Goal: Information Seeking & Learning: Learn about a topic

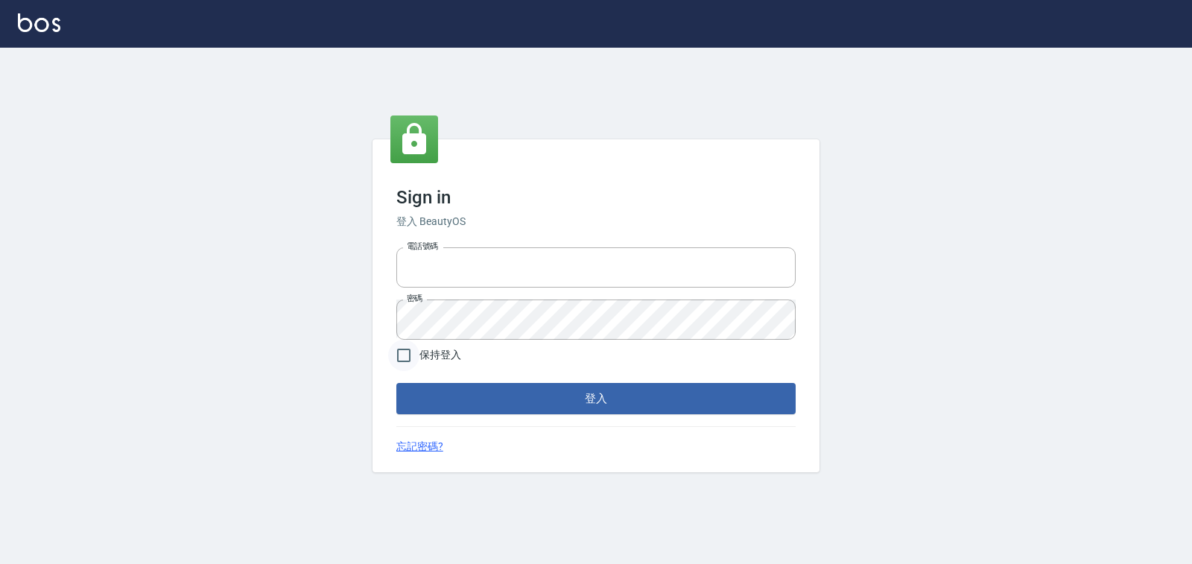
type input "0938245198"
click at [395, 353] on input "保持登入" at bounding box center [403, 355] width 31 height 31
checkbox input "true"
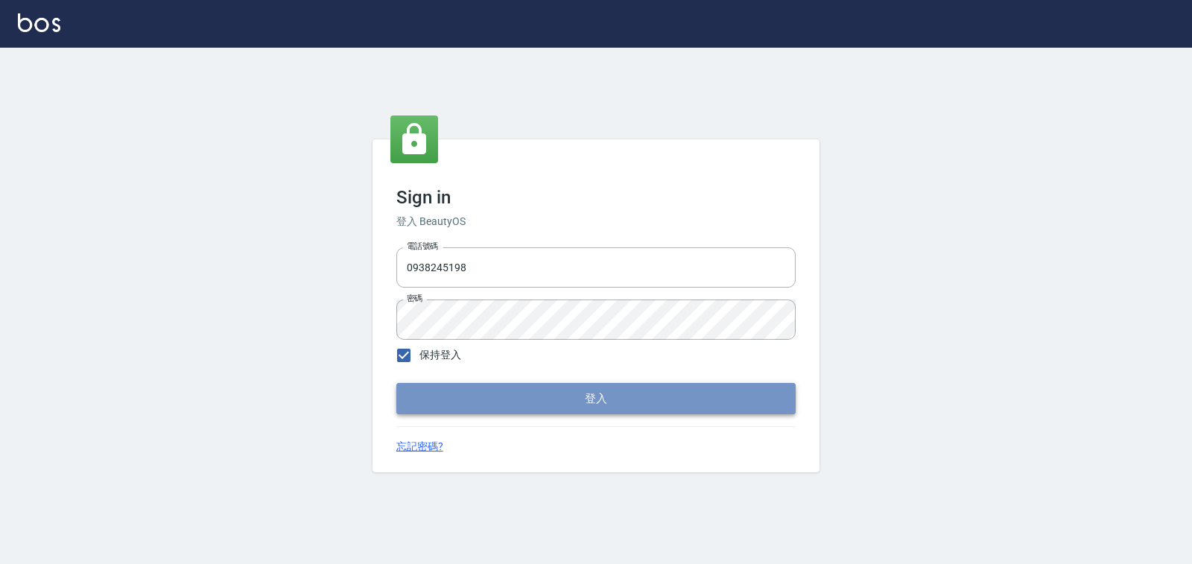
click at [445, 387] on button "登入" at bounding box center [595, 398] width 399 height 31
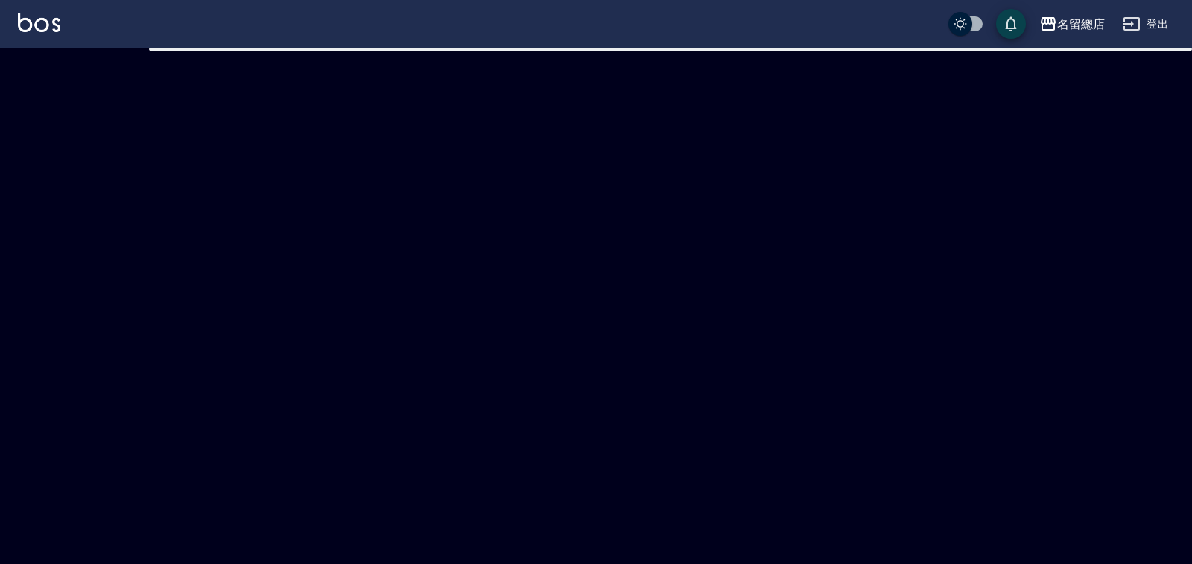
checkbox input "true"
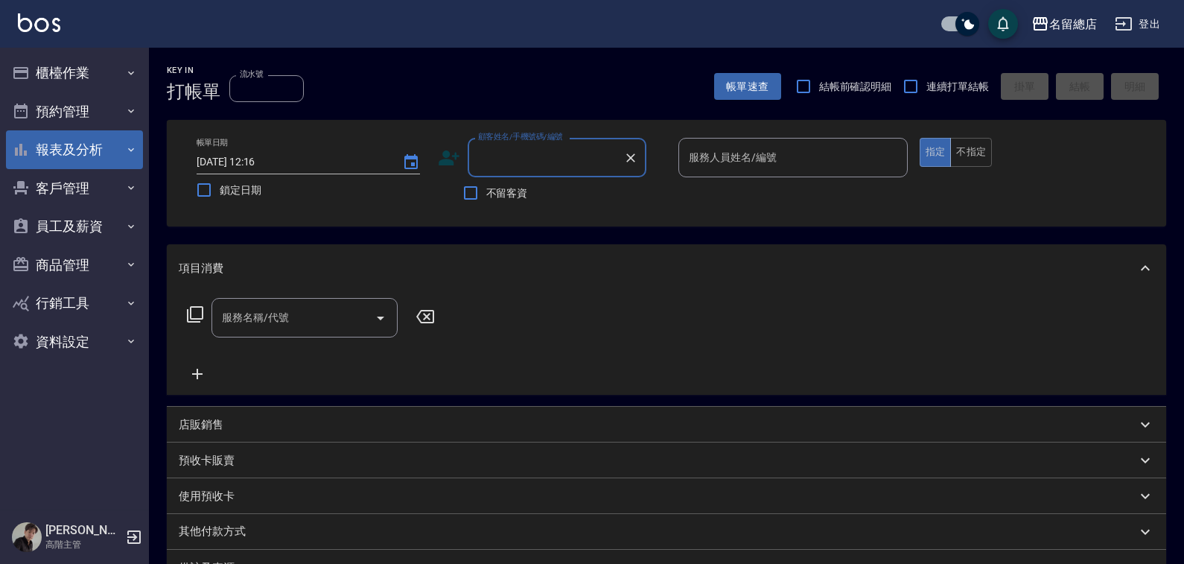
click at [73, 153] on button "報表及分析" at bounding box center [74, 149] width 137 height 39
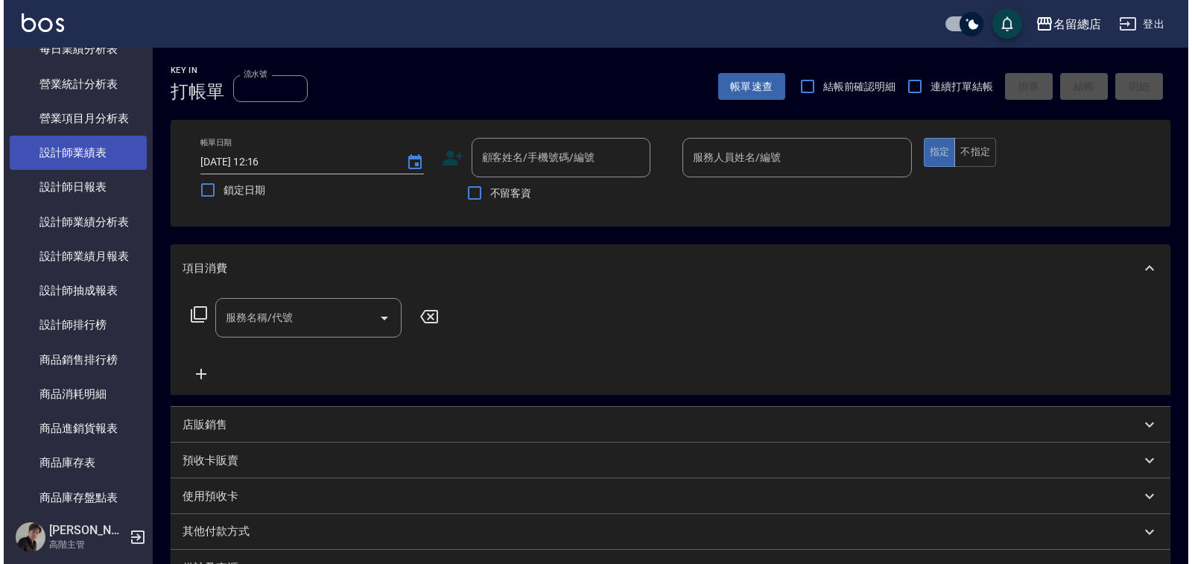
scroll to position [447, 0]
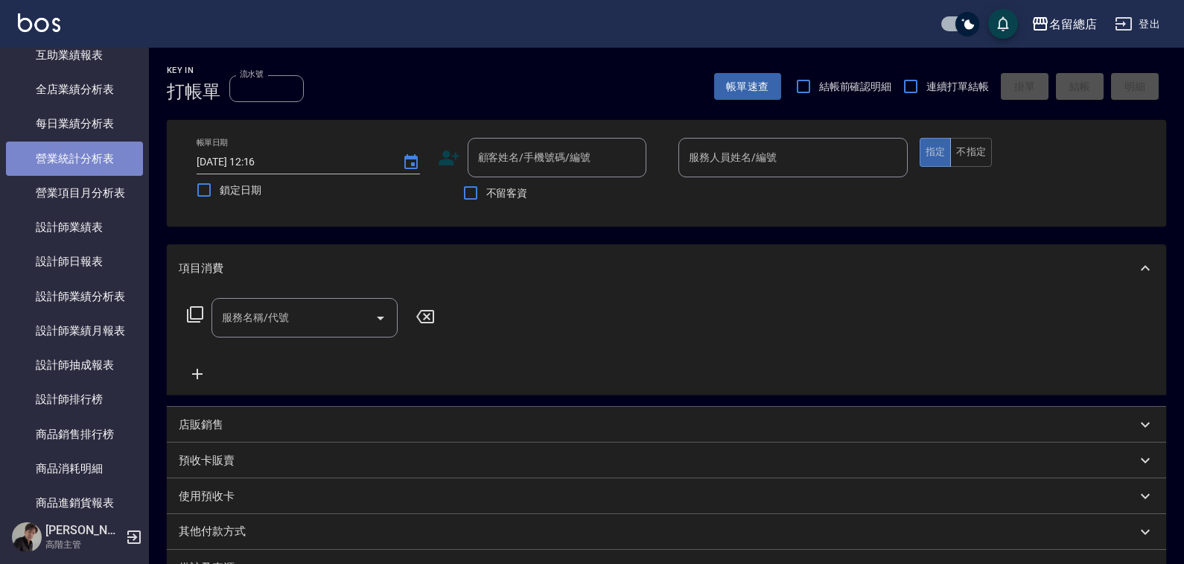
click at [94, 163] on link "營業統計分析表" at bounding box center [74, 159] width 137 height 34
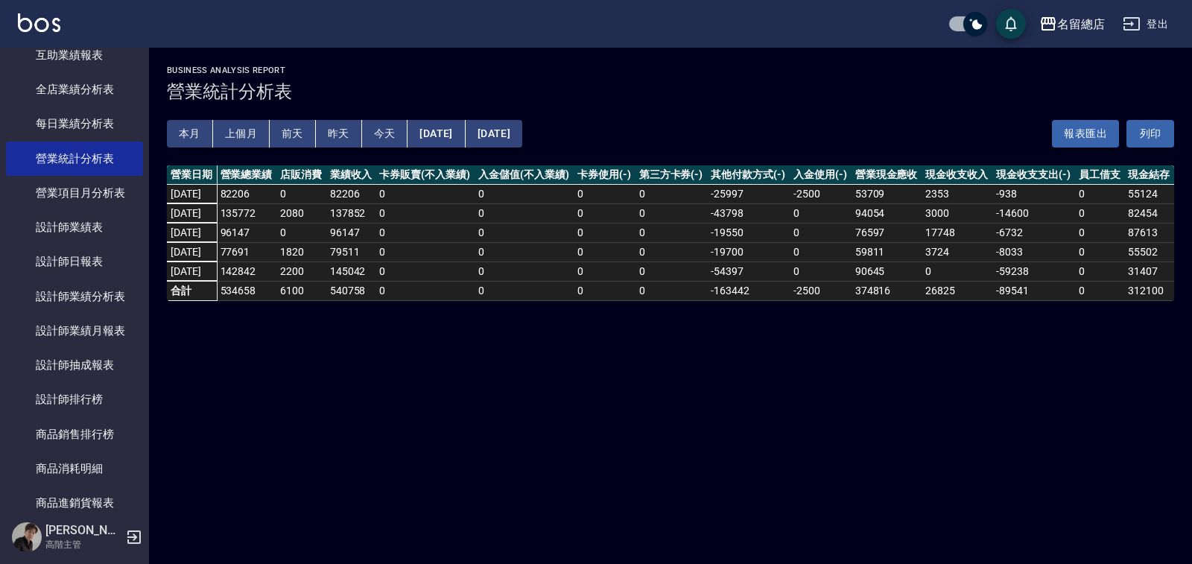
click at [1073, 130] on button "報表匯出" at bounding box center [1085, 134] width 67 height 28
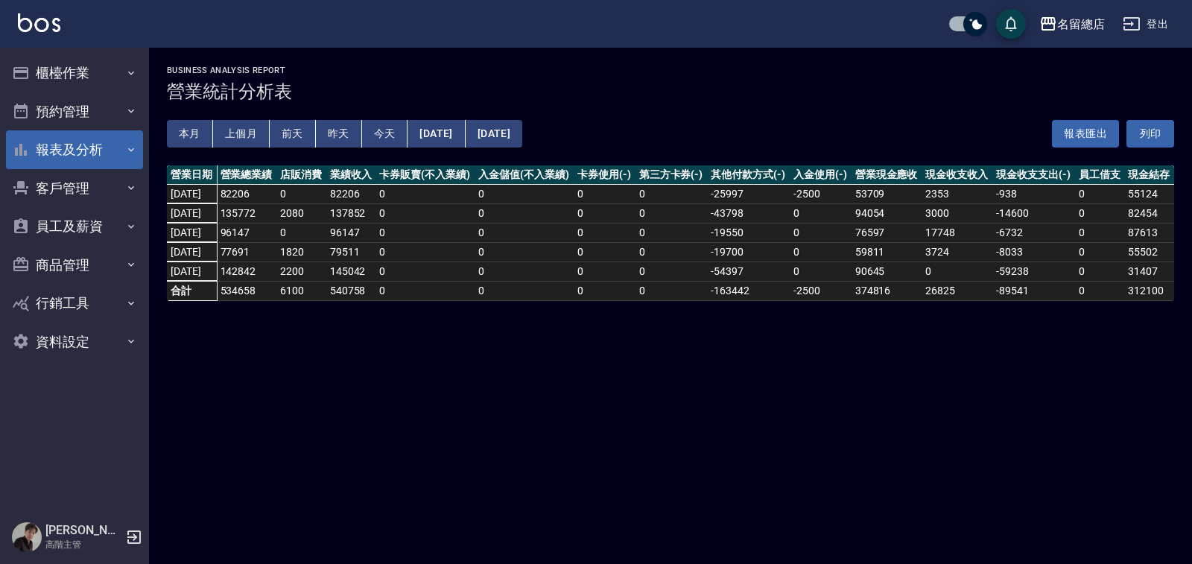
click at [92, 142] on button "報表及分析" at bounding box center [74, 149] width 137 height 39
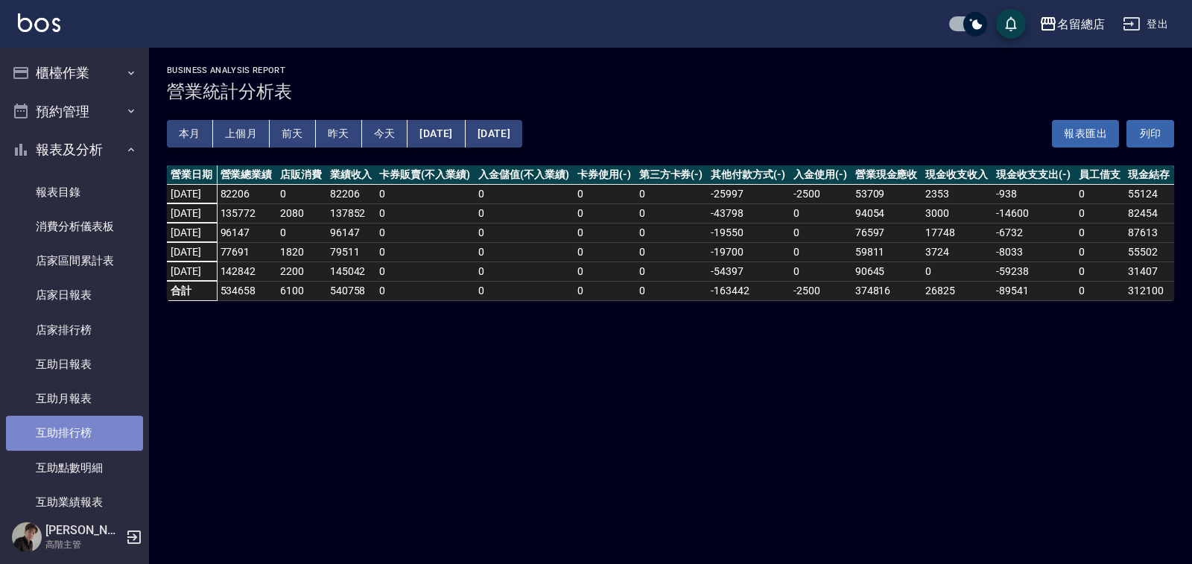
click at [80, 438] on link "互助排行榜" at bounding box center [74, 433] width 137 height 34
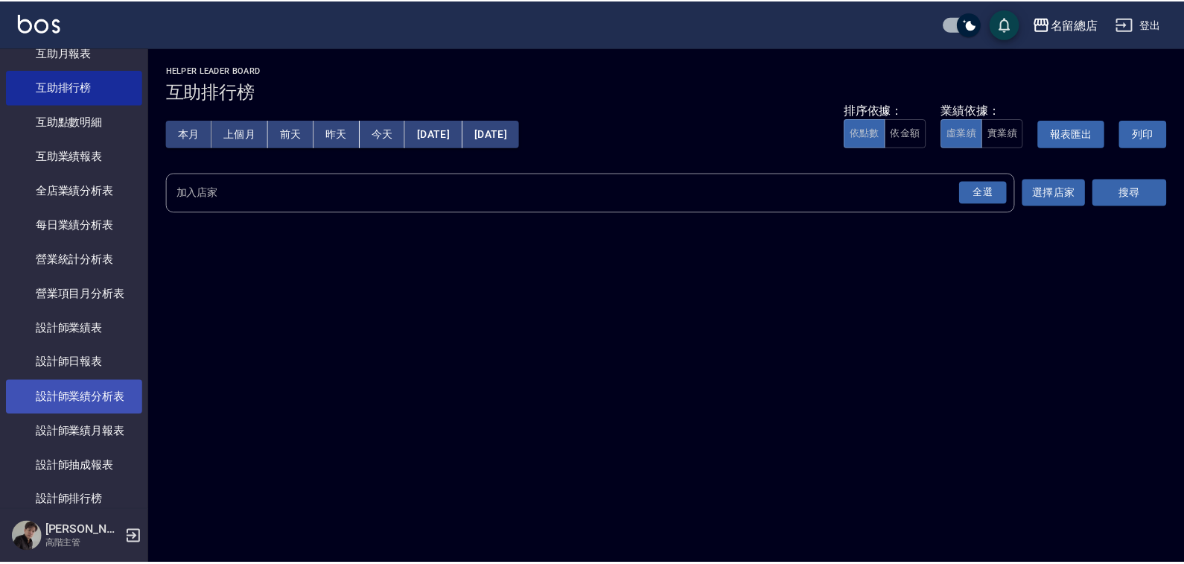
scroll to position [372, 0]
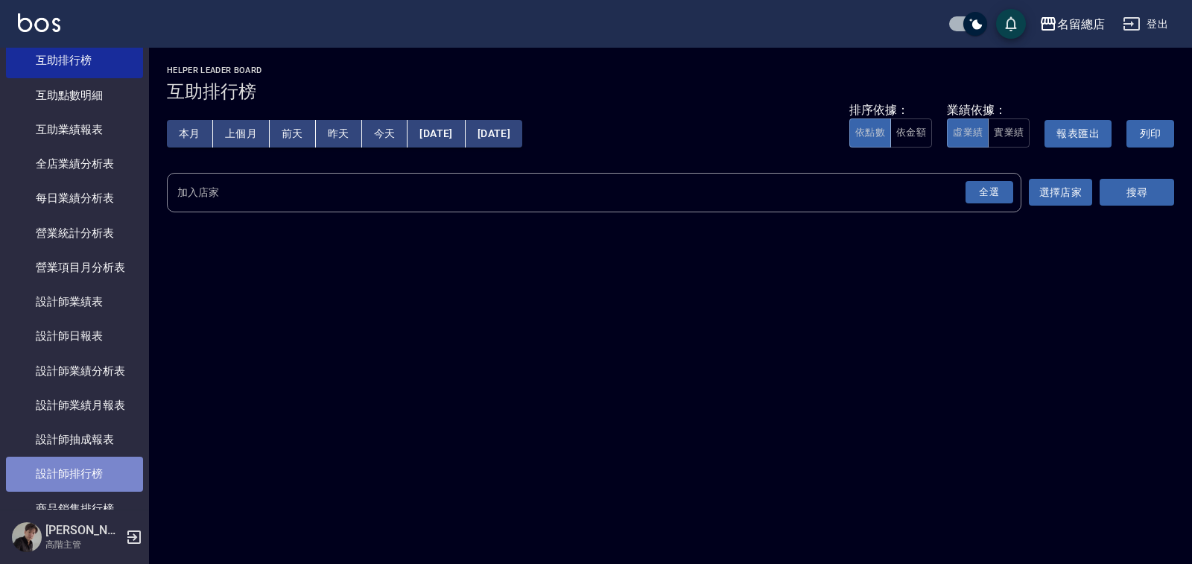
click at [100, 467] on link "設計師排行榜" at bounding box center [74, 474] width 137 height 34
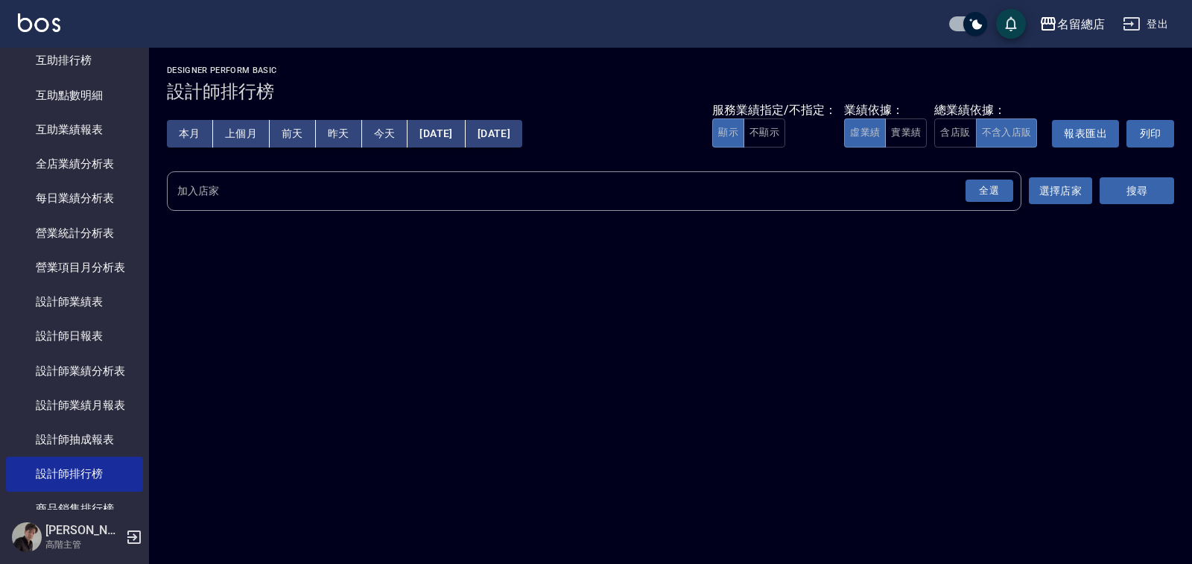
click at [1006, 196] on div "全選" at bounding box center [989, 191] width 48 height 23
click at [1161, 177] on div "搜尋" at bounding box center [1137, 192] width 74 height 42
click at [1153, 180] on button "搜尋" at bounding box center [1137, 192] width 74 height 28
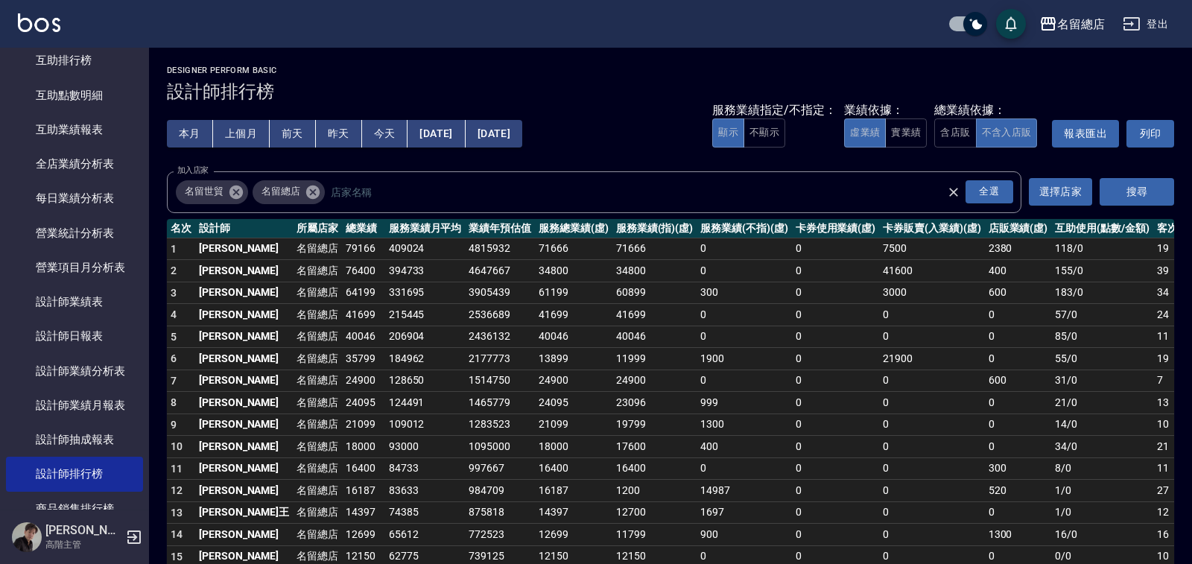
click at [924, 143] on div "服務業績指定/不指定： 顯示 不顯示 業績依據： 虛業績 實業績 總業績依據： 含店販 不含入店販 報表匯出 列印" at bounding box center [943, 134] width 462 height 28
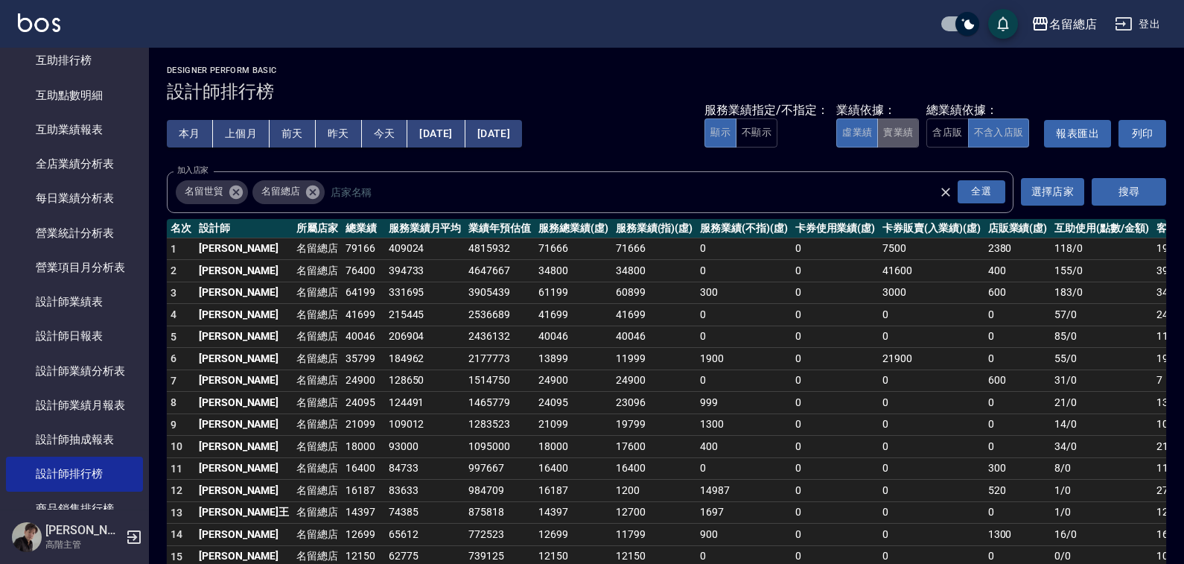
click at [908, 136] on button "實業績" at bounding box center [899, 132] width 42 height 29
click at [465, 139] on button "[DATE]" at bounding box center [435, 134] width 57 height 28
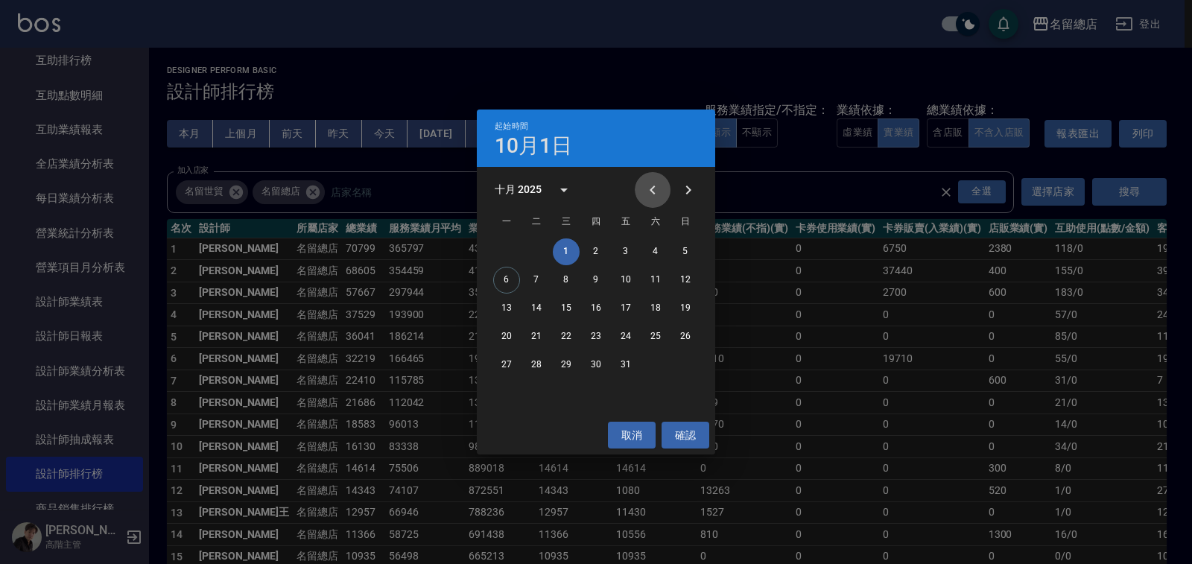
click at [653, 191] on icon "Previous month" at bounding box center [652, 189] width 5 height 9
click at [652, 191] on icon "Previous month" at bounding box center [653, 190] width 18 height 18
click at [651, 191] on icon "Previous month" at bounding box center [653, 190] width 18 height 18
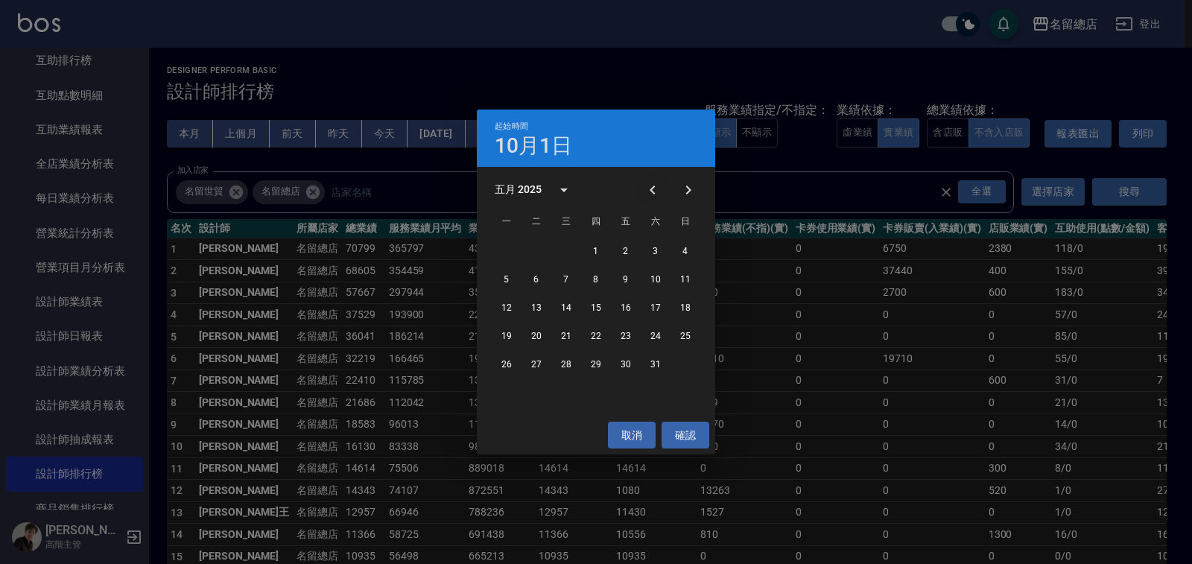
click at [651, 191] on icon "Previous month" at bounding box center [653, 190] width 18 height 18
click at [532, 251] on button "1" at bounding box center [536, 251] width 27 height 27
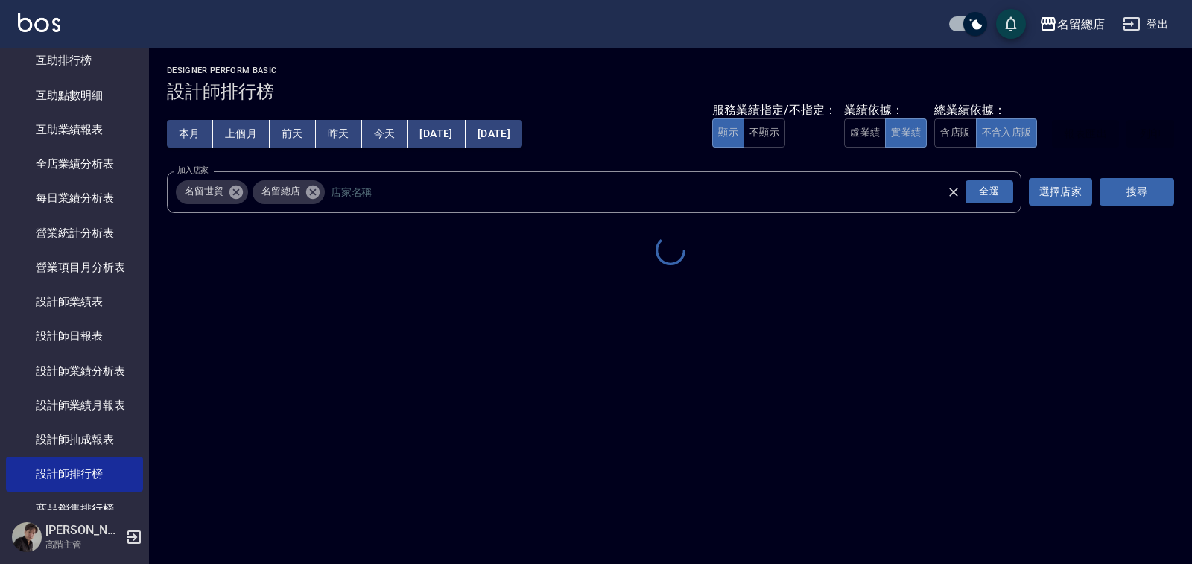
click at [522, 135] on button "[DATE]" at bounding box center [494, 134] width 57 height 28
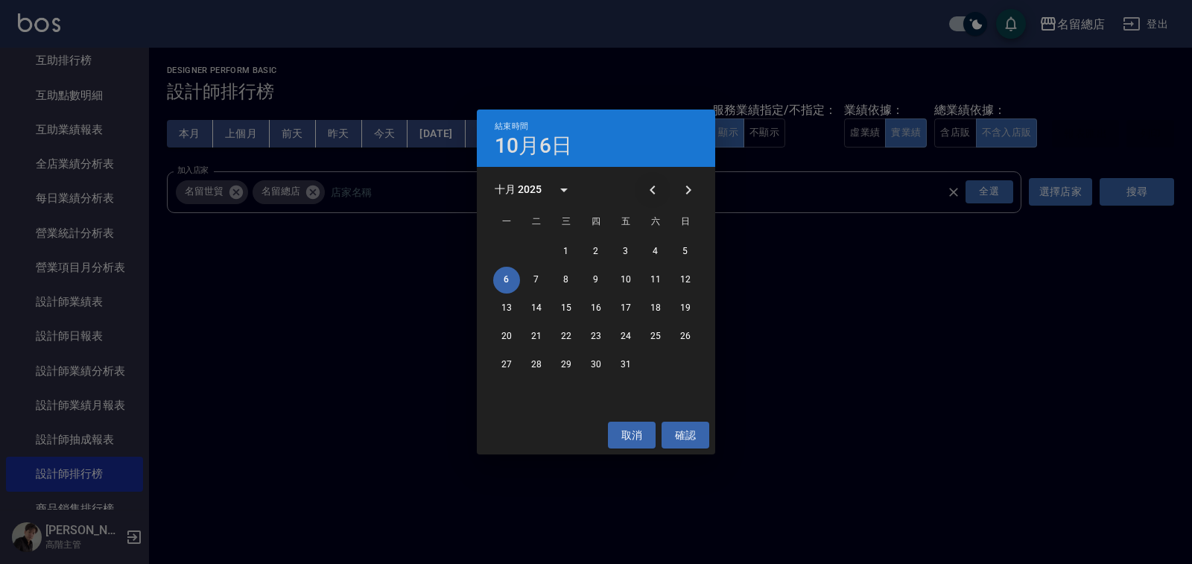
click at [656, 186] on icon "Previous month" at bounding box center [653, 190] width 18 height 18
click at [656, 185] on icon "Previous month" at bounding box center [653, 190] width 18 height 18
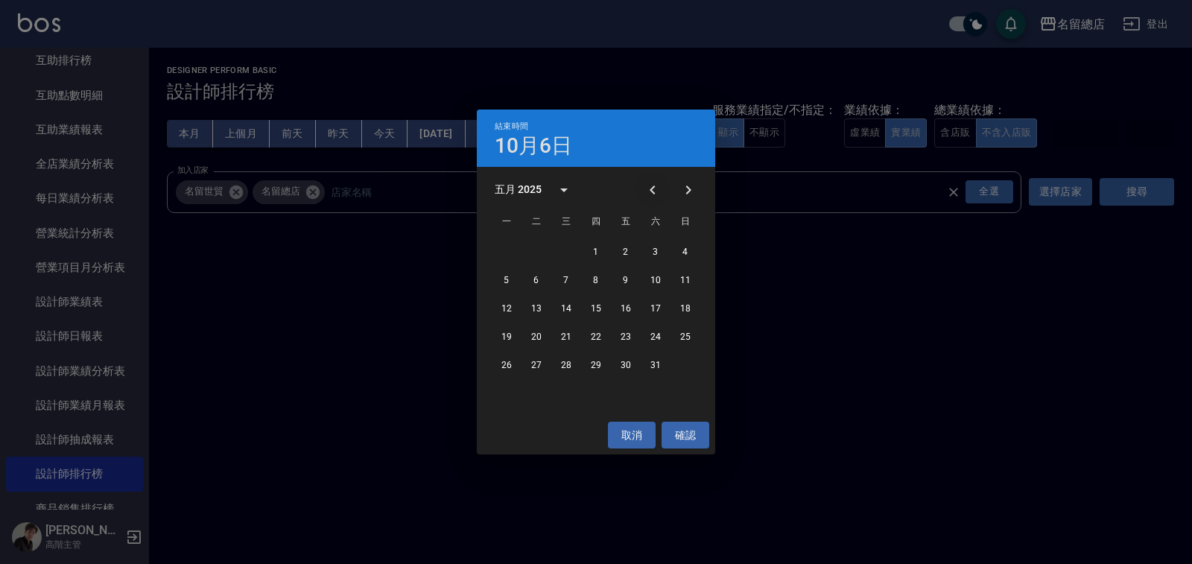
click at [656, 185] on icon "Previous month" at bounding box center [653, 190] width 18 height 18
click at [557, 361] on button "30" at bounding box center [566, 365] width 27 height 27
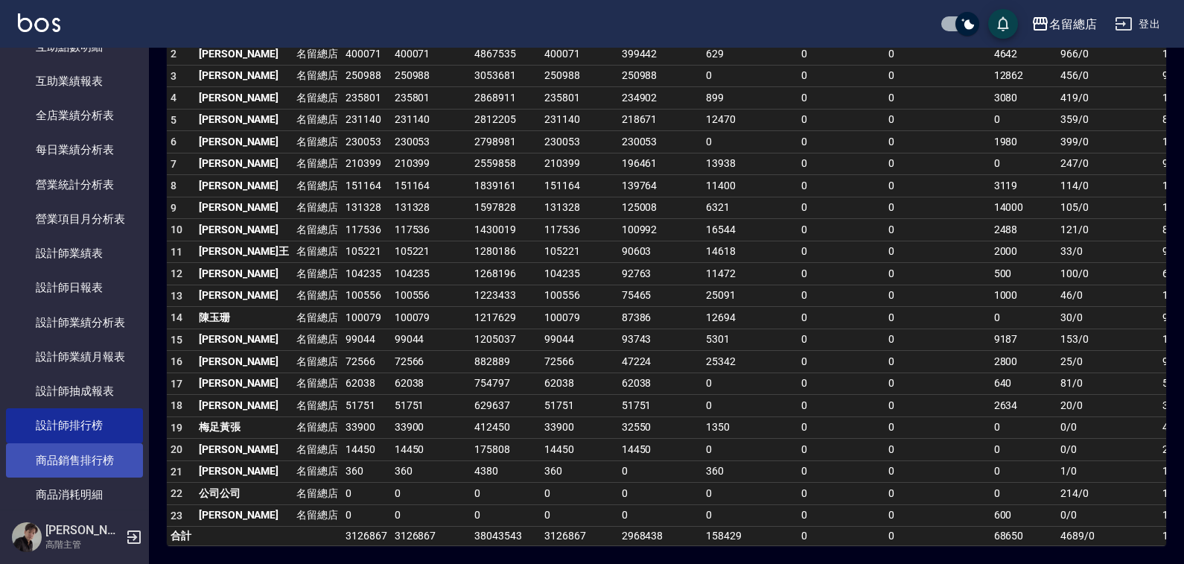
scroll to position [447, 0]
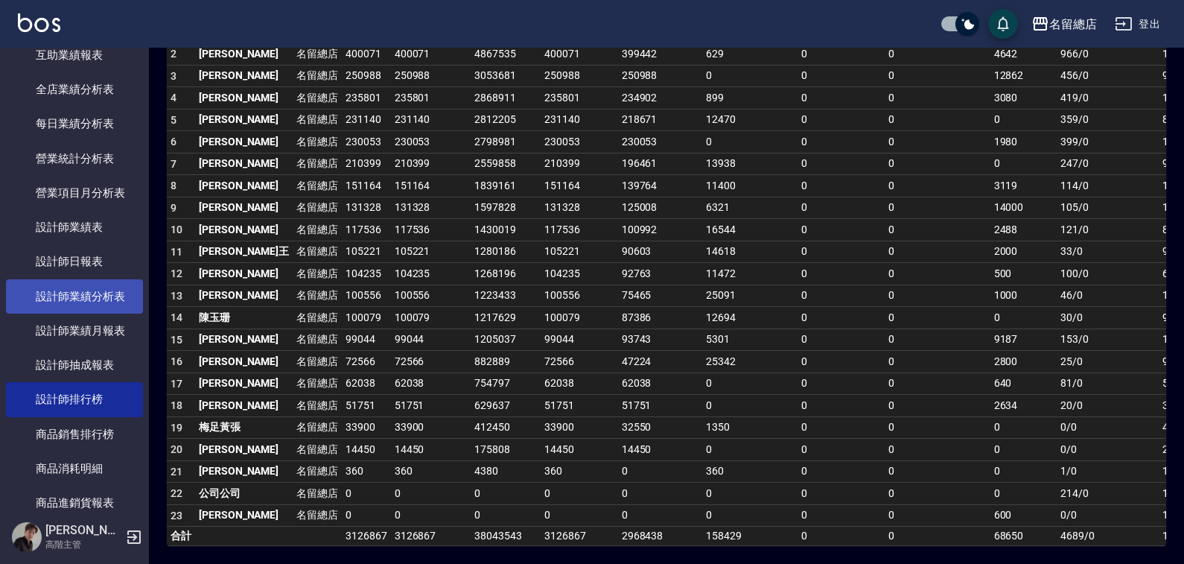
click at [80, 287] on link "設計師業績分析表" at bounding box center [74, 296] width 137 height 34
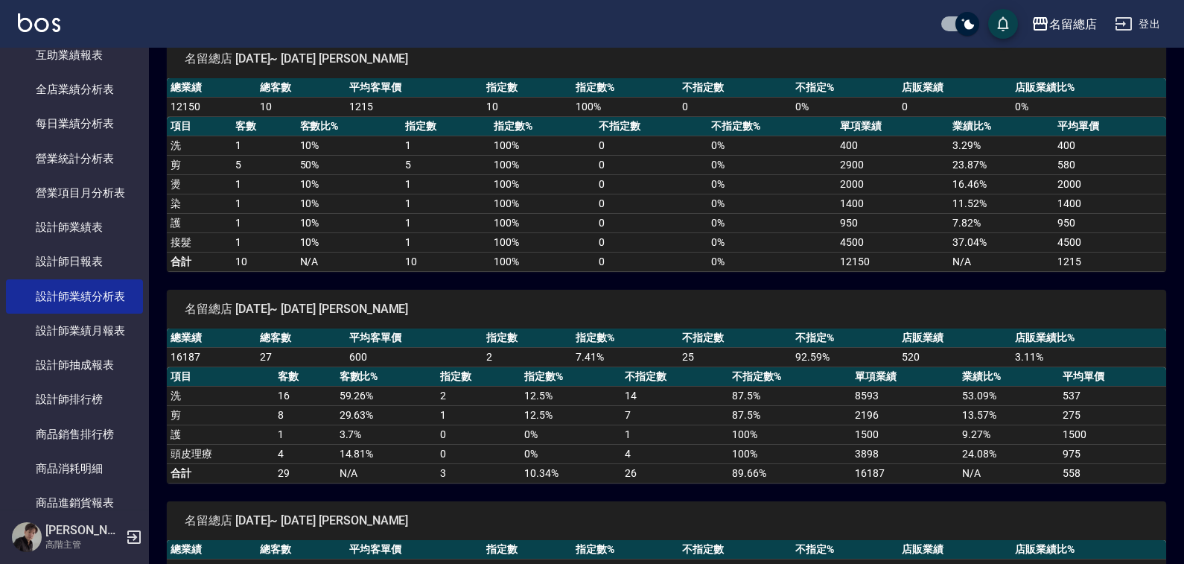
scroll to position [74, 0]
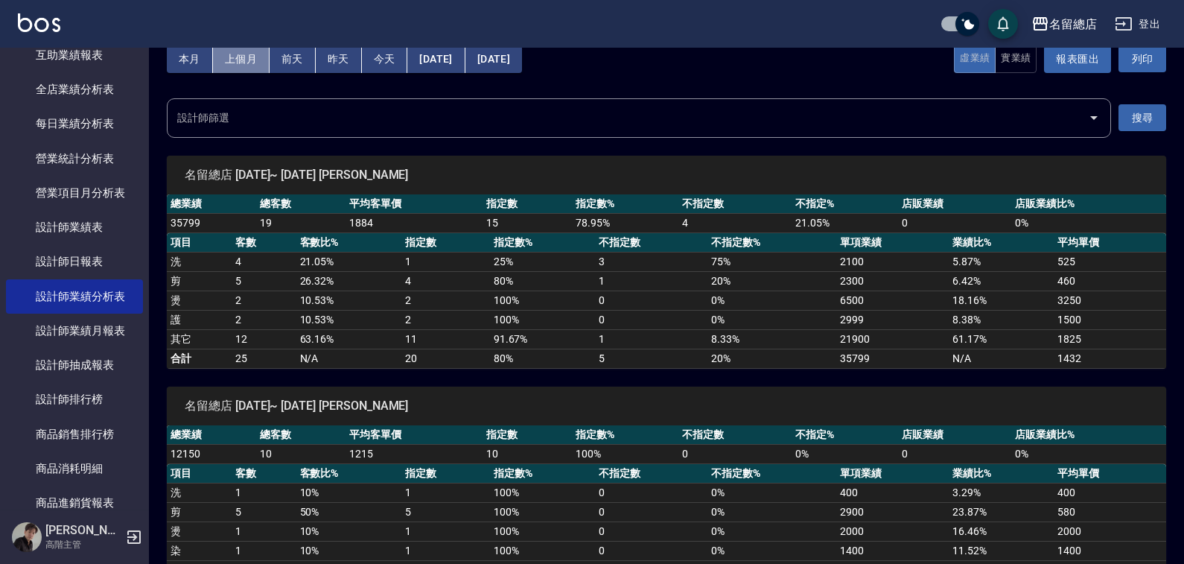
click at [255, 54] on button "上個月" at bounding box center [241, 59] width 57 height 28
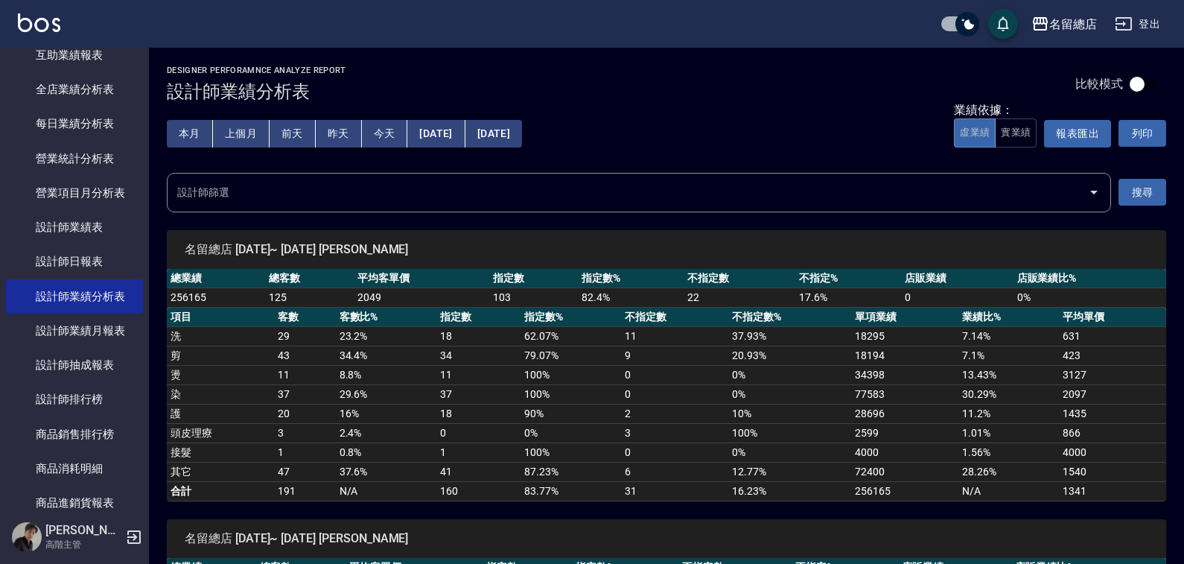
click at [458, 176] on div "設計師篩選" at bounding box center [639, 192] width 945 height 39
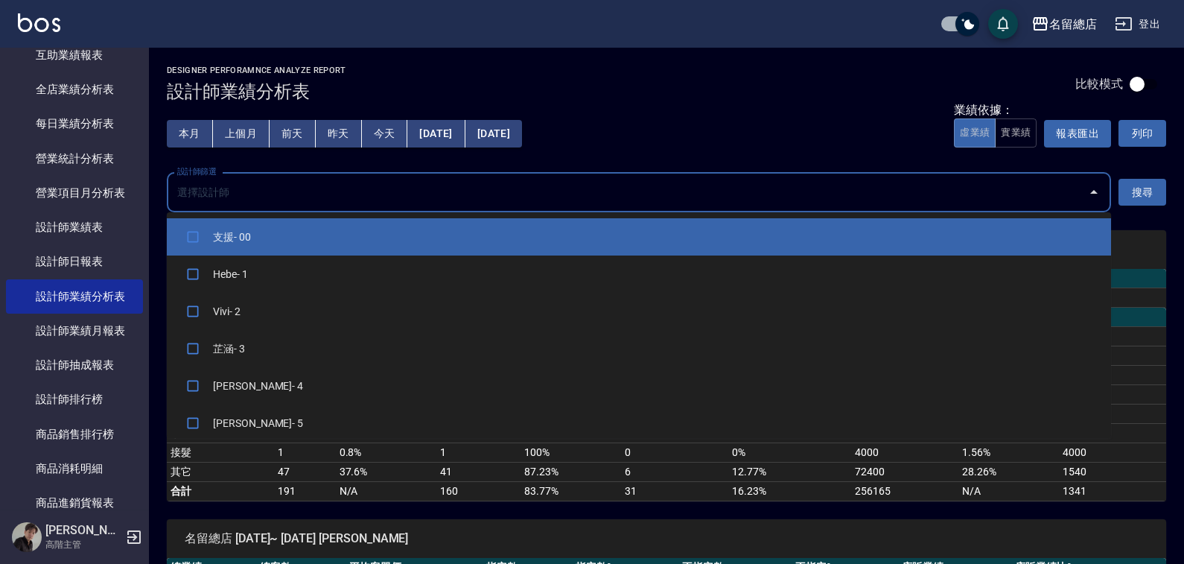
type input "4"
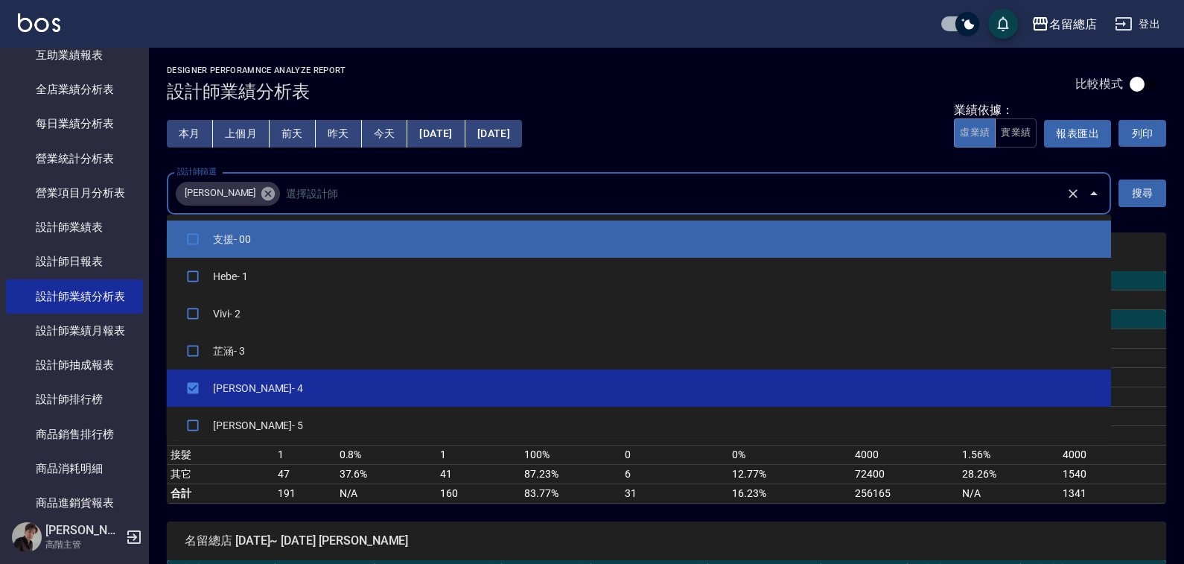
click at [261, 197] on icon at bounding box center [267, 192] width 13 height 13
checkbox input "false"
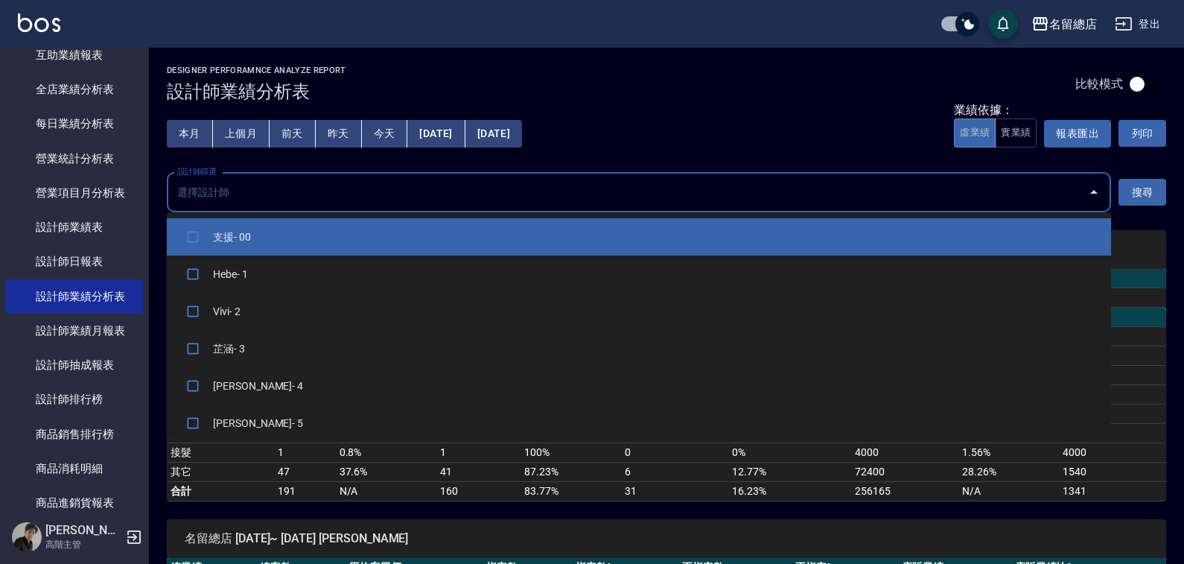
click at [221, 197] on input "設計師篩選" at bounding box center [628, 193] width 909 height 26
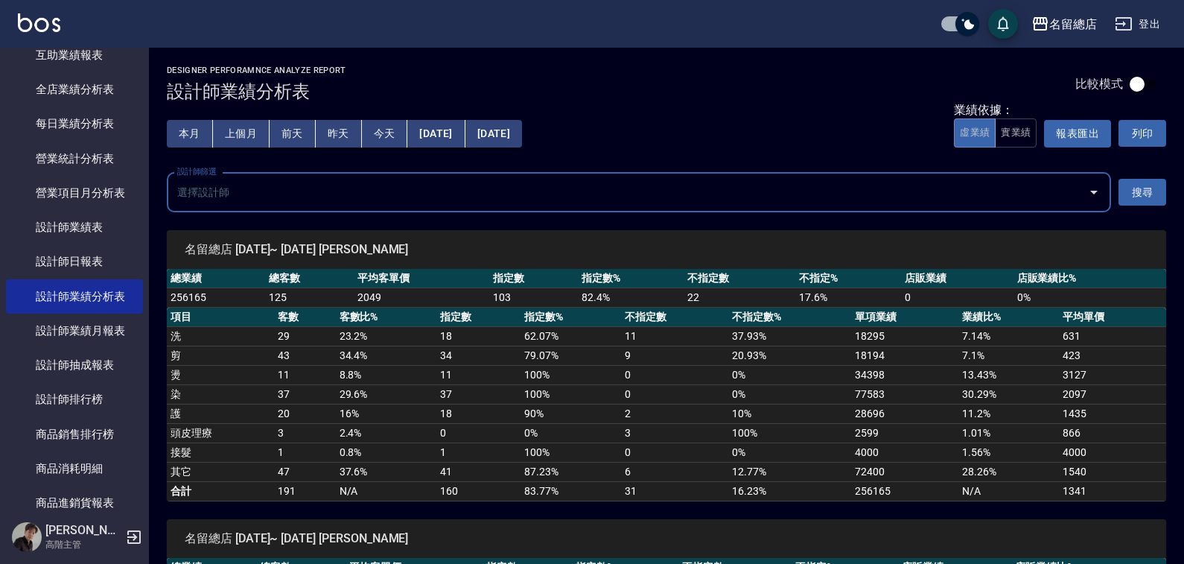
click at [244, 205] on input "設計師篩選" at bounding box center [628, 193] width 909 height 26
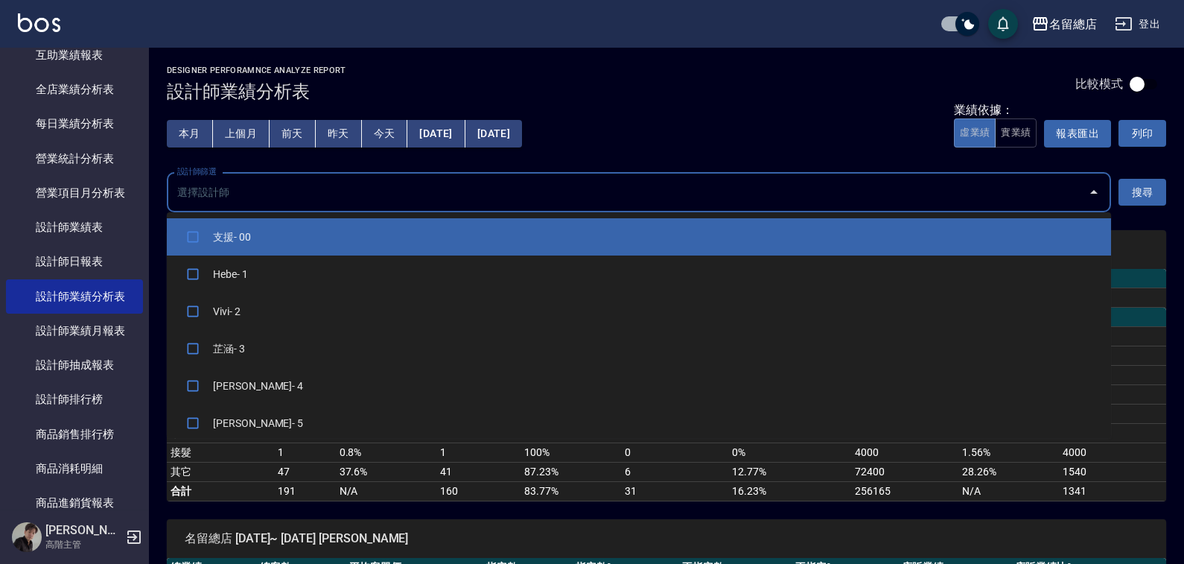
type input "1"
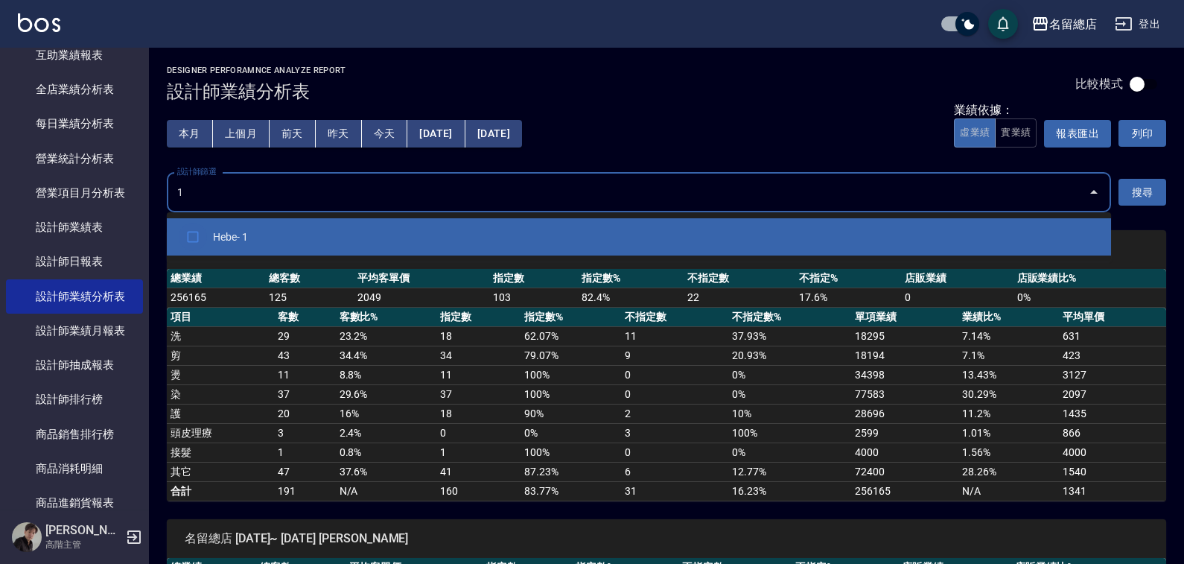
click at [185, 237] on input "checkbox" at bounding box center [193, 237] width 28 height 28
checkbox input "true"
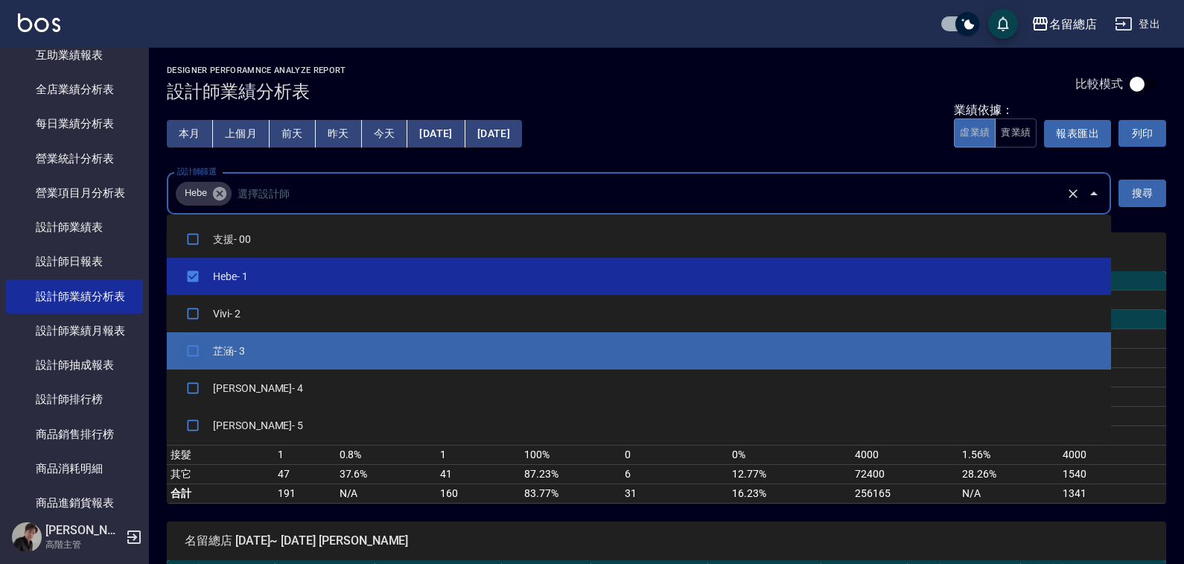
click at [194, 347] on input "checkbox" at bounding box center [193, 351] width 28 height 28
checkbox input "true"
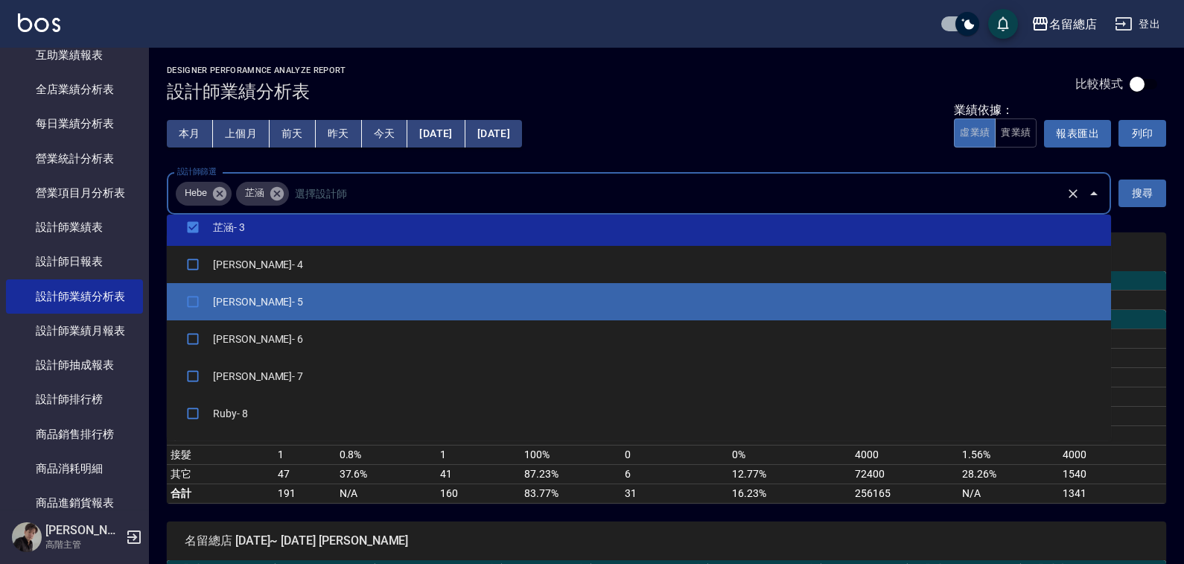
scroll to position [149, 0]
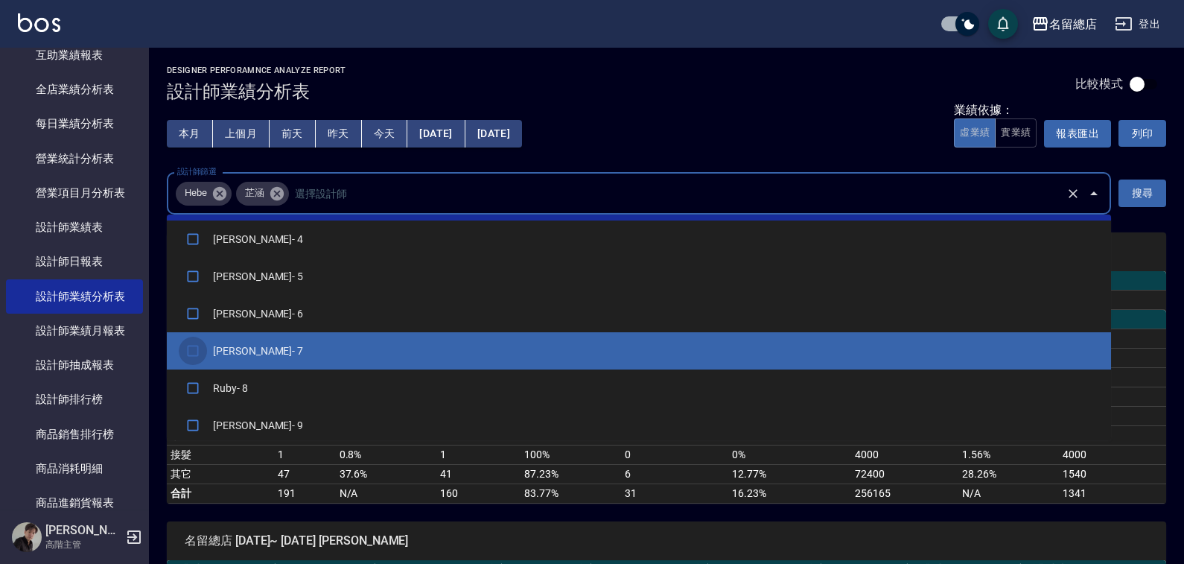
click at [183, 339] on input "checkbox" at bounding box center [193, 351] width 28 height 28
checkbox input "true"
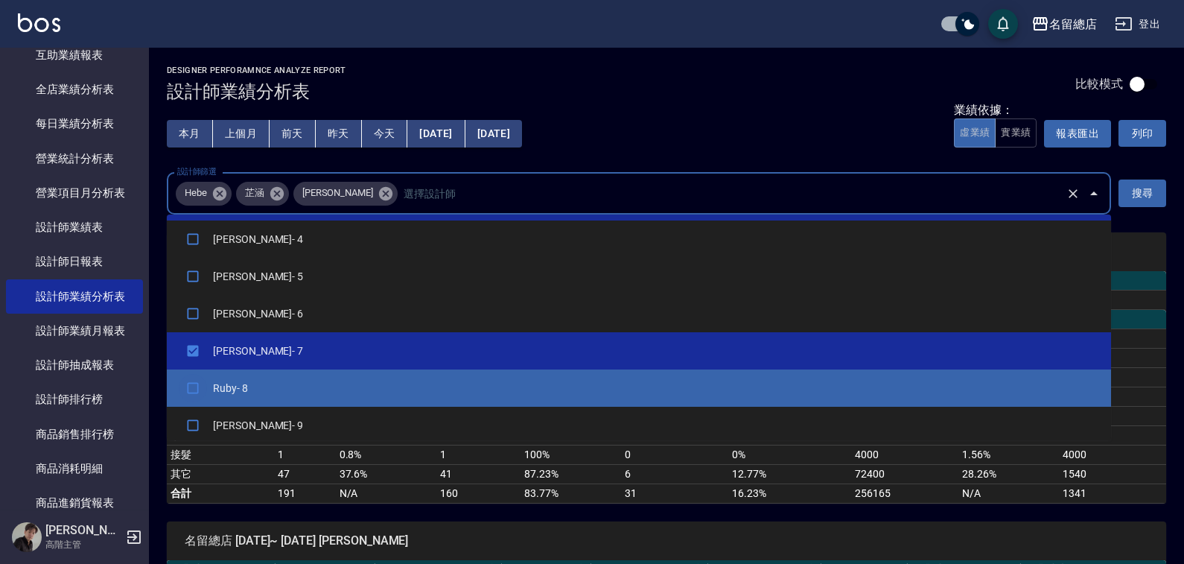
click at [186, 387] on input "checkbox" at bounding box center [193, 388] width 28 height 28
checkbox input "true"
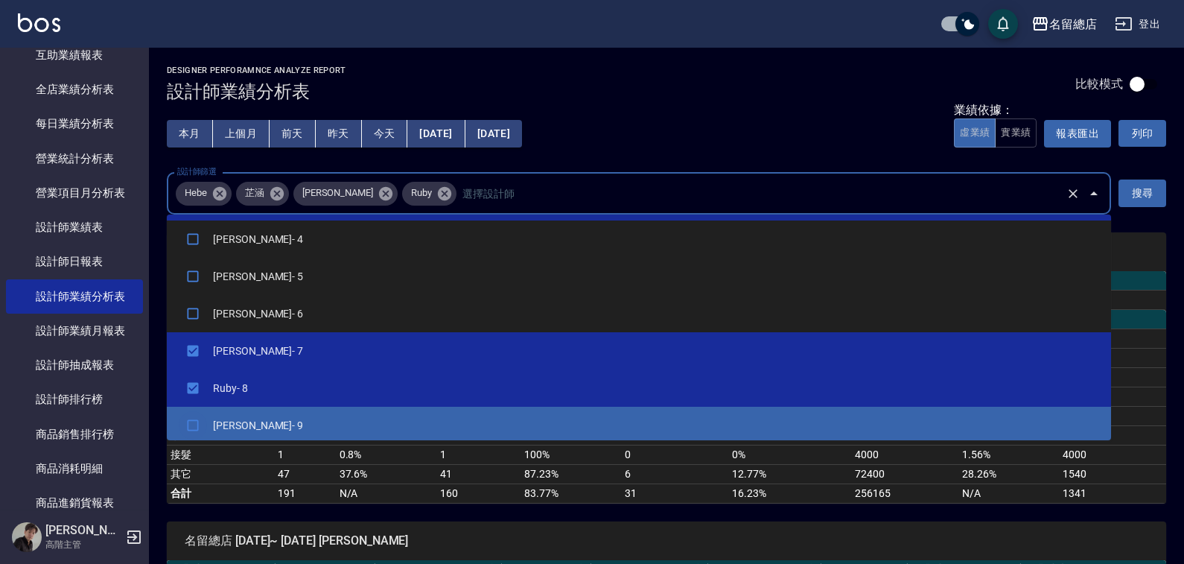
click at [195, 424] on input "checkbox" at bounding box center [193, 425] width 28 height 28
checkbox input "true"
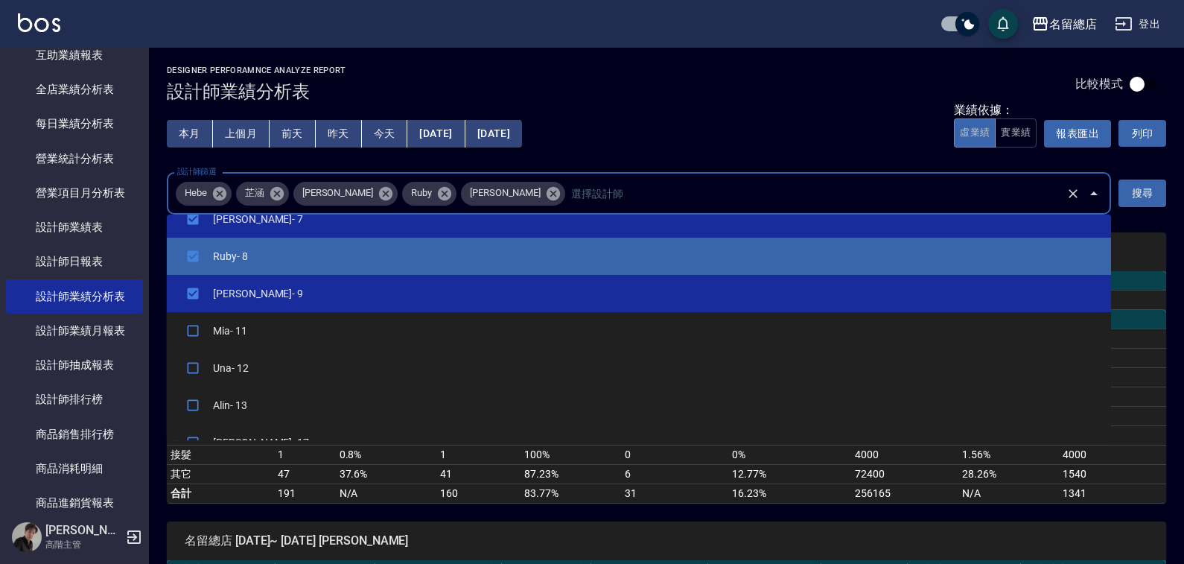
scroll to position [298, 0]
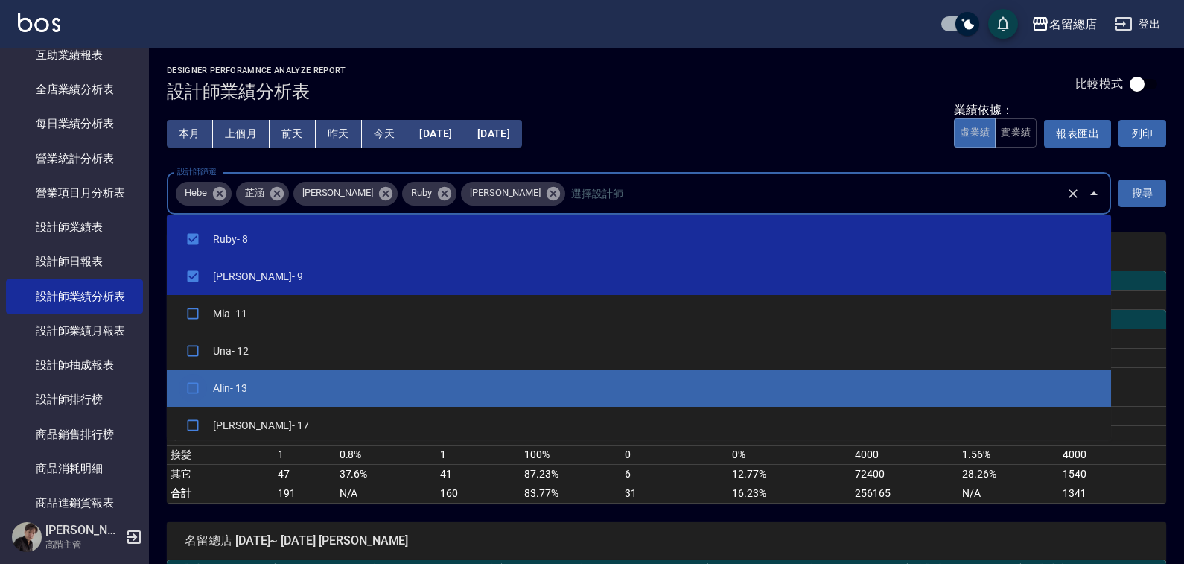
click at [188, 385] on input "checkbox" at bounding box center [193, 388] width 28 height 28
checkbox input "true"
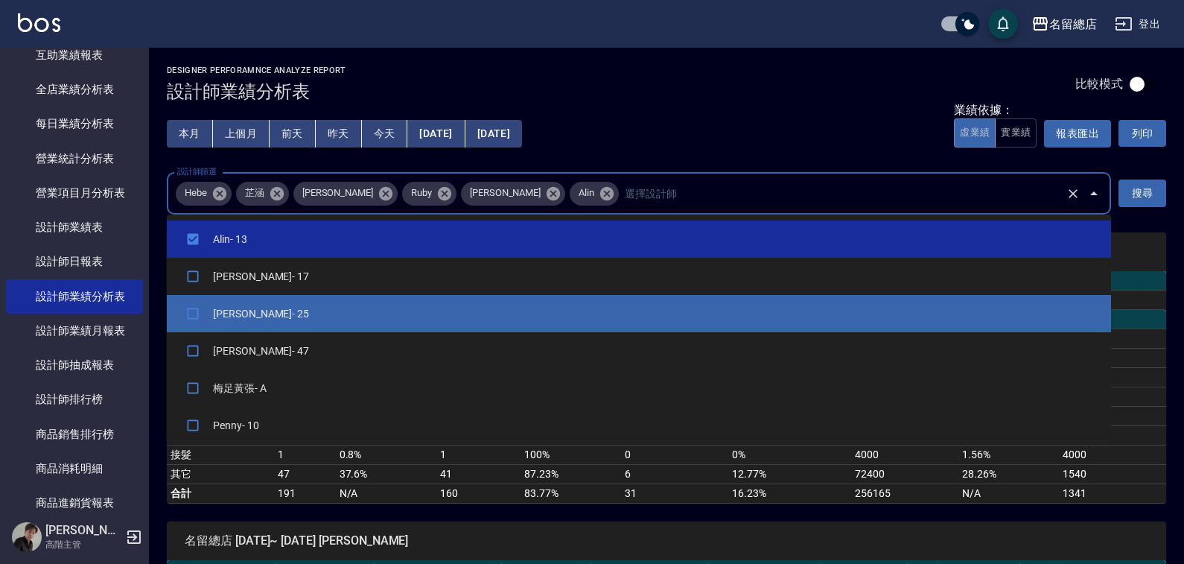
scroll to position [521, 0]
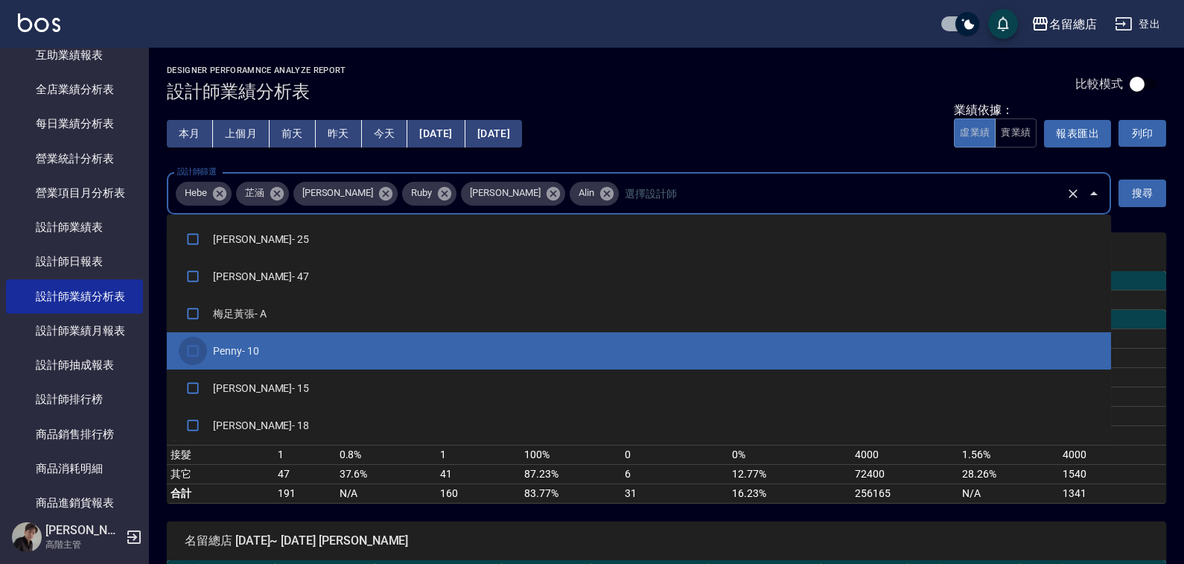
click at [196, 348] on input "checkbox" at bounding box center [193, 351] width 28 height 28
checkbox input "true"
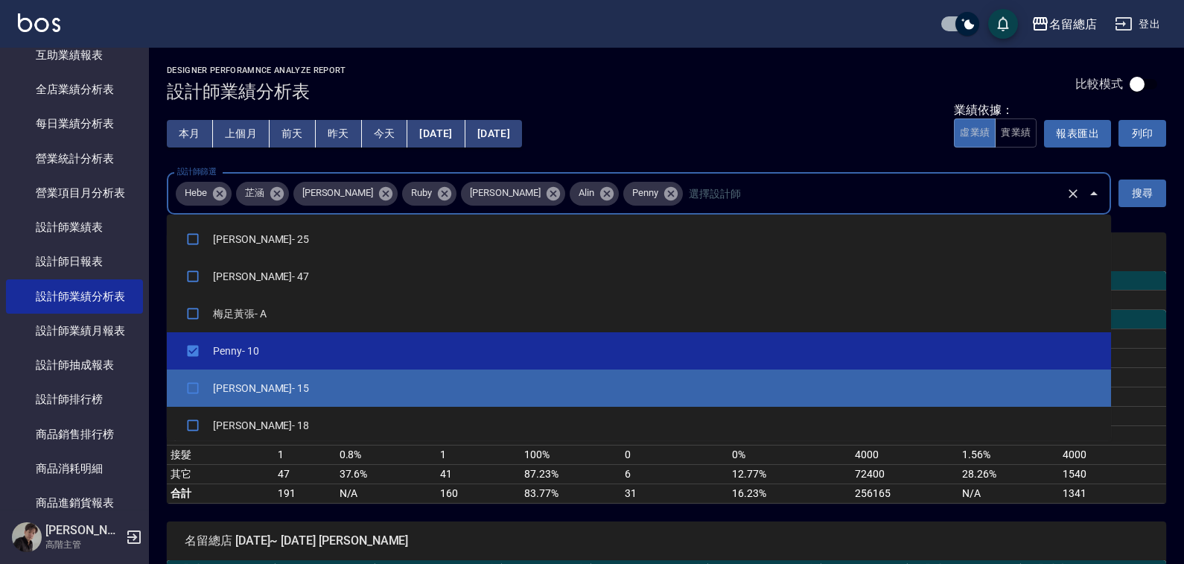
scroll to position [596, 0]
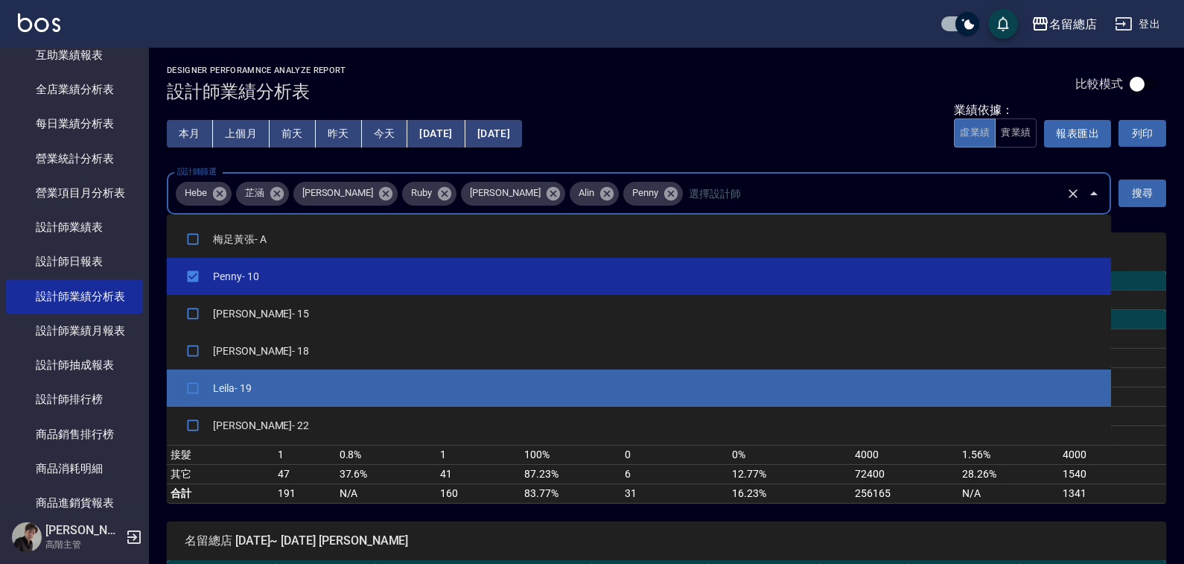
click at [193, 388] on input "checkbox" at bounding box center [193, 388] width 28 height 28
checkbox input "true"
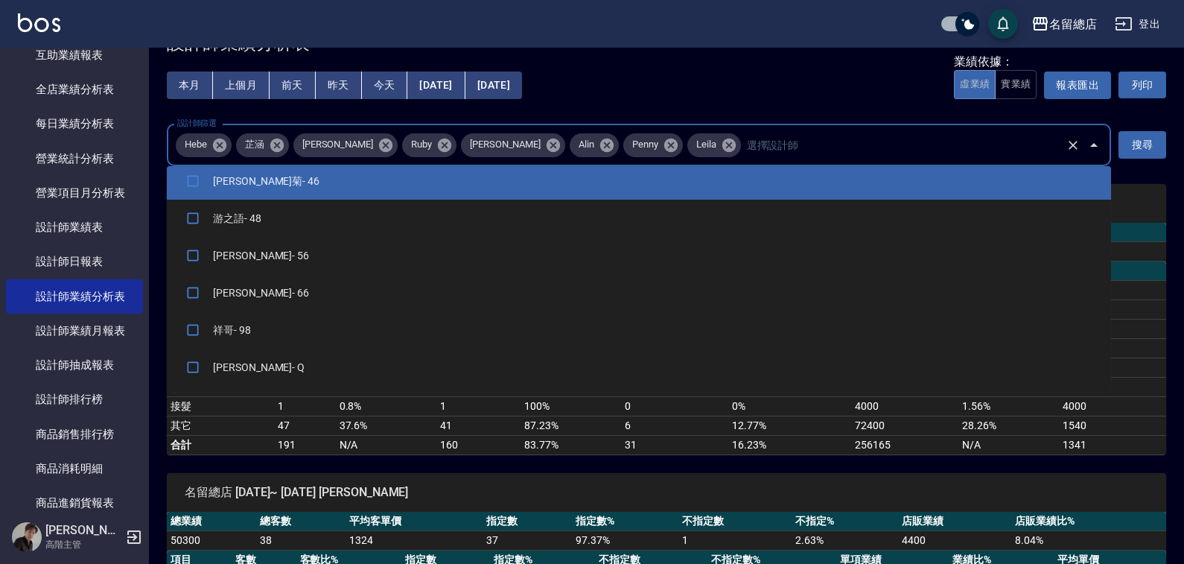
scroll to position [74, 0]
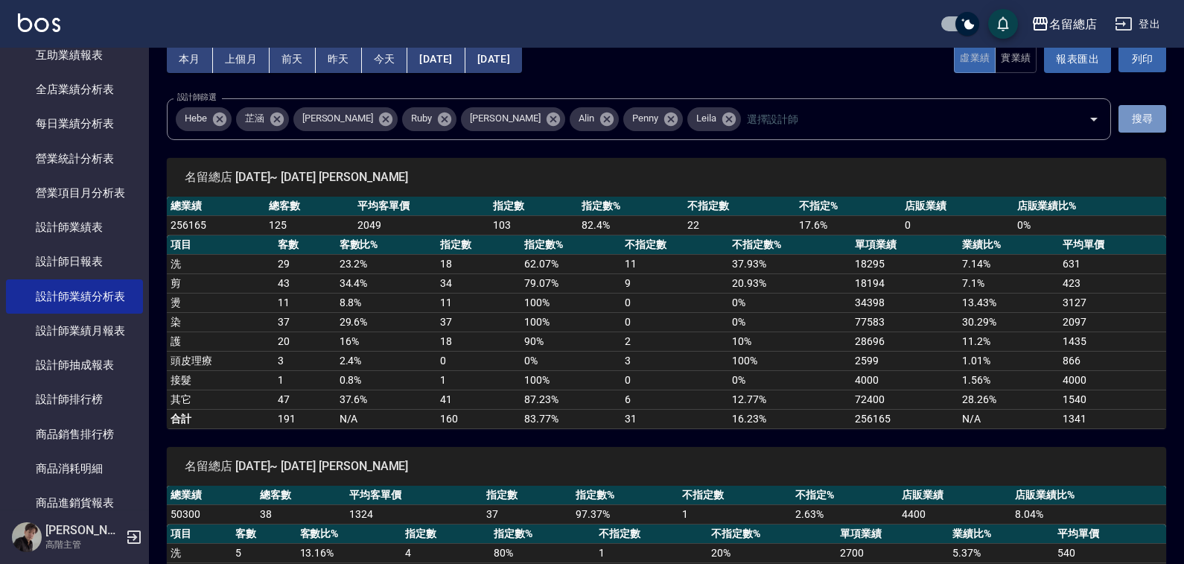
click at [1158, 111] on button "搜尋" at bounding box center [1143, 119] width 48 height 28
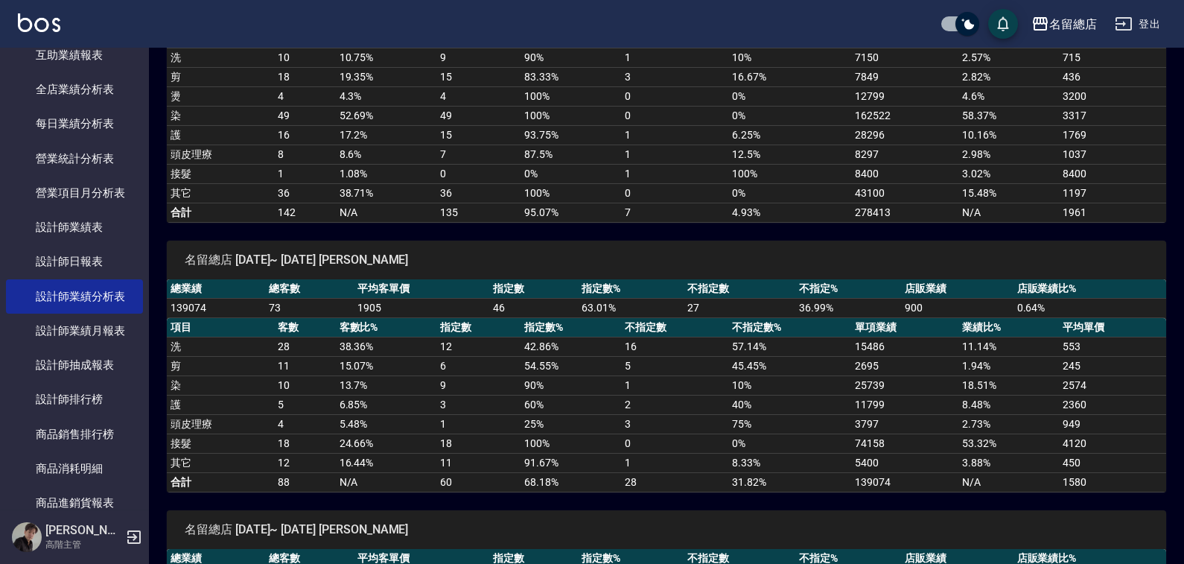
scroll to position [298, 0]
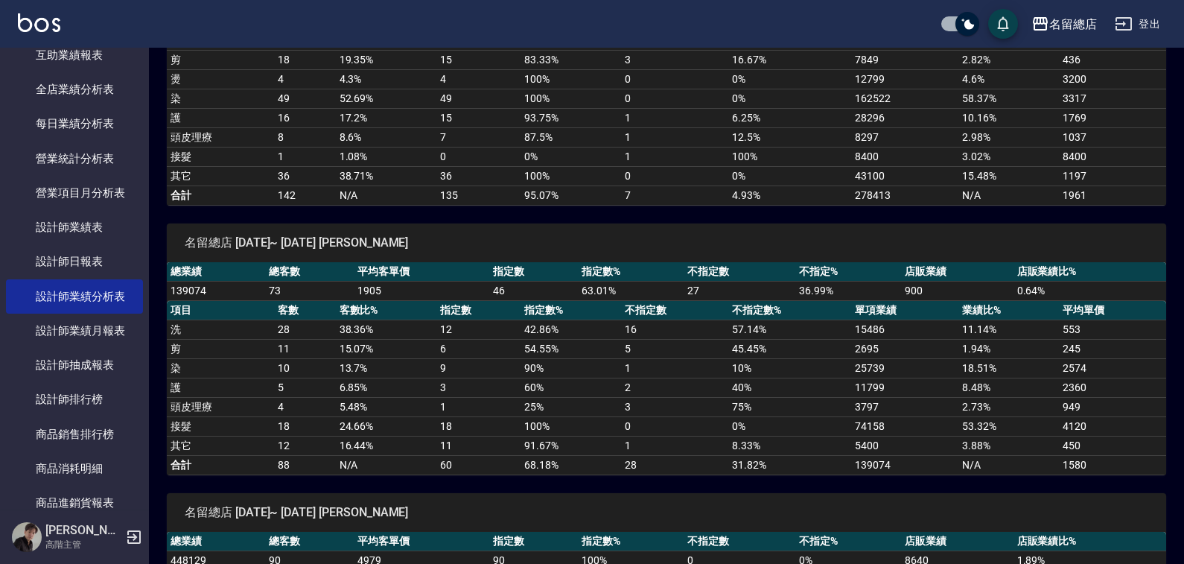
click at [407, 420] on td "24.66 %" at bounding box center [386, 425] width 101 height 19
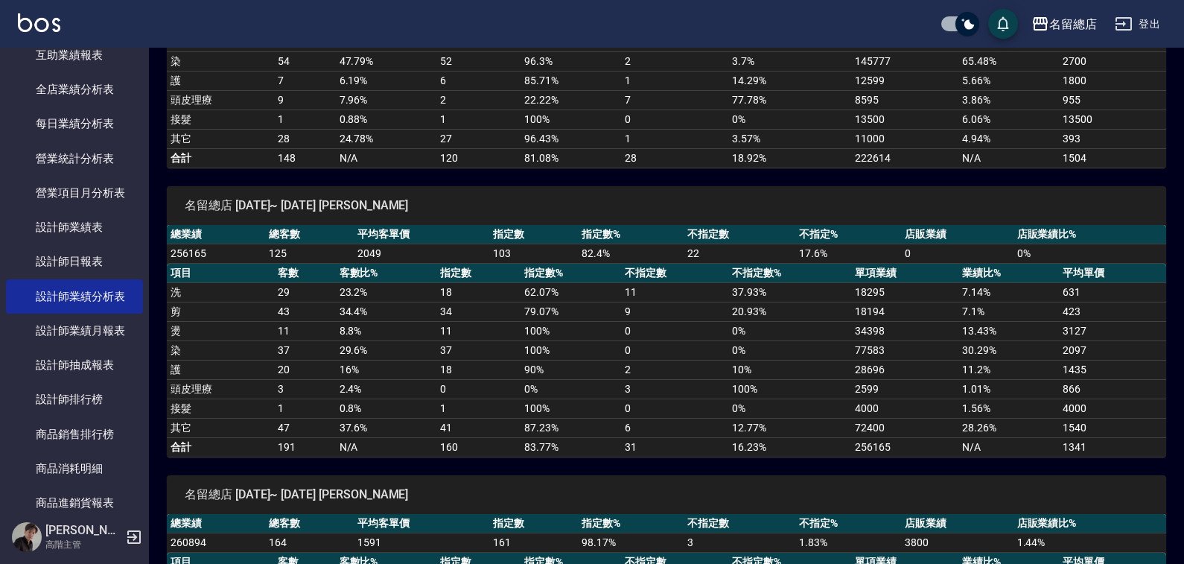
scroll to position [1192, 0]
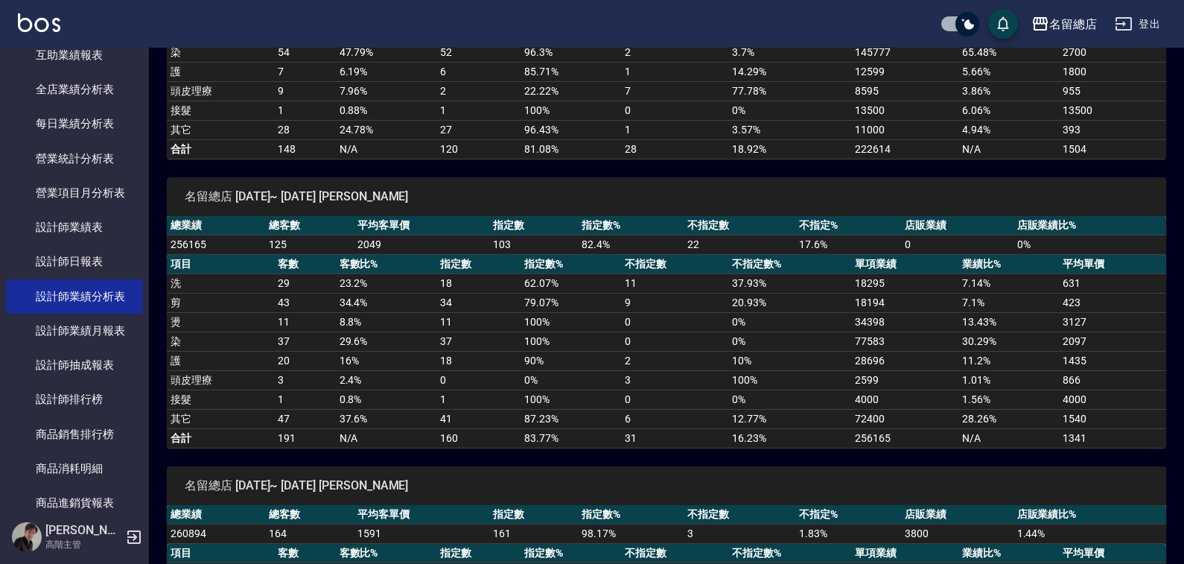
click at [386, 436] on td "N/A" at bounding box center [386, 437] width 101 height 19
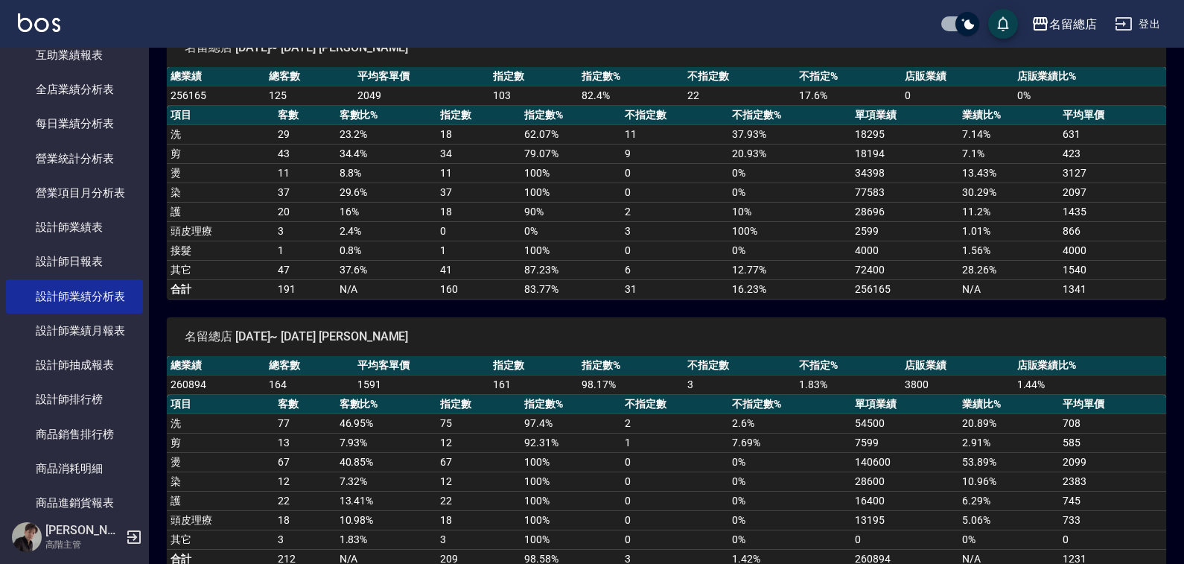
scroll to position [1415, 0]
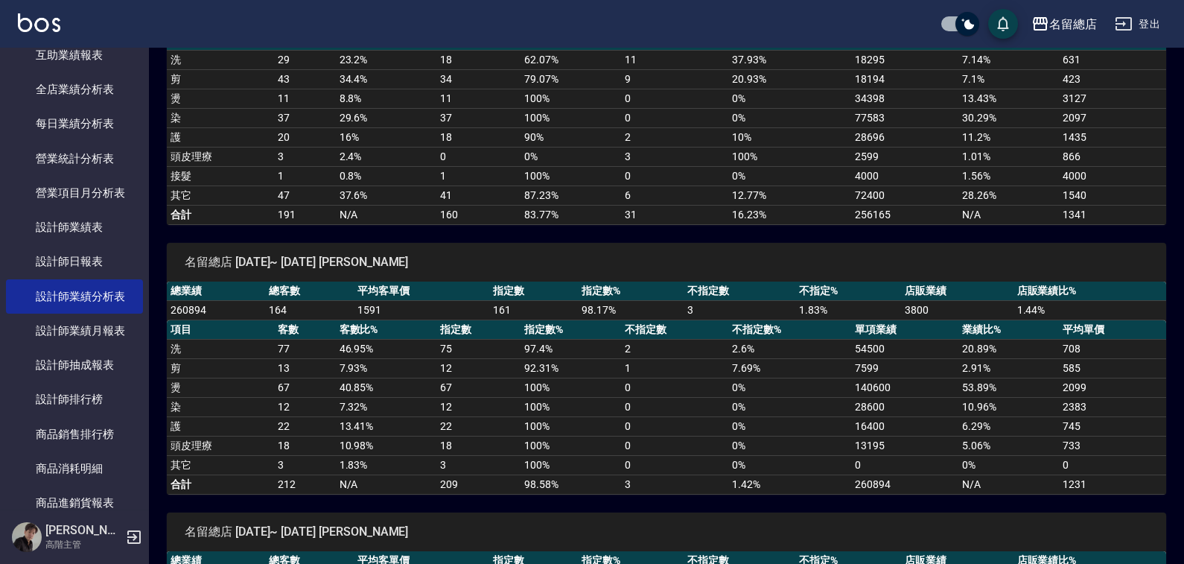
click at [471, 519] on div "名留總店 [DATE]~ [DATE] [PERSON_NAME]" at bounding box center [667, 532] width 1000 height 39
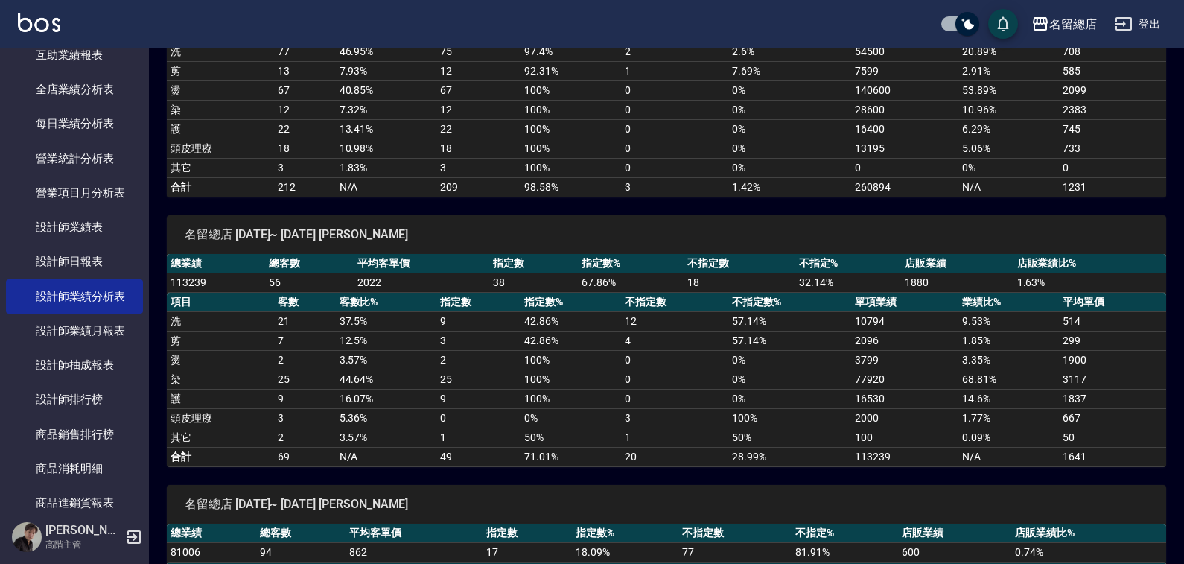
scroll to position [1713, 0]
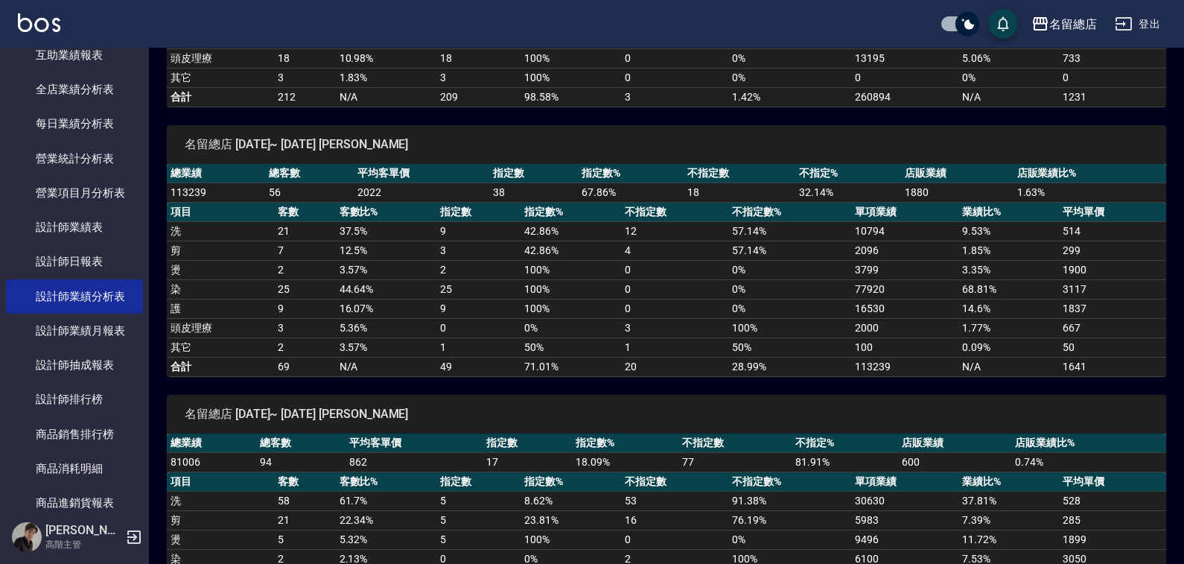
scroll to position [1923, 0]
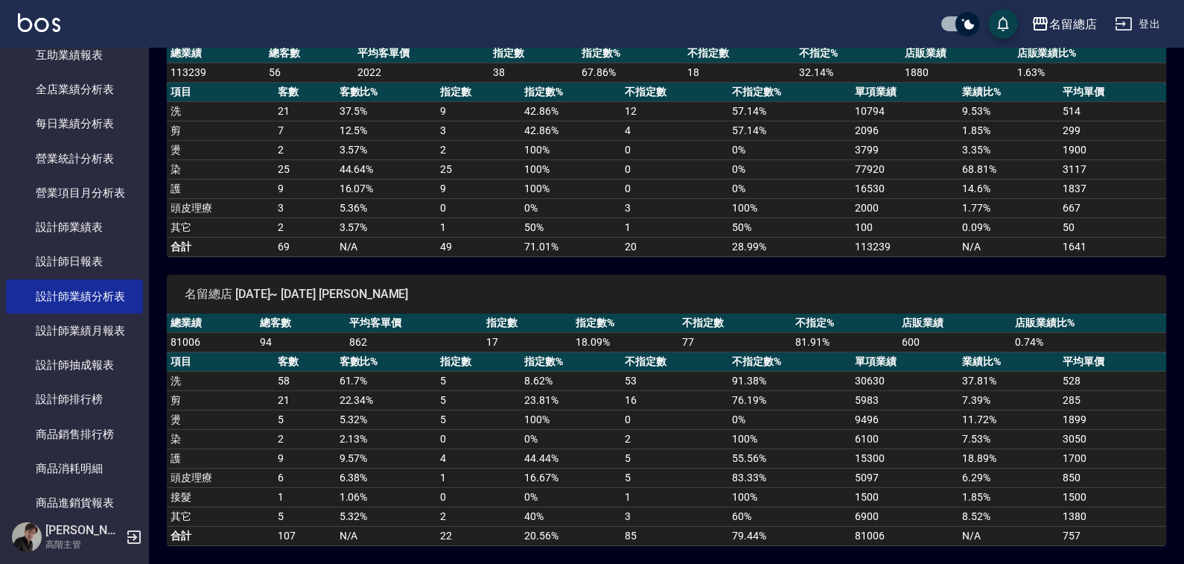
click at [612, 448] on td "0 %" at bounding box center [571, 438] width 101 height 19
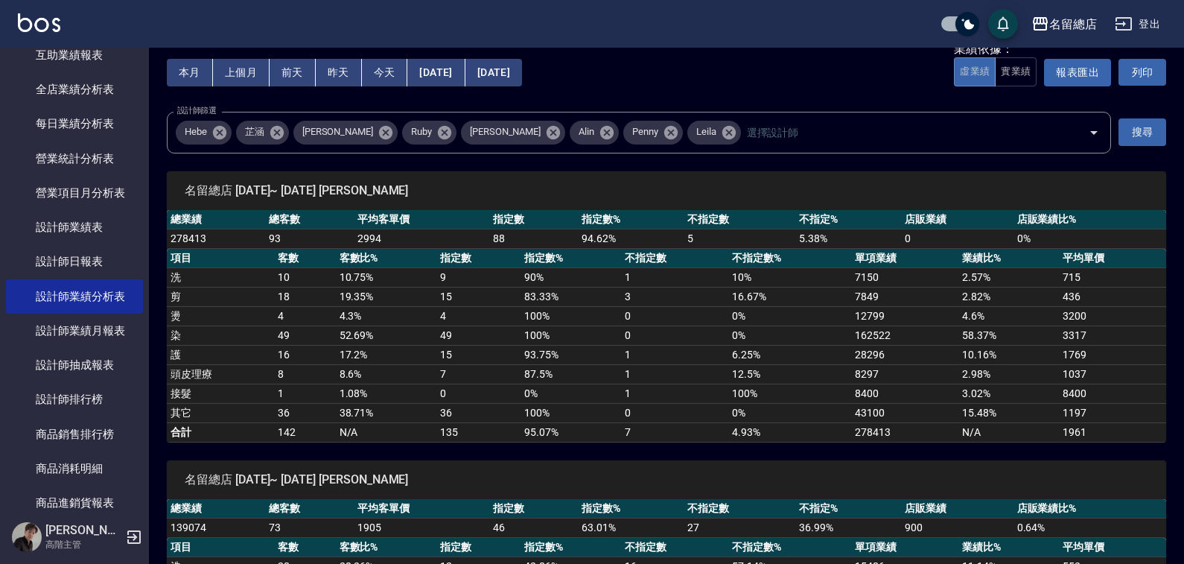
scroll to position [0, 0]
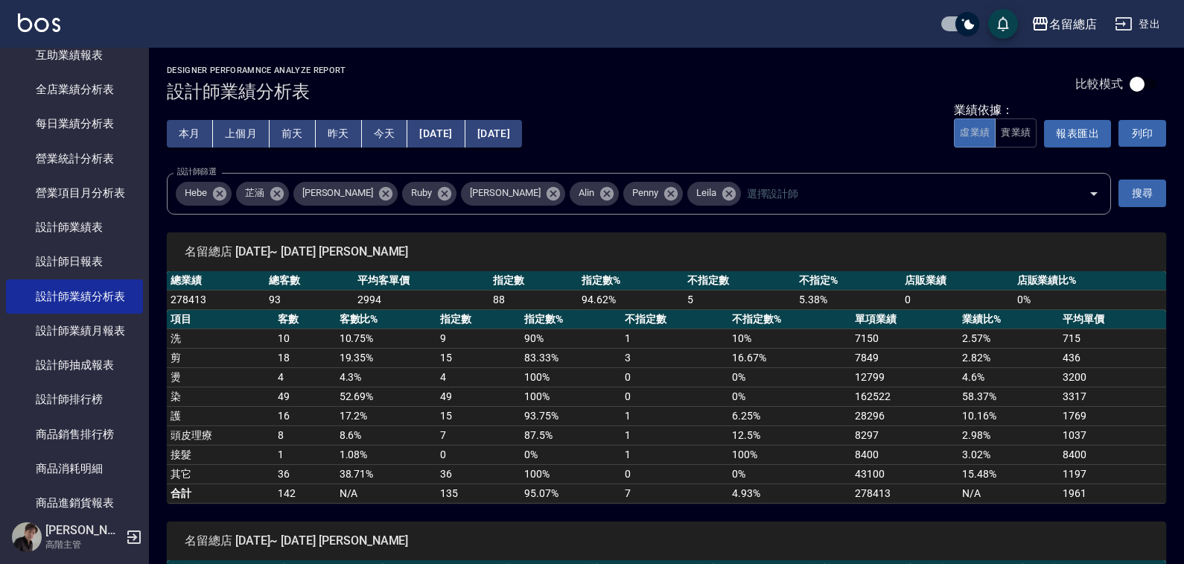
click at [446, 126] on button "[DATE]" at bounding box center [435, 134] width 57 height 28
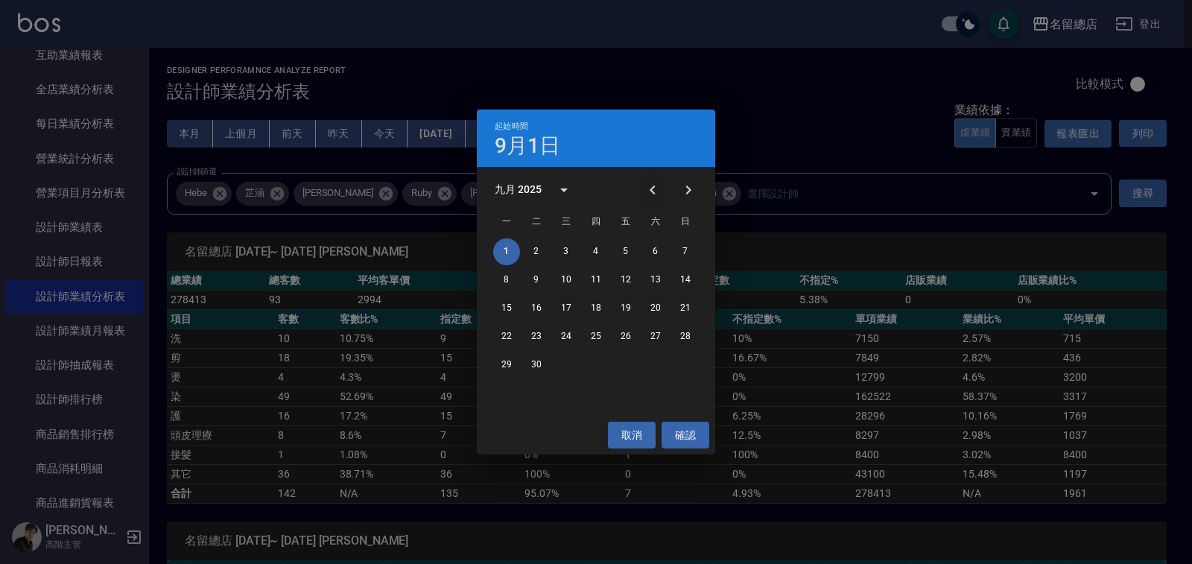
click at [650, 188] on icon "Previous month" at bounding box center [653, 190] width 18 height 18
click at [642, 185] on button "Previous month" at bounding box center [653, 190] width 36 height 36
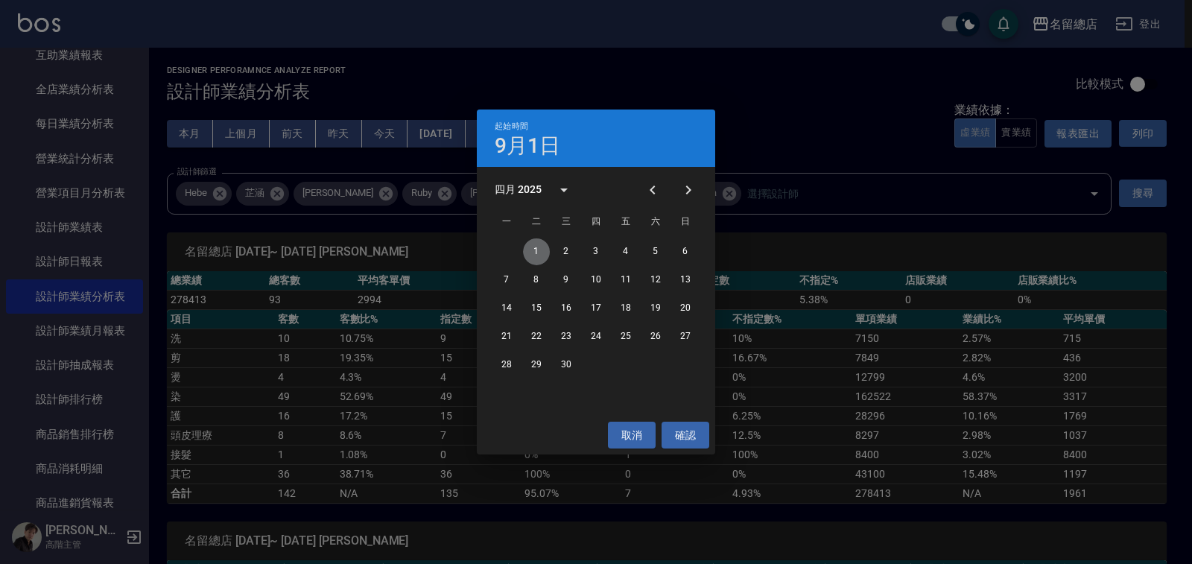
click at [536, 247] on button "1" at bounding box center [536, 251] width 27 height 27
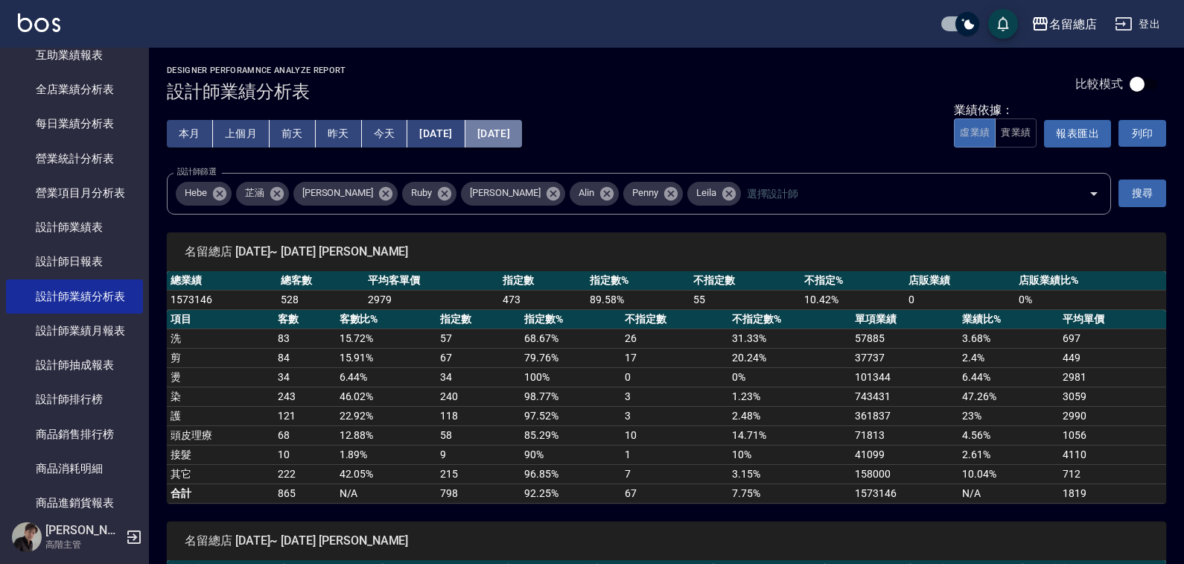
click at [522, 130] on button "[DATE]" at bounding box center [494, 134] width 57 height 28
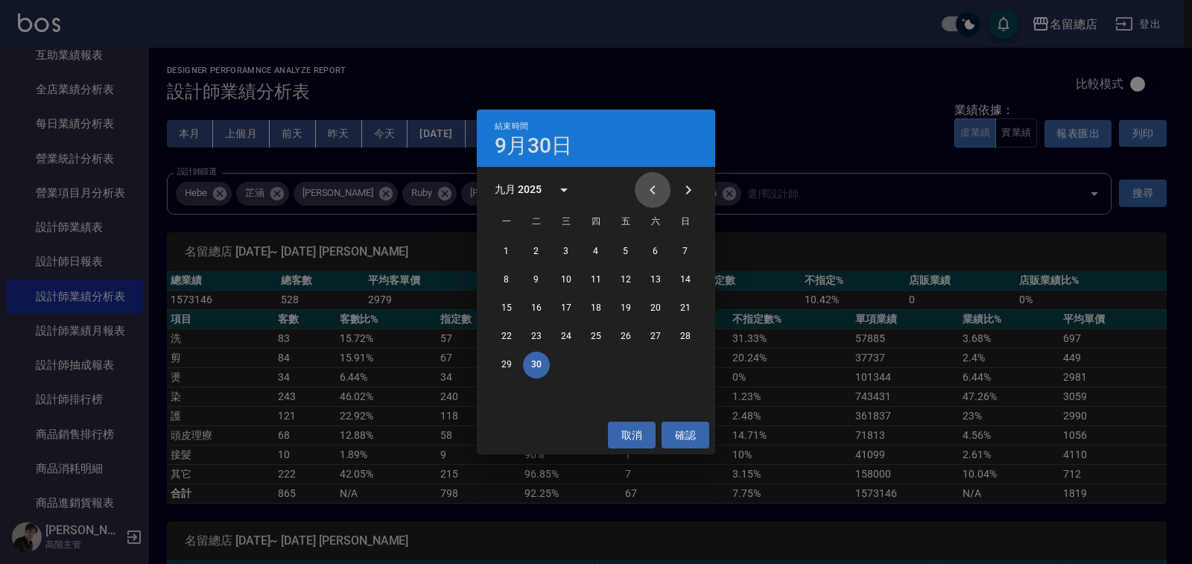
click at [637, 190] on button "Previous month" at bounding box center [653, 190] width 36 height 36
click at [641, 184] on button "Previous month" at bounding box center [653, 190] width 36 height 36
click at [646, 185] on icon "Previous month" at bounding box center [653, 190] width 18 height 18
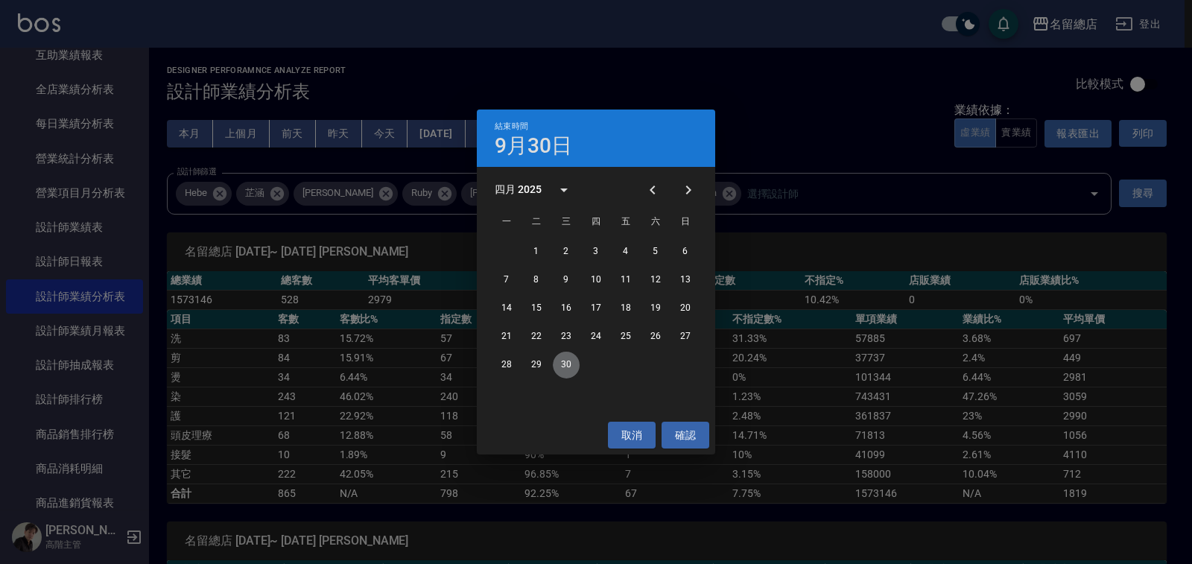
click at [569, 367] on button "30" at bounding box center [566, 365] width 27 height 27
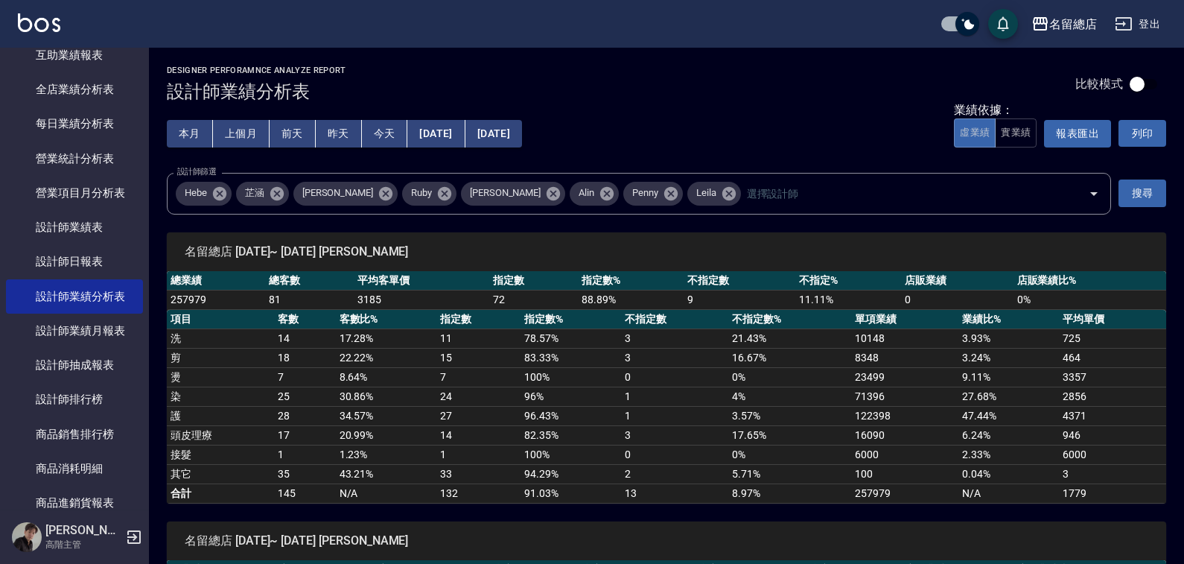
click at [456, 386] on td "7" at bounding box center [479, 376] width 84 height 19
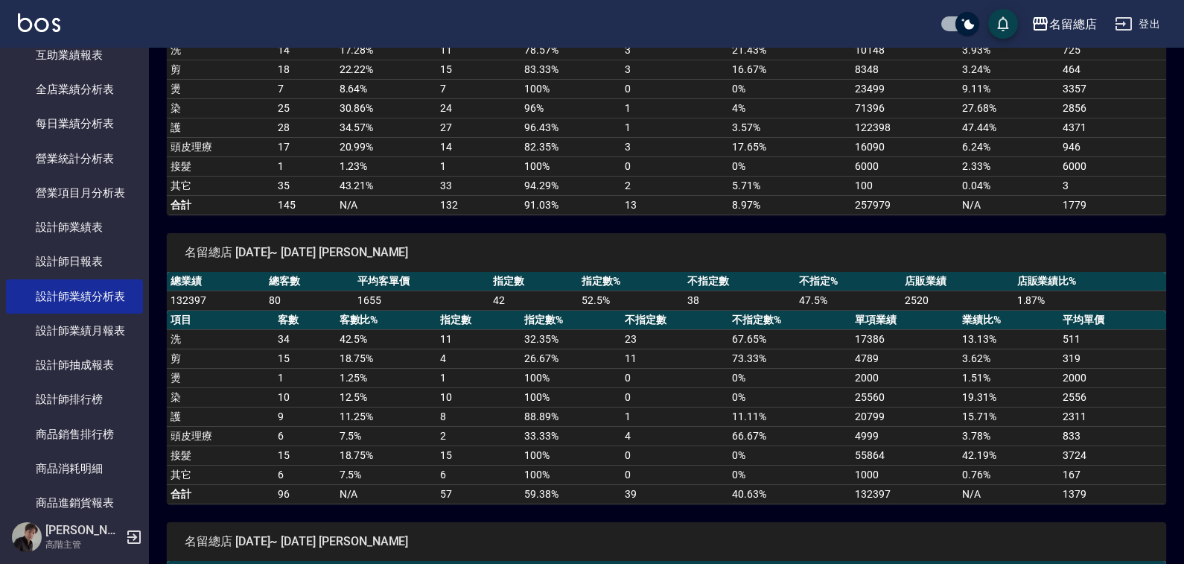
scroll to position [298, 0]
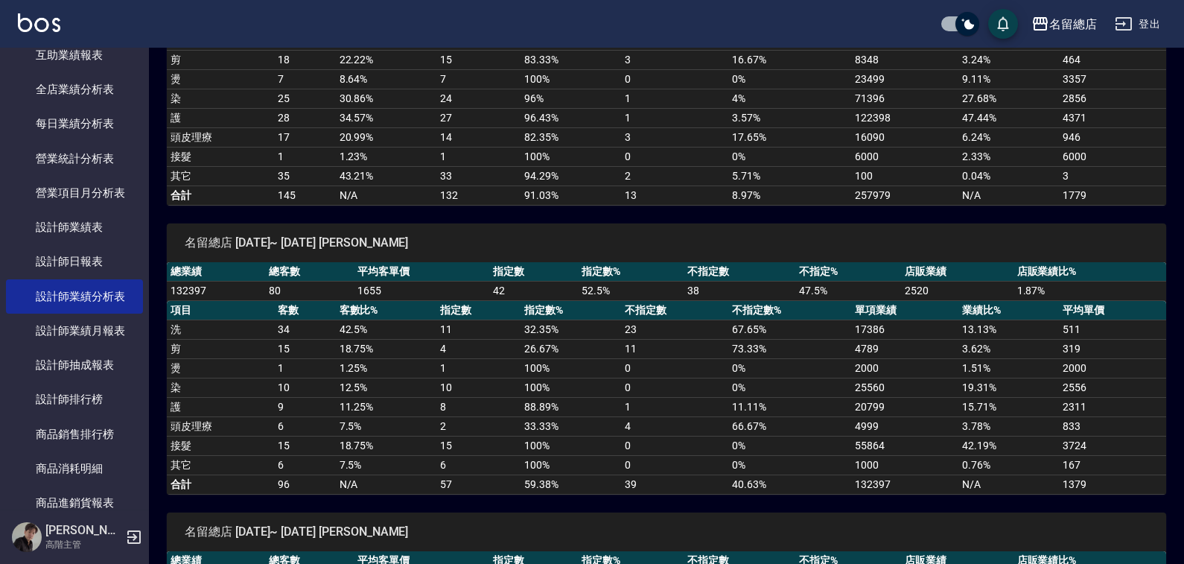
click at [539, 437] on td "100 %" at bounding box center [571, 445] width 101 height 19
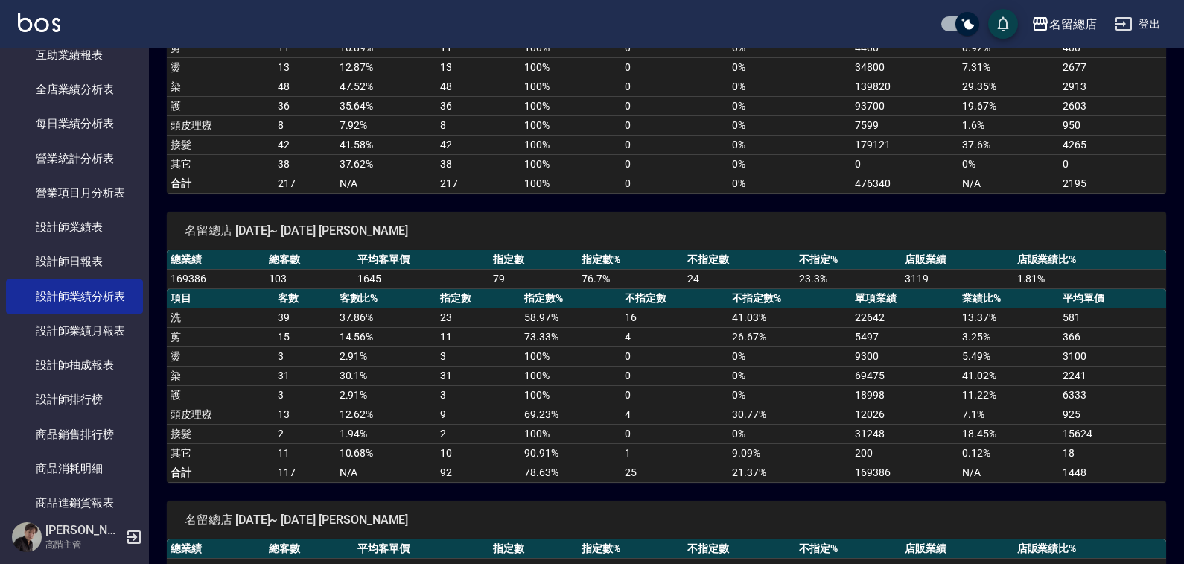
scroll to position [894, 0]
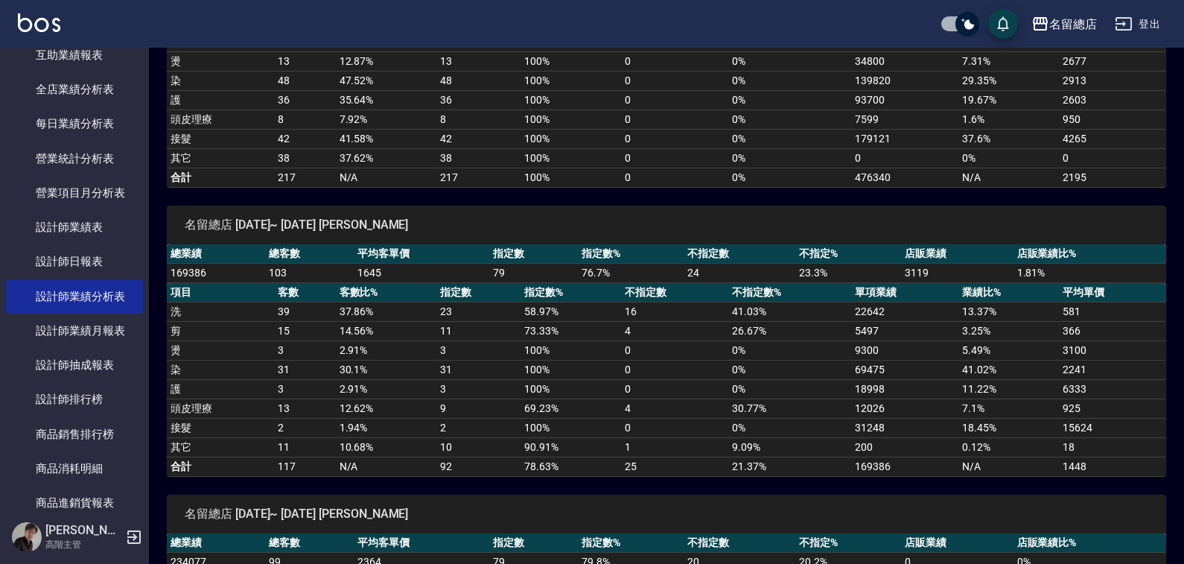
click at [437, 441] on td "10" at bounding box center [479, 446] width 84 height 19
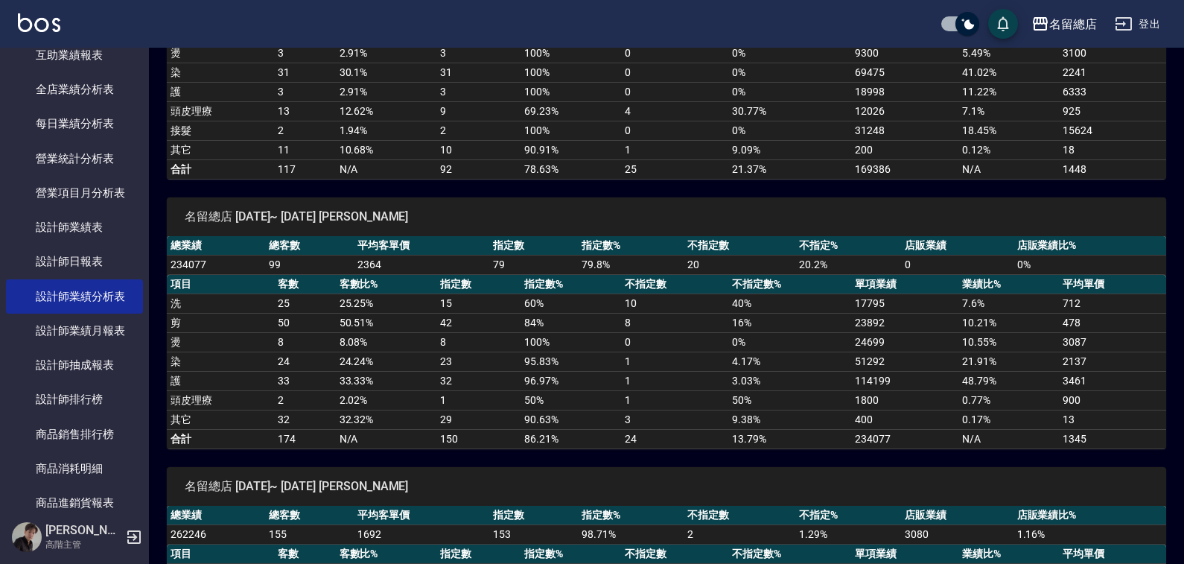
scroll to position [1192, 0]
click at [521, 476] on div "名留總店 [DATE]~ [DATE] [PERSON_NAME]" at bounding box center [667, 485] width 1000 height 39
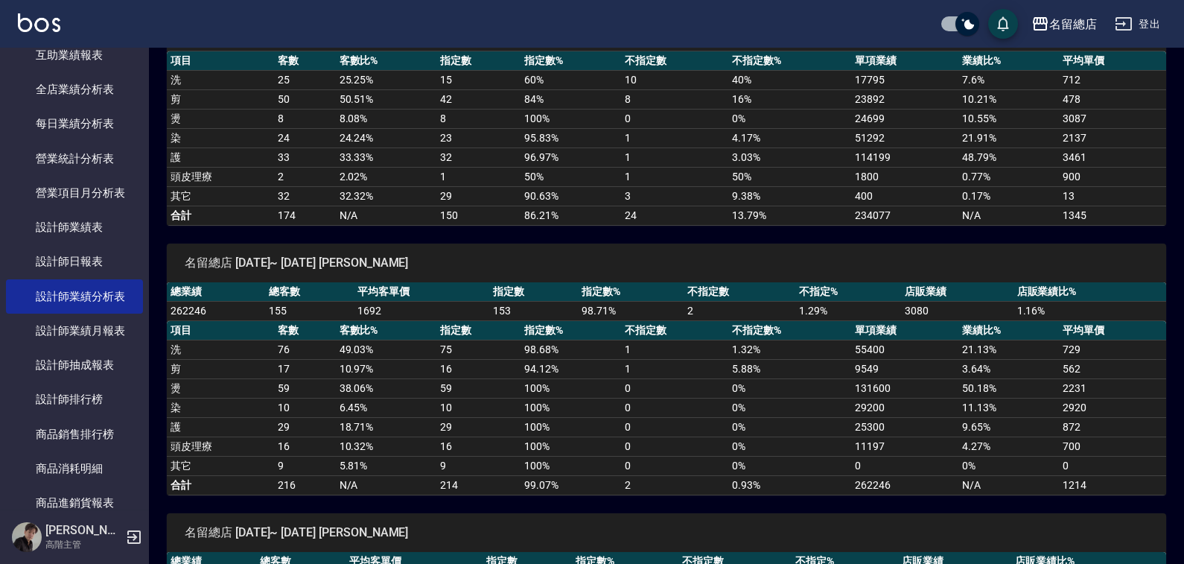
scroll to position [1415, 0]
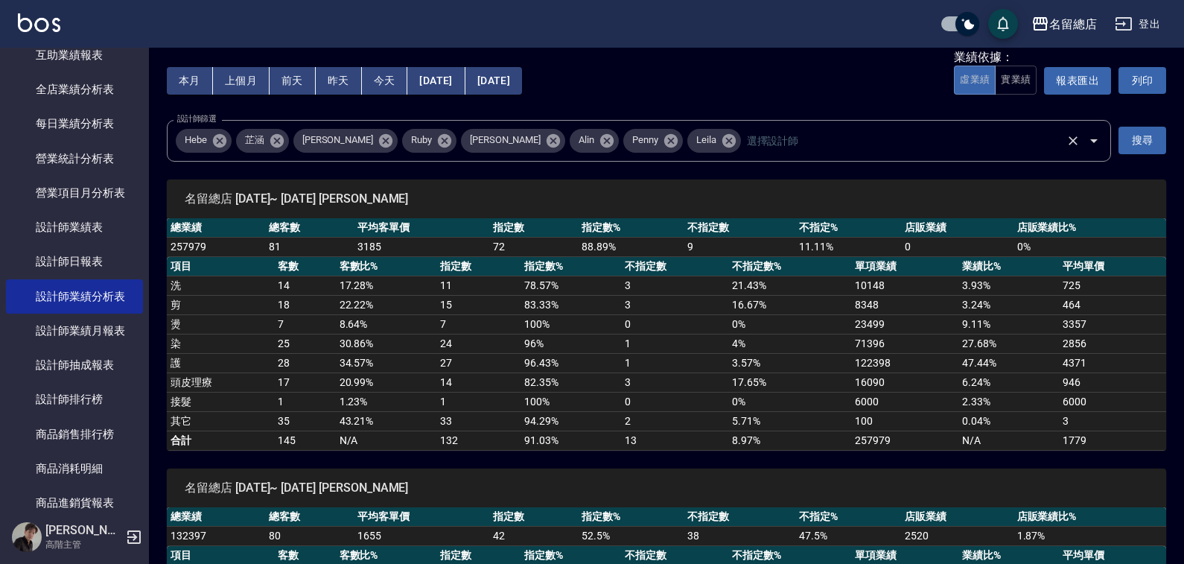
scroll to position [0, 0]
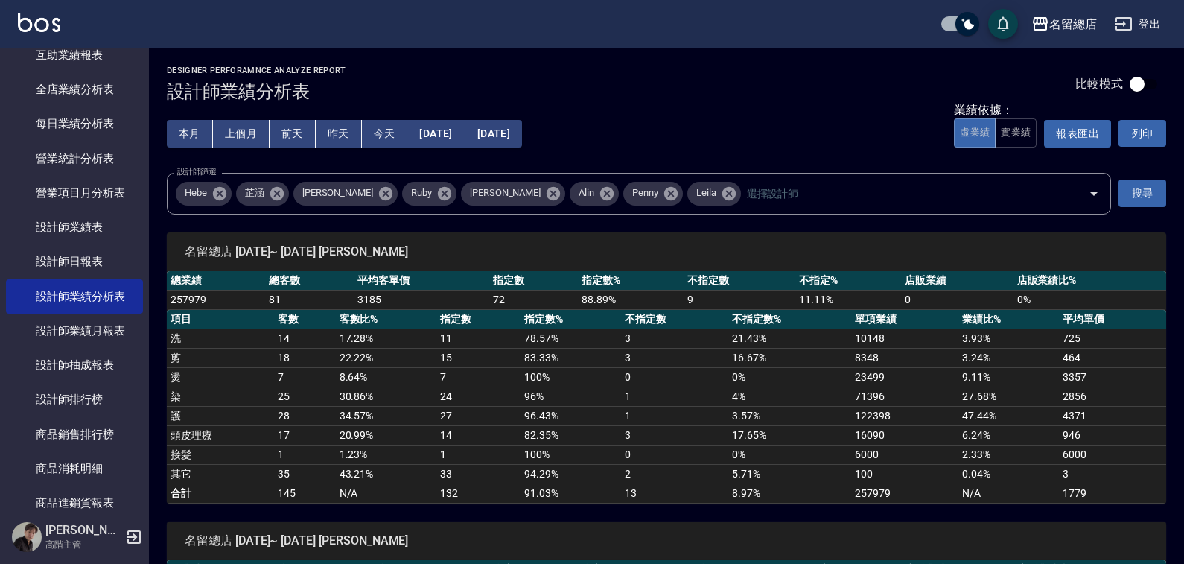
click at [445, 133] on button "[DATE]" at bounding box center [435, 134] width 57 height 28
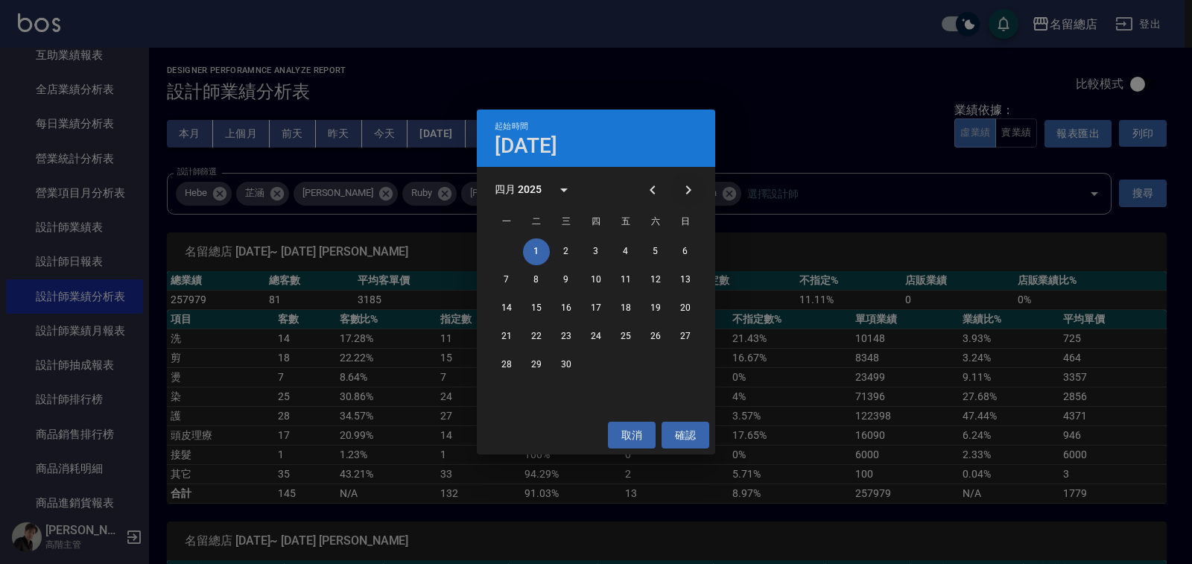
click at [680, 187] on icon "Next month" at bounding box center [688, 190] width 18 height 18
click at [592, 245] on button "1" at bounding box center [596, 251] width 27 height 27
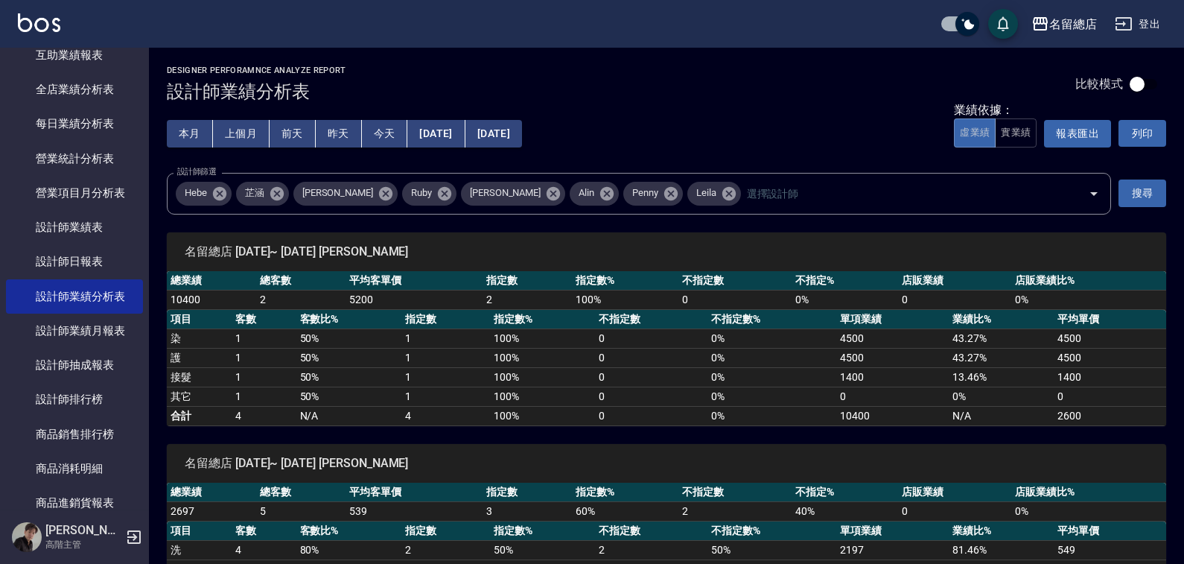
click at [519, 130] on button "[DATE]" at bounding box center [494, 134] width 57 height 28
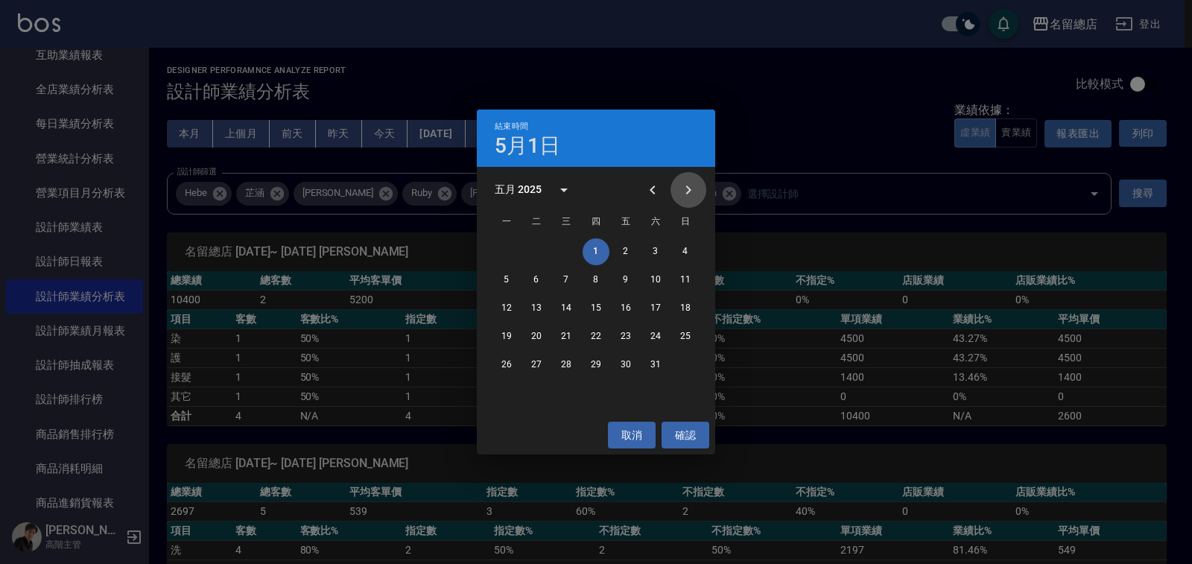
click at [682, 186] on icon "Next month" at bounding box center [688, 190] width 18 height 18
click at [509, 391] on button "30" at bounding box center [506, 393] width 27 height 27
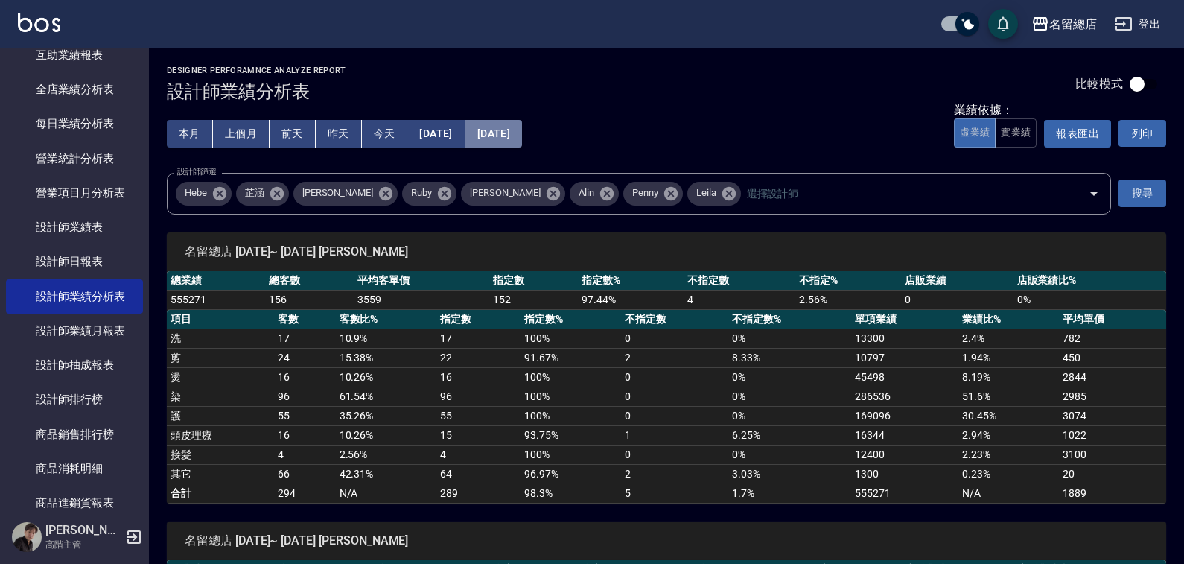
click at [522, 142] on button "[DATE]" at bounding box center [494, 134] width 57 height 28
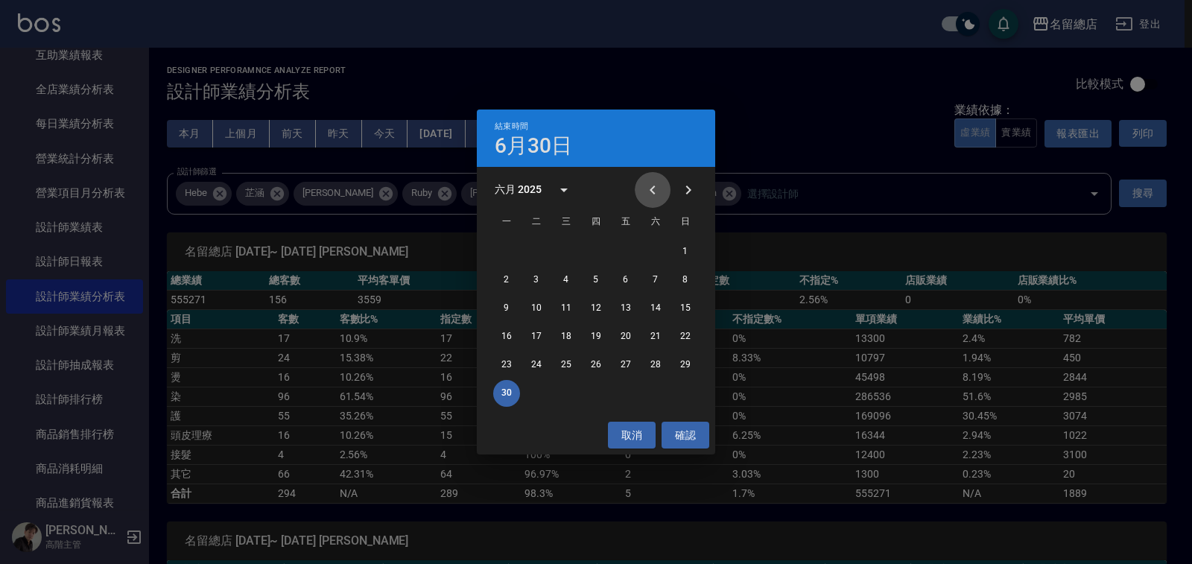
click at [643, 187] on button "Previous month" at bounding box center [653, 190] width 36 height 36
click at [645, 358] on button "31" at bounding box center [655, 365] width 27 height 27
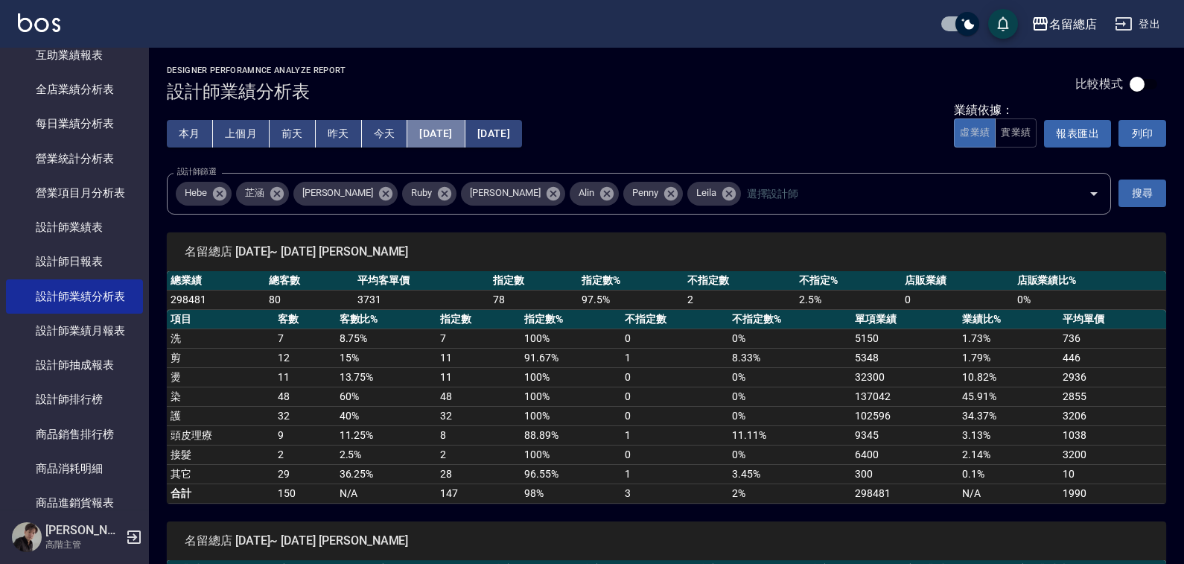
click at [454, 132] on button "[DATE]" at bounding box center [435, 134] width 57 height 28
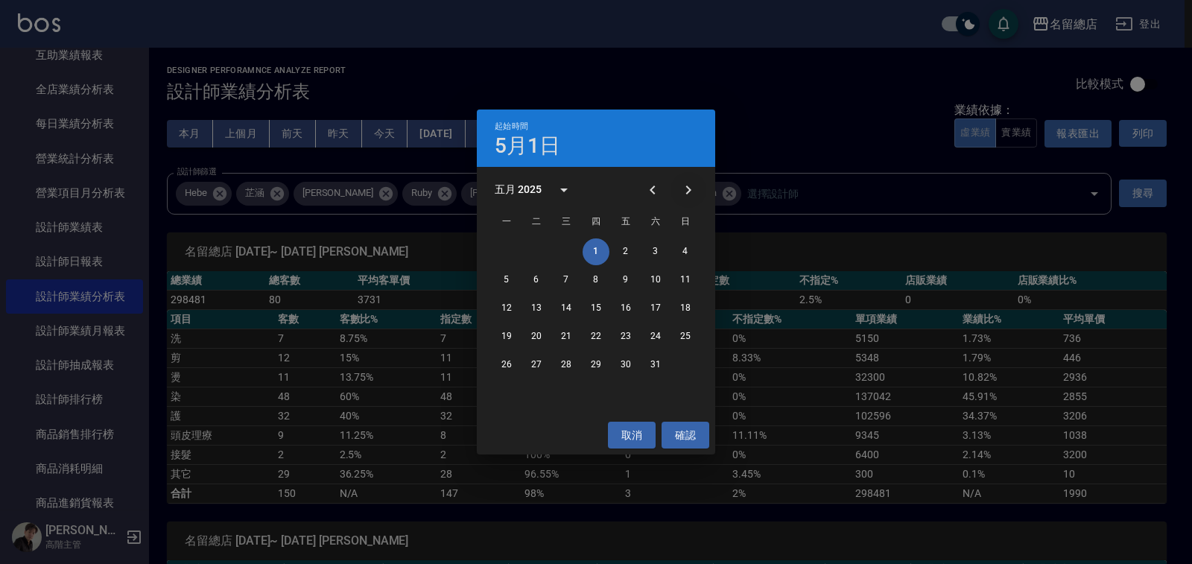
click at [691, 189] on icon "Next month" at bounding box center [688, 189] width 5 height 9
click at [691, 248] on button "1" at bounding box center [685, 251] width 27 height 27
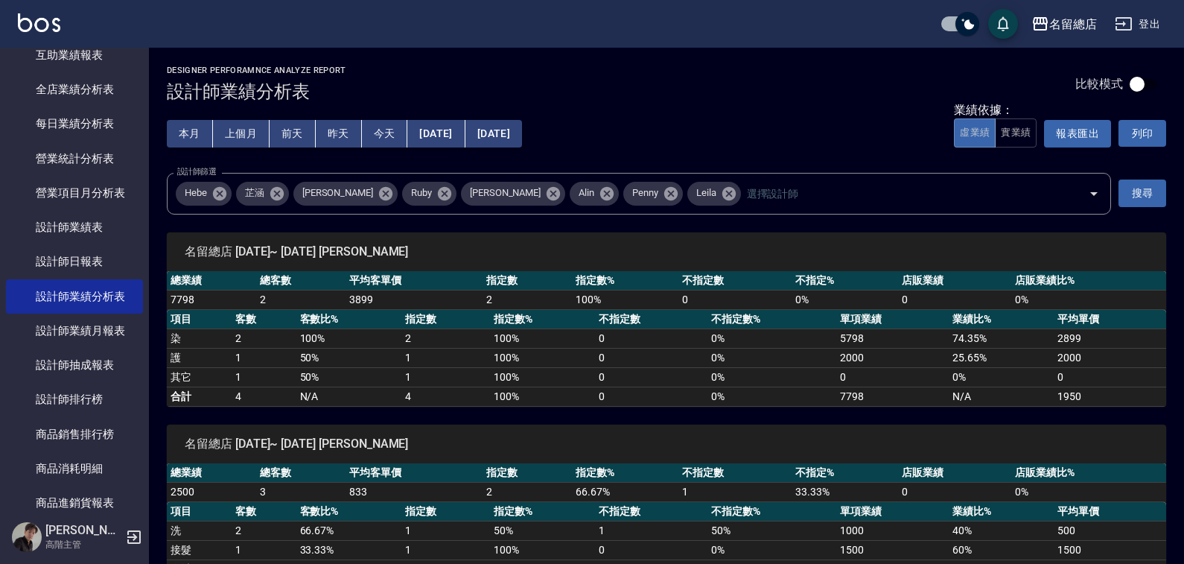
click at [522, 124] on button "[DATE]" at bounding box center [494, 134] width 57 height 28
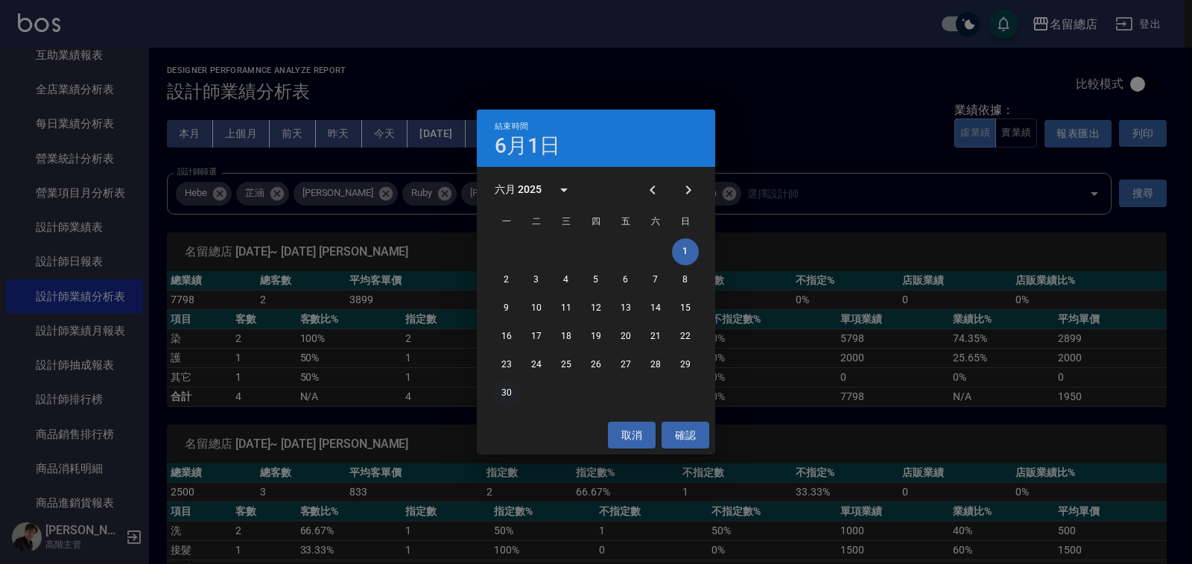
click at [514, 396] on button "30" at bounding box center [506, 393] width 27 height 27
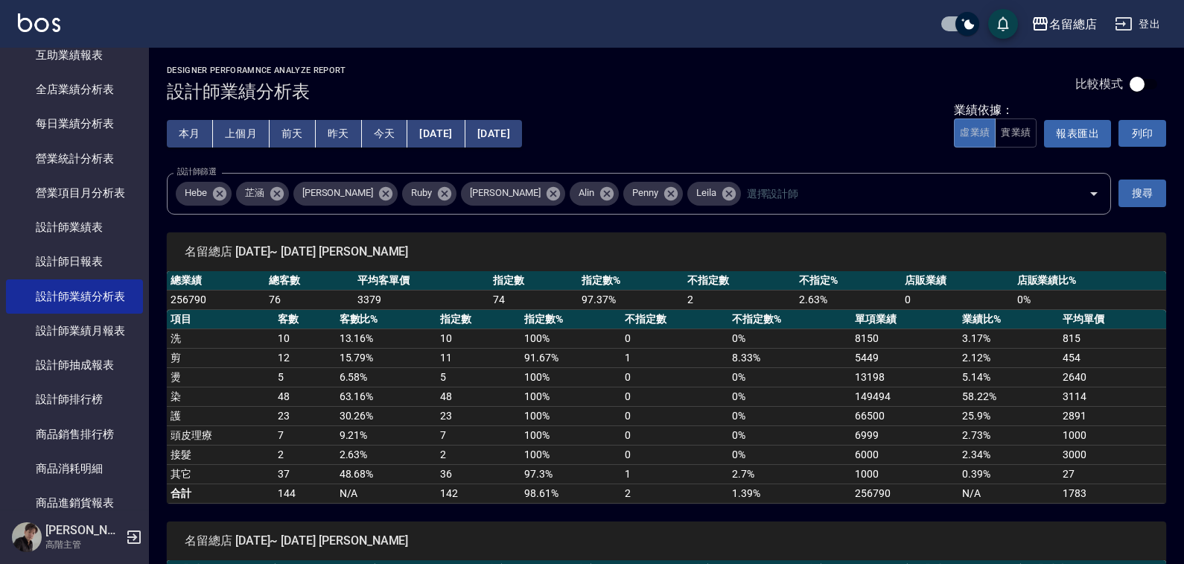
click at [449, 132] on button "[DATE]" at bounding box center [435, 134] width 57 height 28
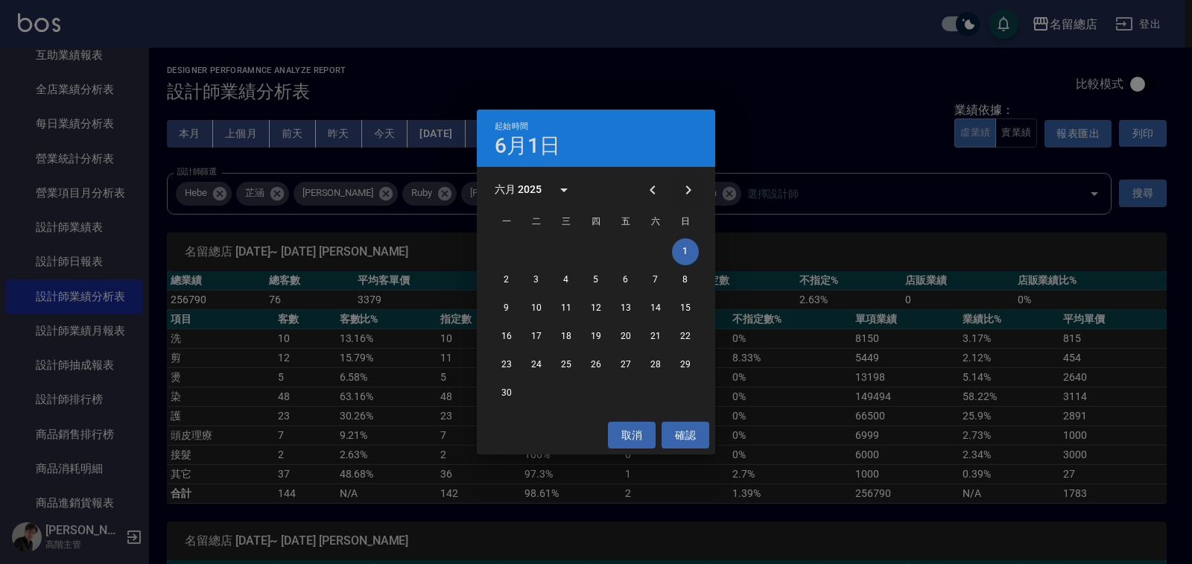
click at [681, 188] on icon "Next month" at bounding box center [688, 190] width 18 height 18
click at [542, 244] on button "1" at bounding box center [536, 251] width 27 height 27
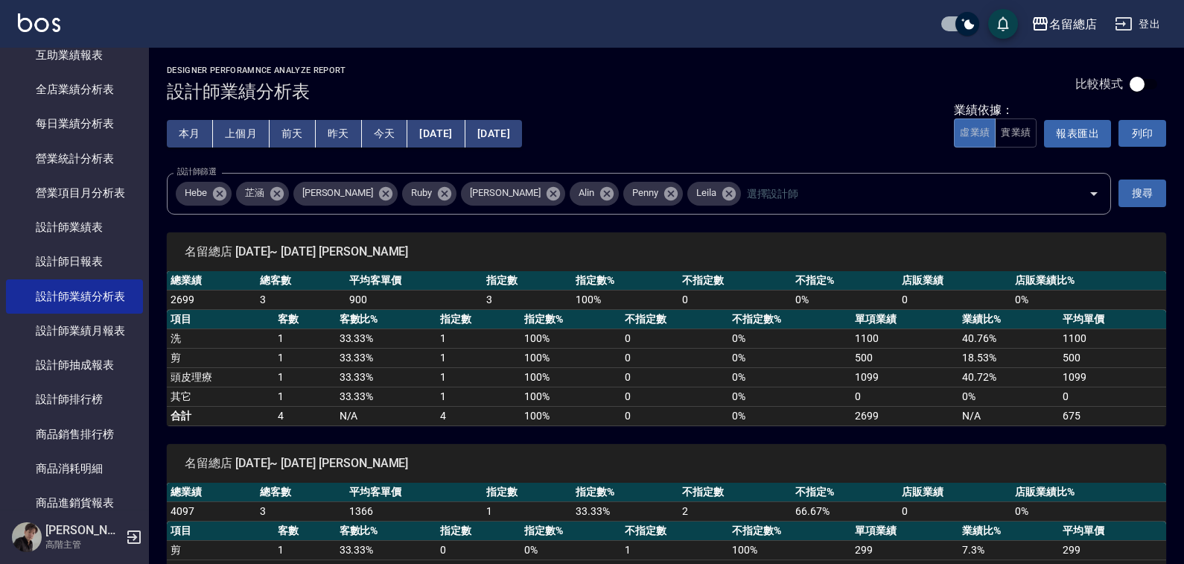
click at [522, 141] on button "[DATE]" at bounding box center [494, 134] width 57 height 28
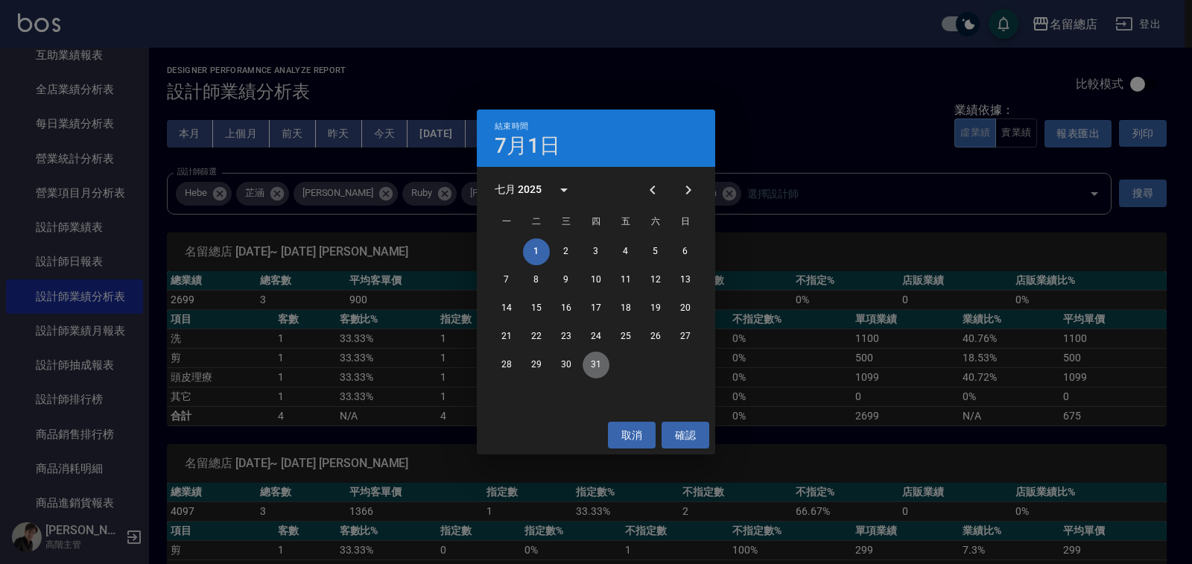
click at [598, 365] on button "31" at bounding box center [596, 365] width 27 height 27
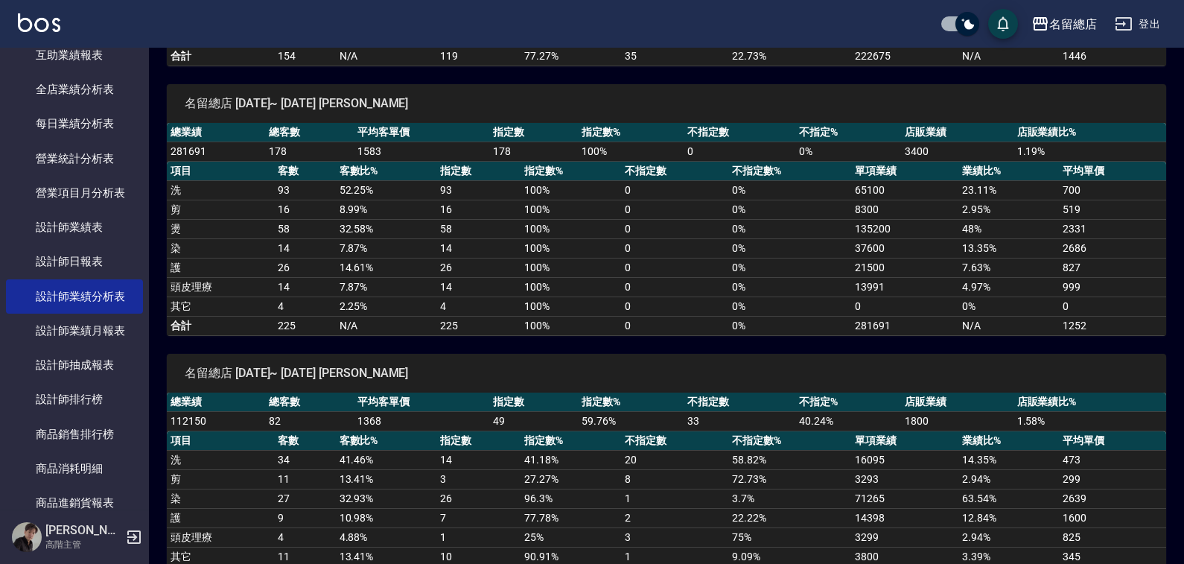
scroll to position [1599, 0]
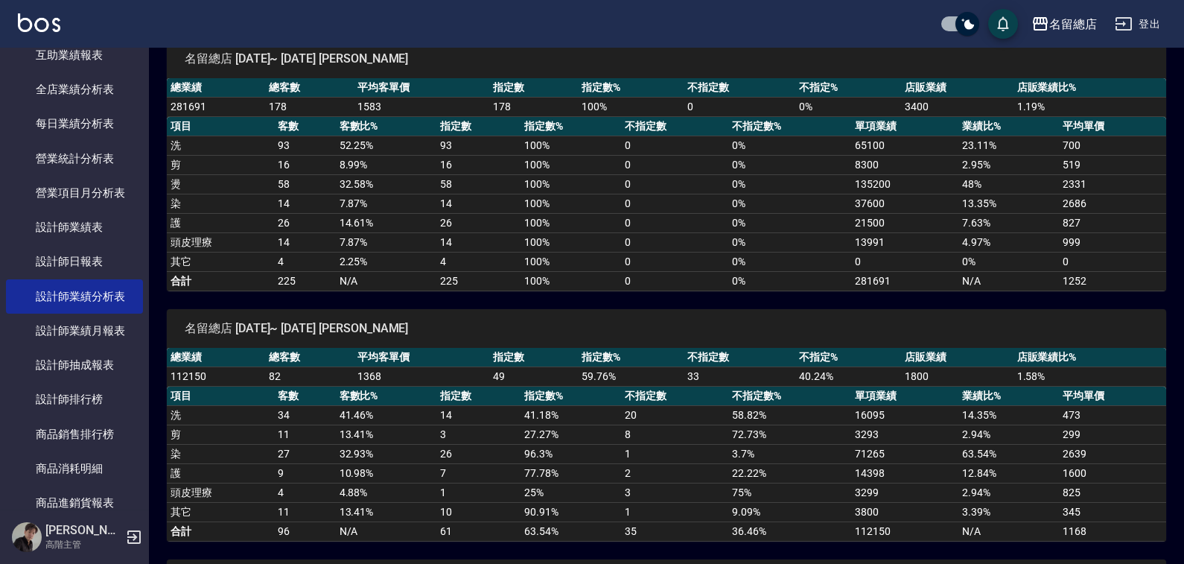
click at [378, 180] on td "32.58 %" at bounding box center [386, 183] width 101 height 19
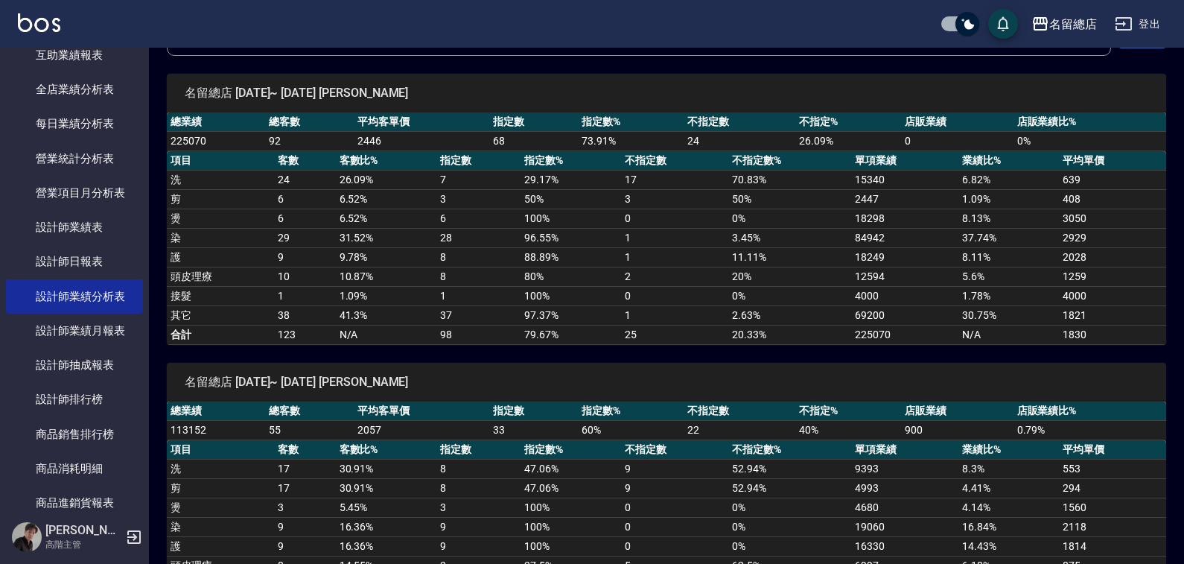
scroll to position [0, 0]
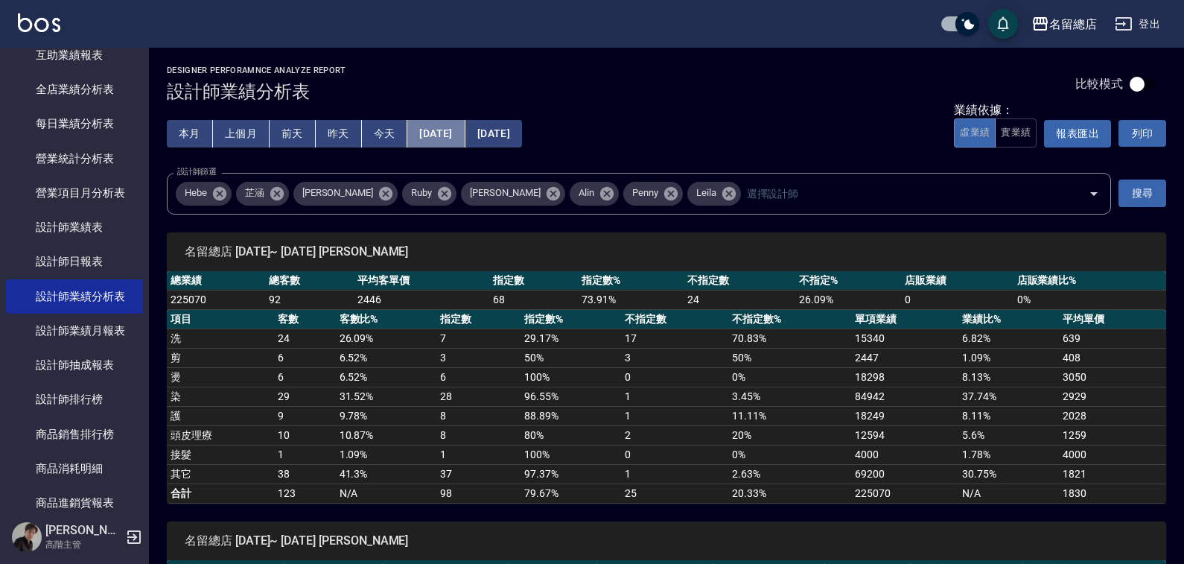
click at [434, 131] on button "[DATE]" at bounding box center [435, 134] width 57 height 28
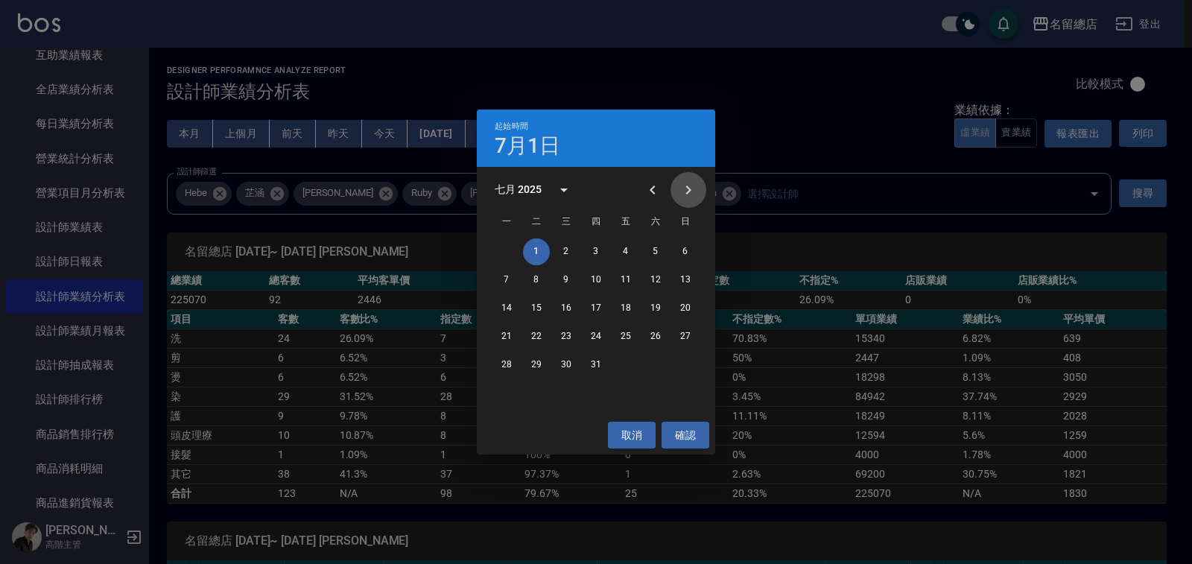
click at [683, 188] on icon "Next month" at bounding box center [688, 190] width 18 height 18
click at [619, 248] on button "1" at bounding box center [625, 251] width 27 height 27
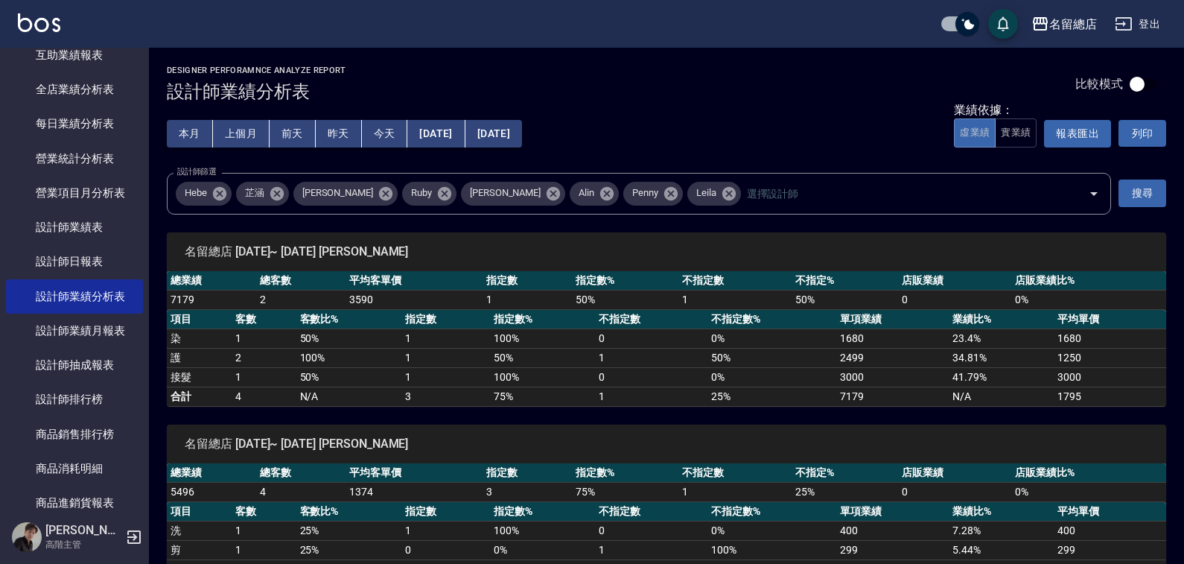
click at [522, 148] on div "本月 上個月 [DATE] [DATE] [DATE] [DATE] [DATE]" at bounding box center [344, 133] width 355 height 63
click at [522, 110] on div "本月 上個月 [DATE] [DATE] [DATE] [DATE] [DATE]" at bounding box center [344, 133] width 355 height 63
click at [522, 128] on button "[DATE]" at bounding box center [494, 134] width 57 height 28
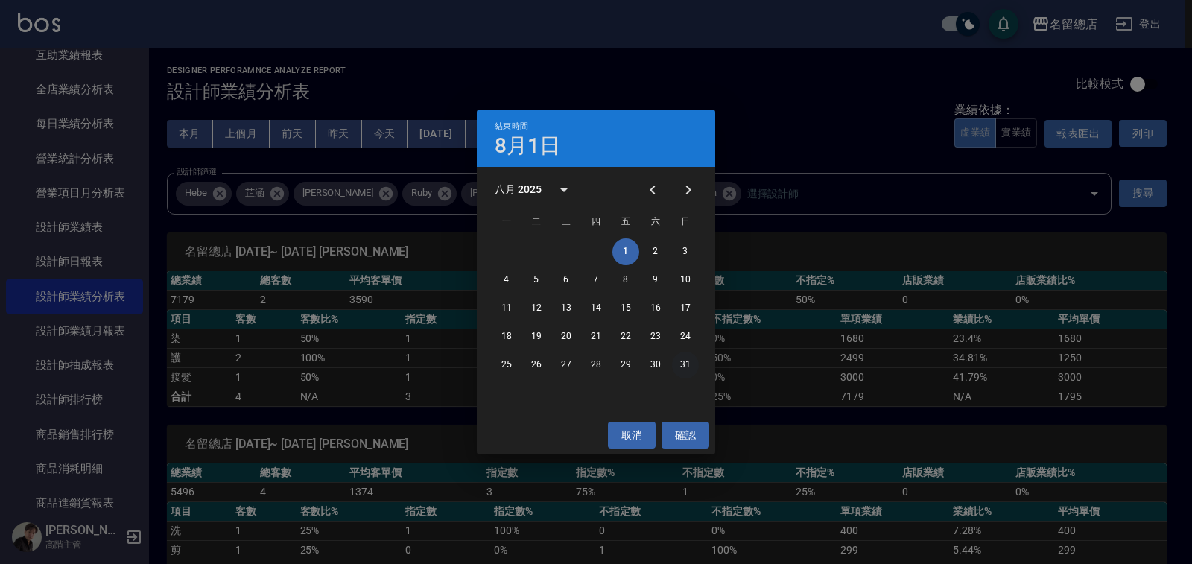
click at [688, 360] on button "31" at bounding box center [685, 365] width 27 height 27
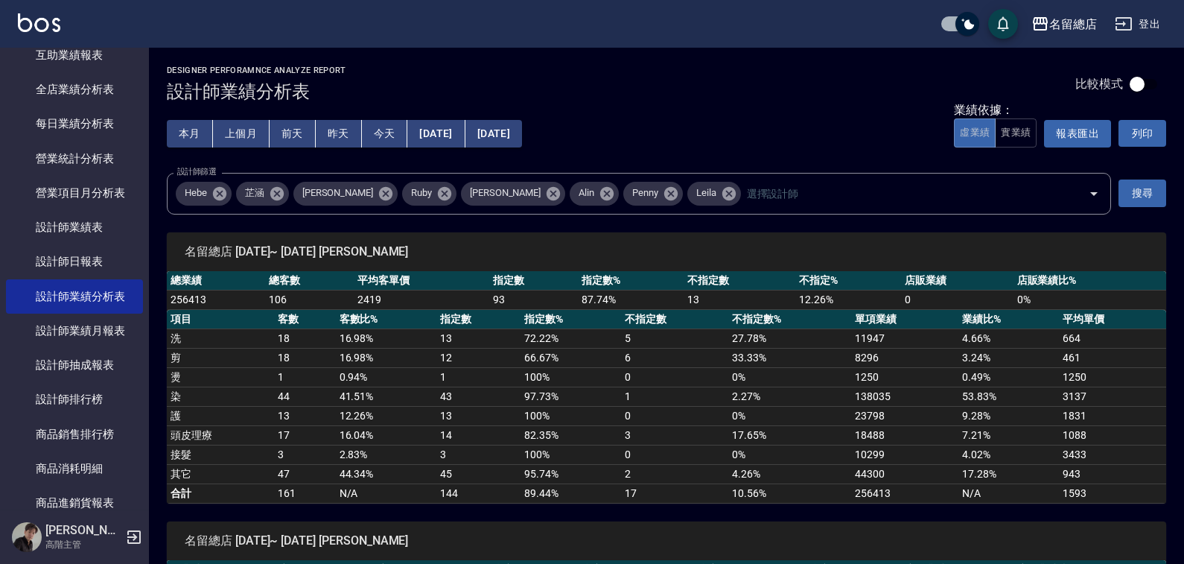
click at [350, 368] on td "0.94 %" at bounding box center [386, 376] width 101 height 19
click at [512, 389] on td "43" at bounding box center [479, 396] width 84 height 19
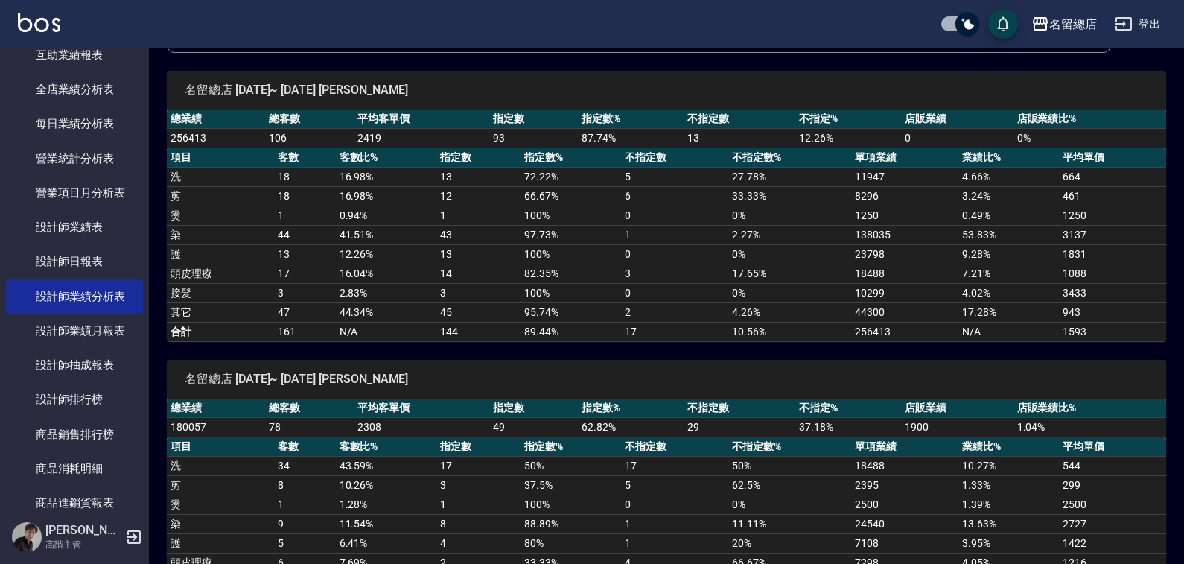
scroll to position [298, 0]
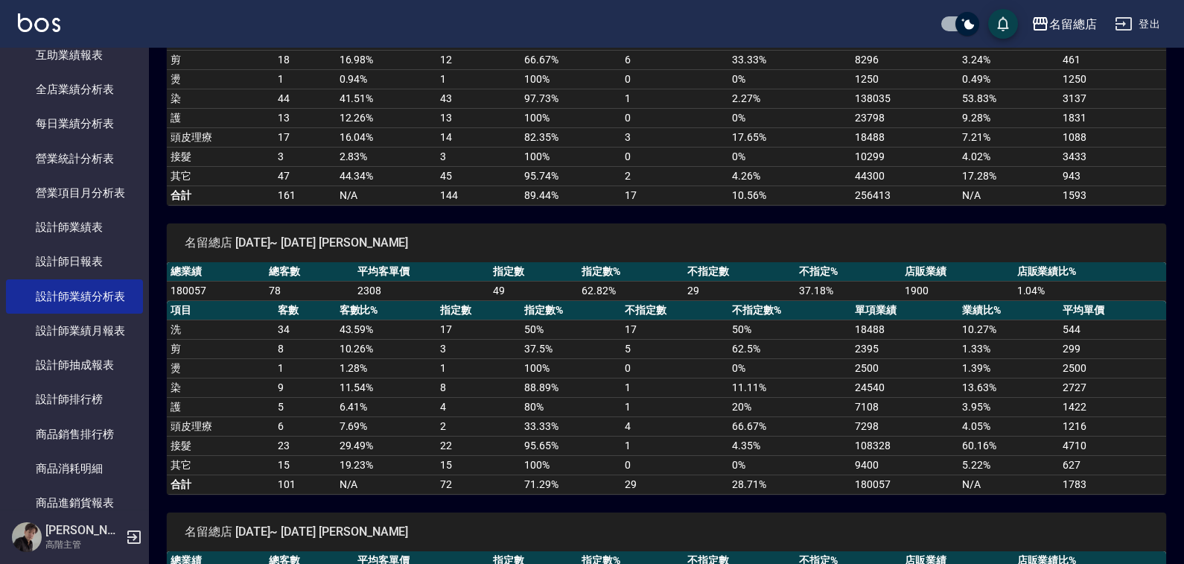
click at [435, 559] on th "平均客單價" at bounding box center [422, 560] width 136 height 19
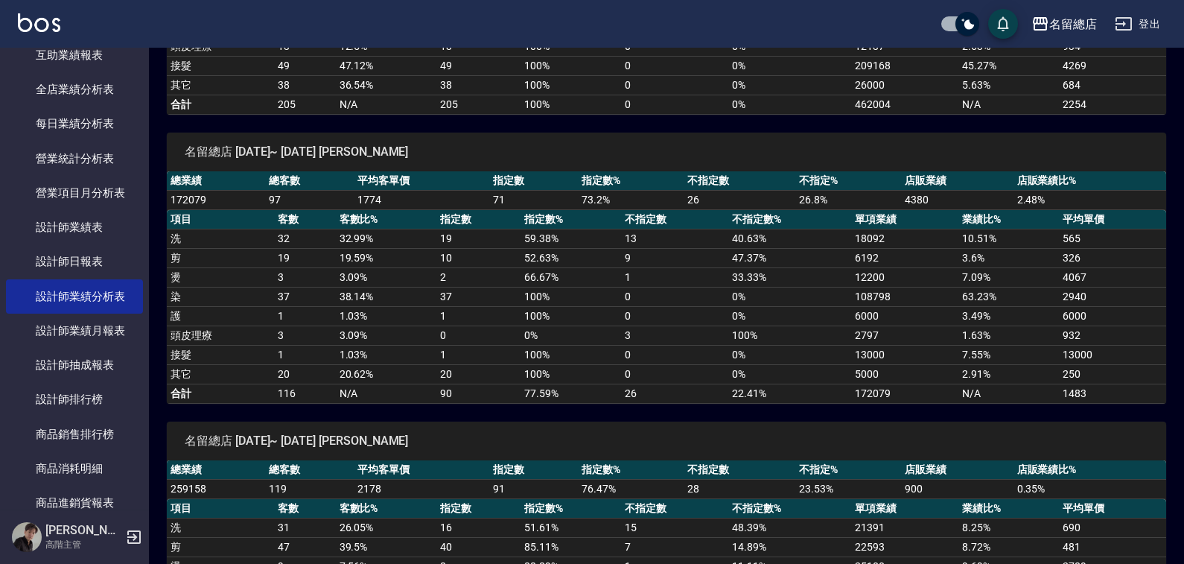
scroll to position [1043, 0]
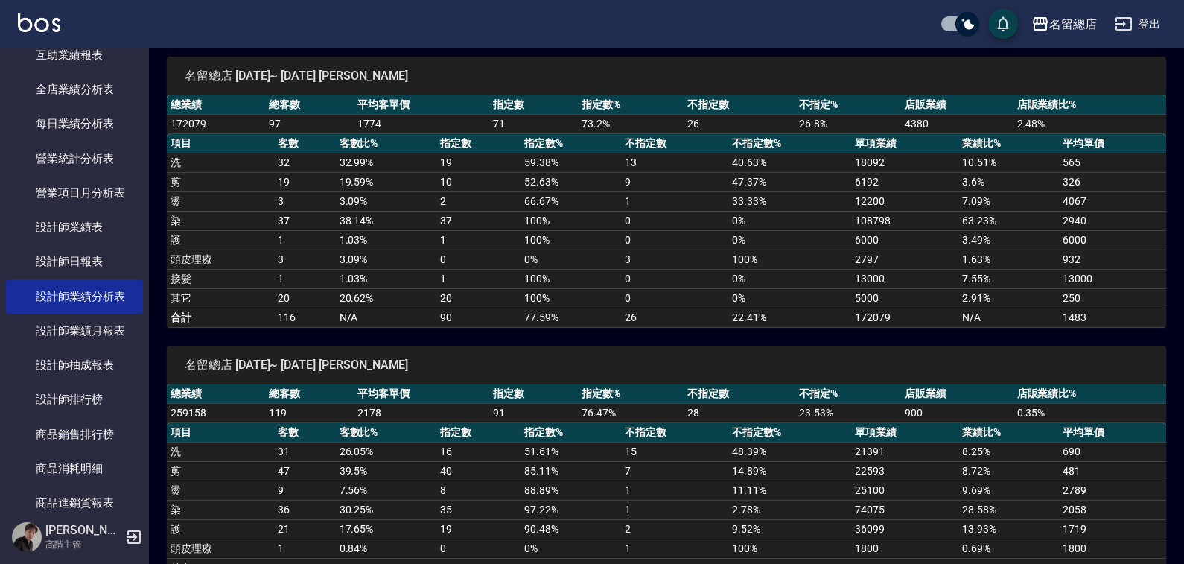
click at [451, 486] on td "8" at bounding box center [479, 490] width 84 height 19
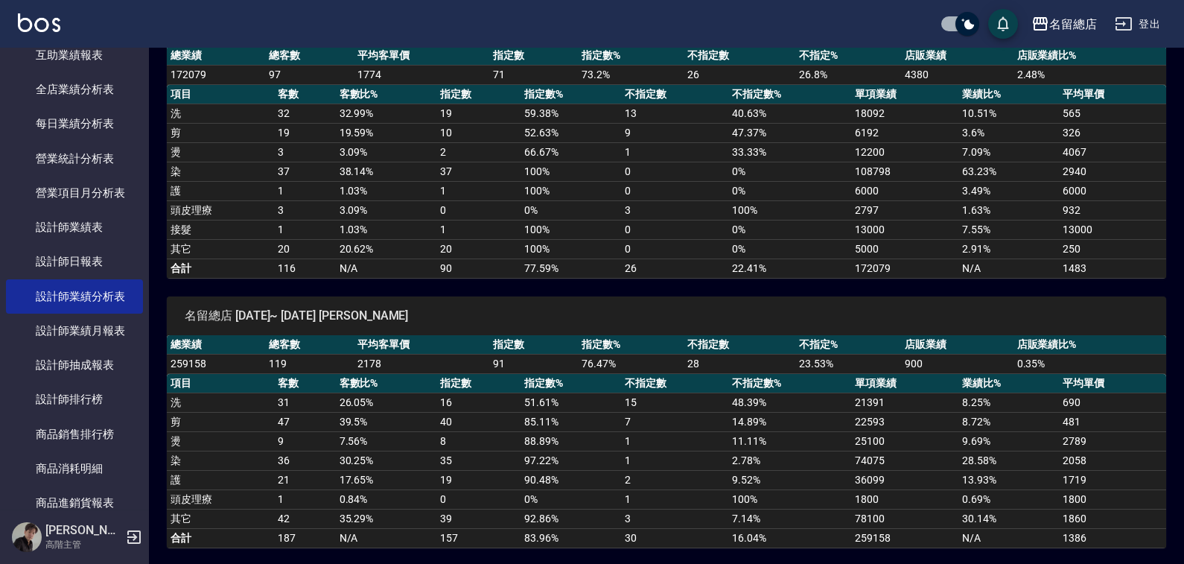
scroll to position [1117, 0]
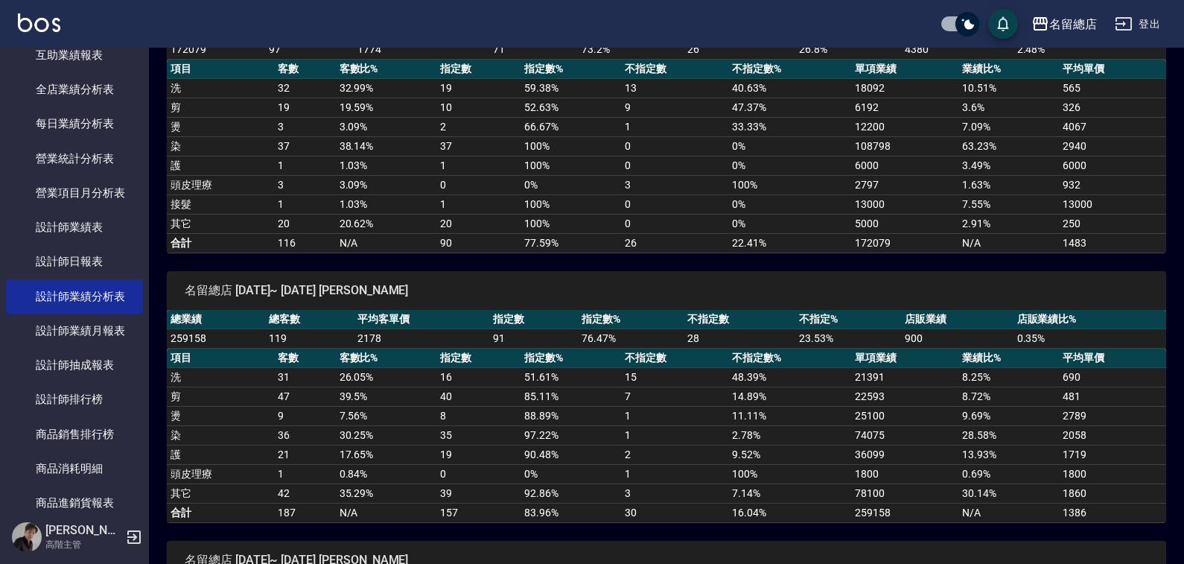
click at [408, 457] on td "17.65 %" at bounding box center [386, 454] width 101 height 19
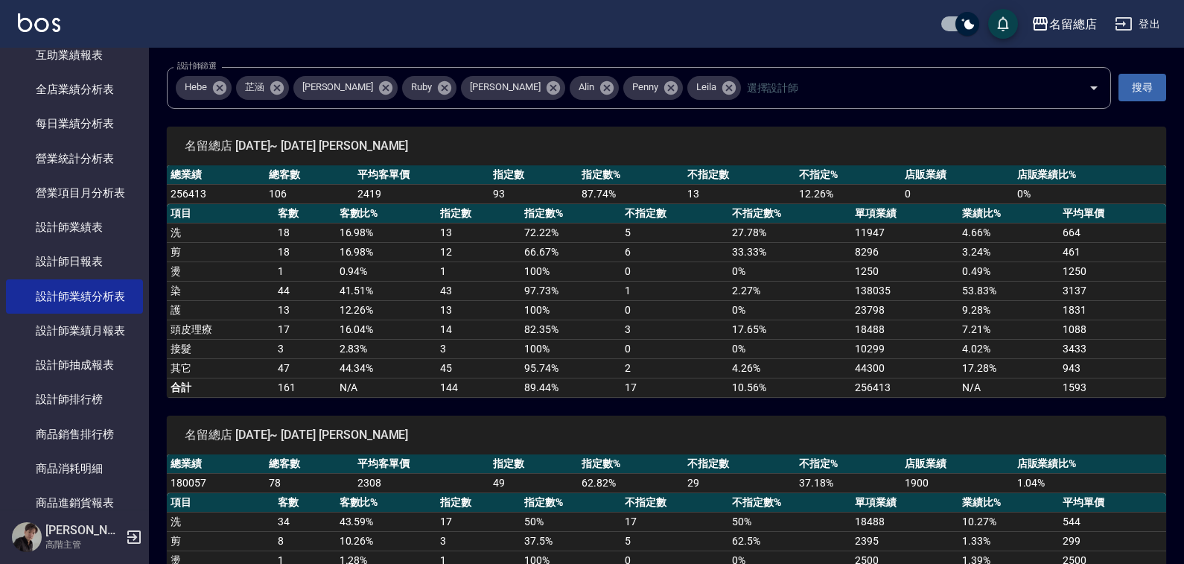
scroll to position [0, 0]
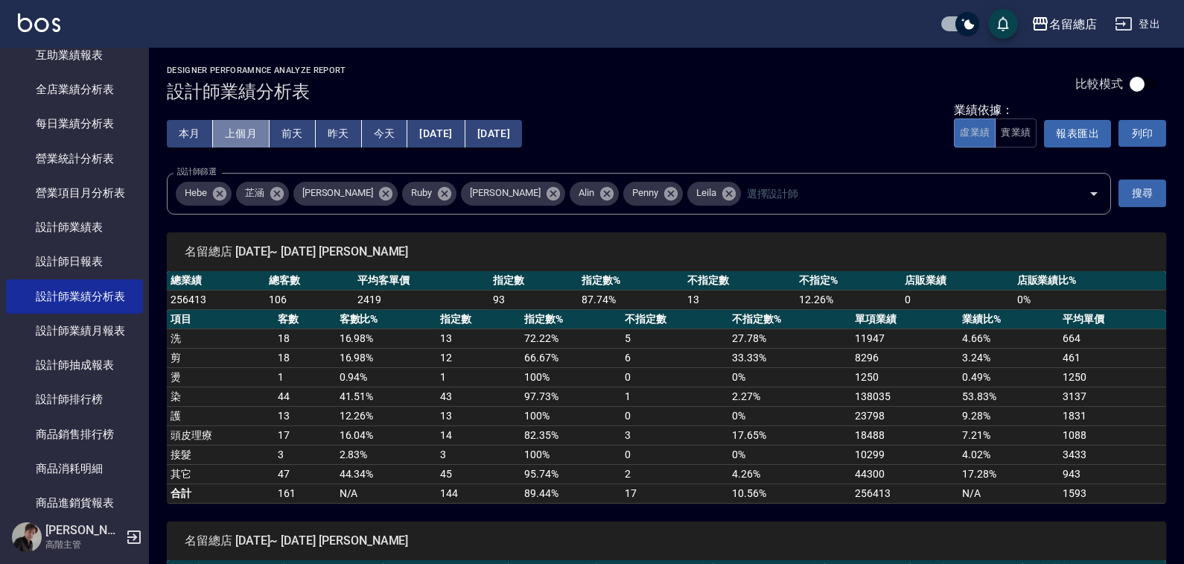
click at [232, 130] on button "上個月" at bounding box center [241, 134] width 57 height 28
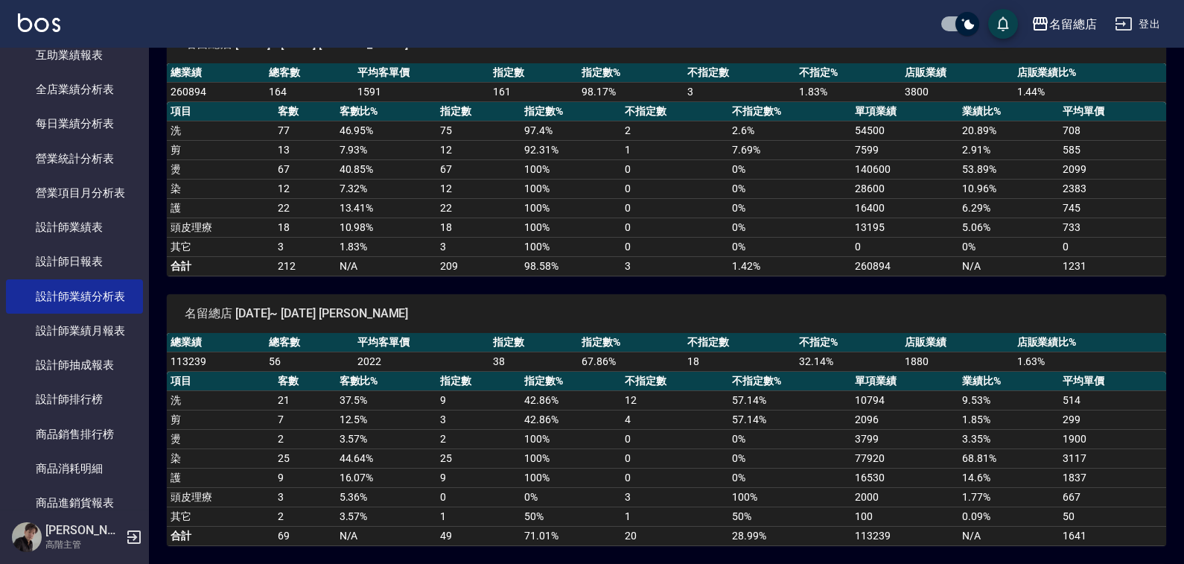
scroll to position [1639, 0]
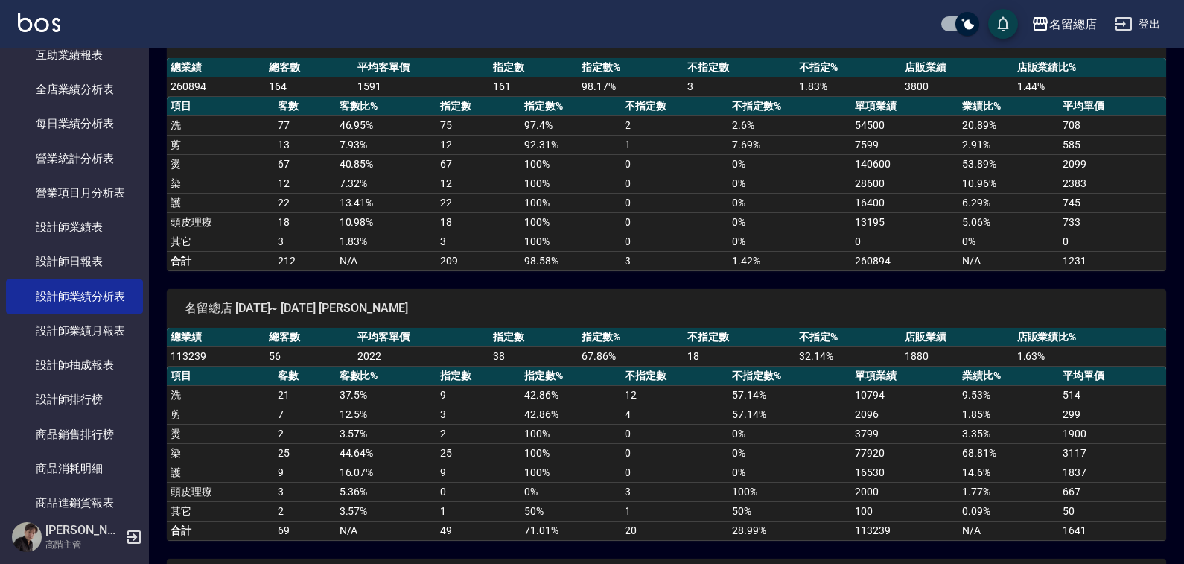
click at [545, 433] on td "100 %" at bounding box center [571, 433] width 101 height 19
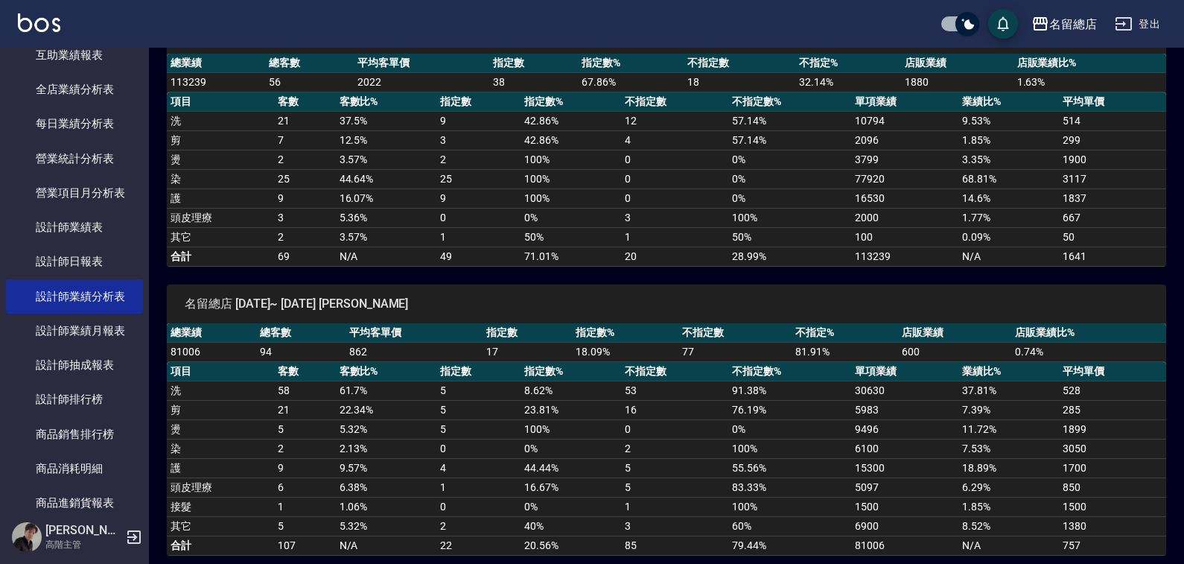
scroll to position [1923, 0]
